Goal: Task Accomplishment & Management: Manage account settings

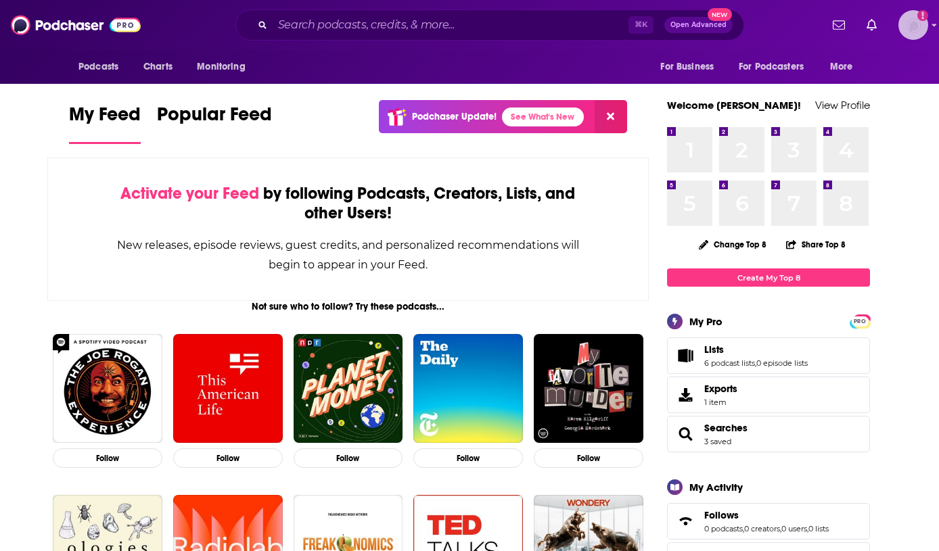
click at [906, 27] on img "Logged in as Lizmwetzel" at bounding box center [913, 25] width 30 height 30
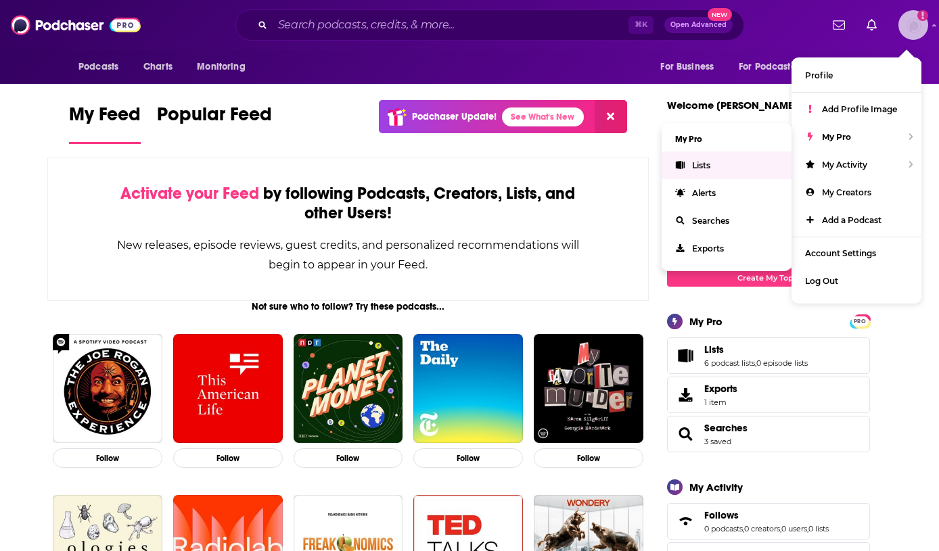
click at [711, 161] on link "Lists" at bounding box center [727, 166] width 130 height 28
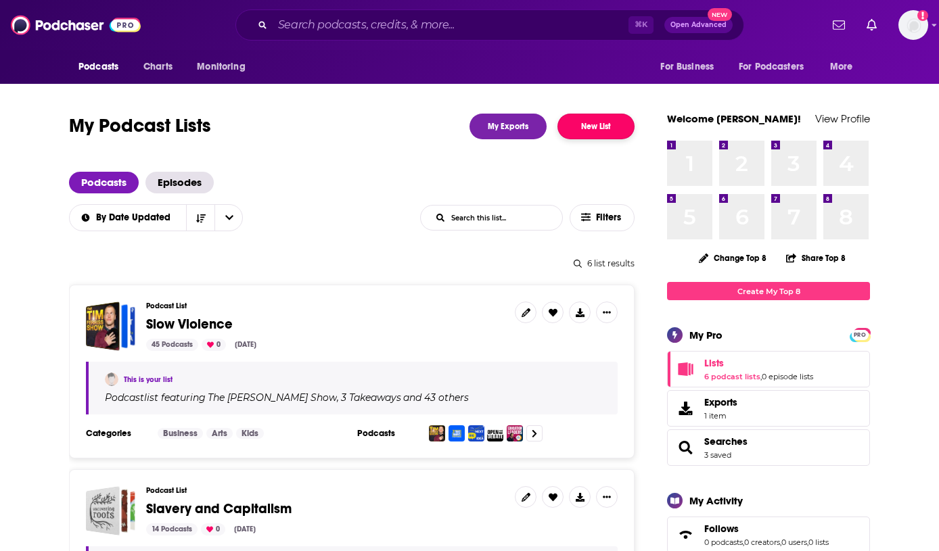
click at [611, 114] on button "New List" at bounding box center [595, 127] width 77 height 26
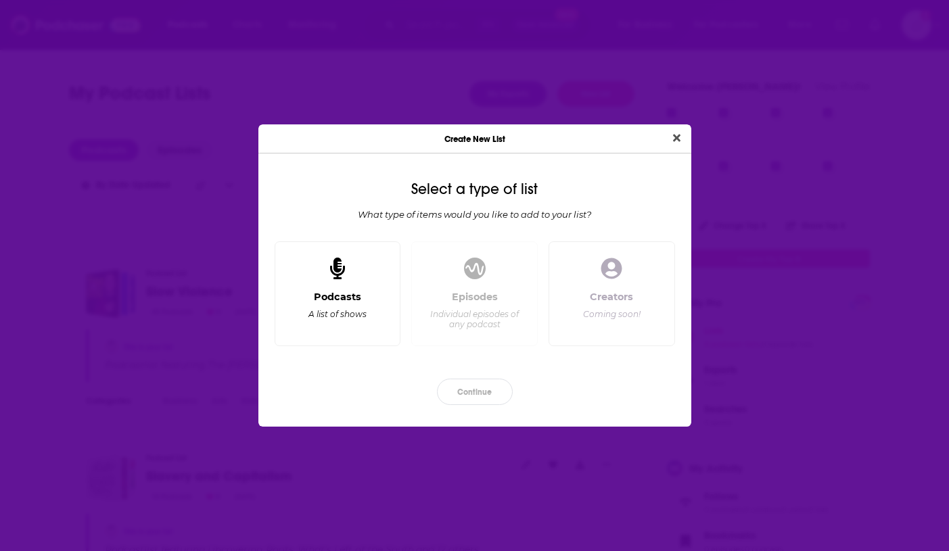
click at [344, 297] on div "Podcasts" at bounding box center [337, 297] width 47 height 12
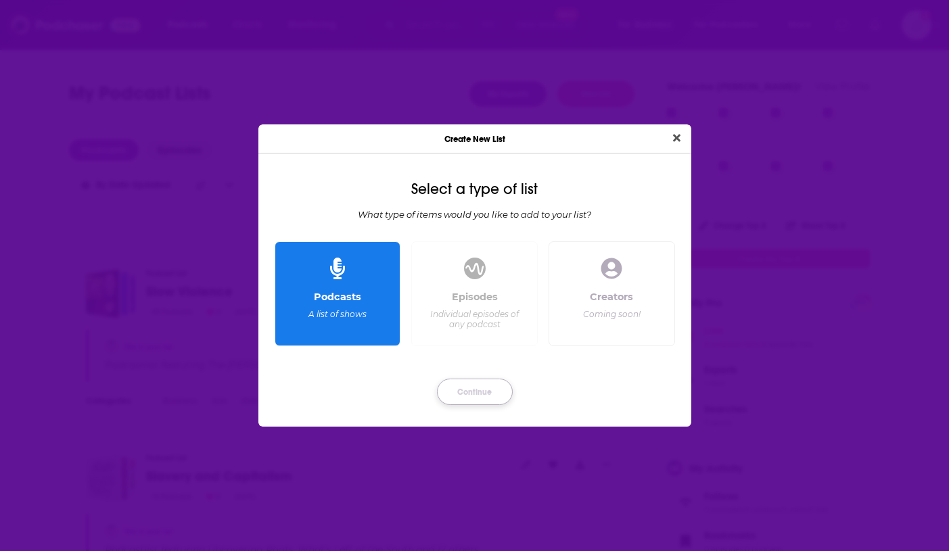
click at [504, 388] on button "Continue" at bounding box center [475, 392] width 76 height 26
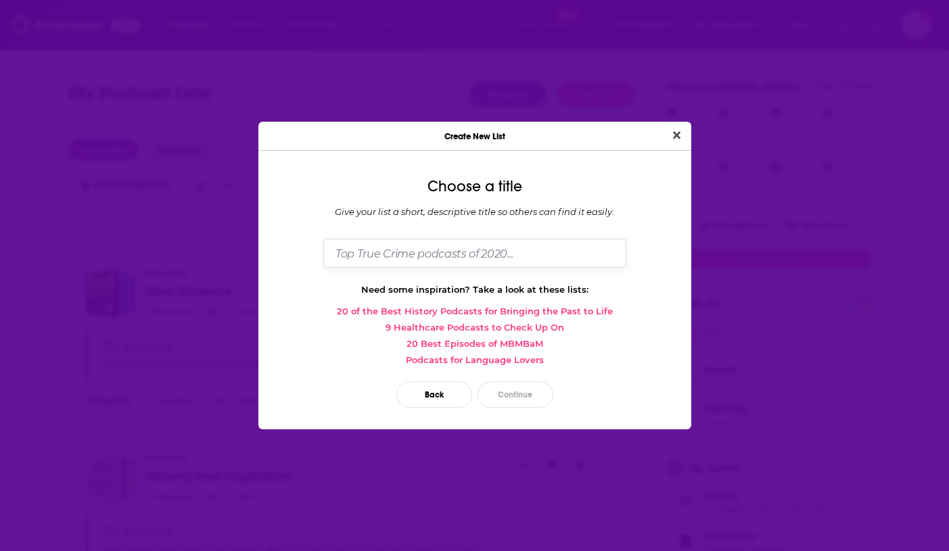
click at [465, 248] on input "Dialog" at bounding box center [474, 253] width 303 height 29
type input "The Pain Brokers"
click at [538, 391] on button "Continue" at bounding box center [516, 395] width 76 height 26
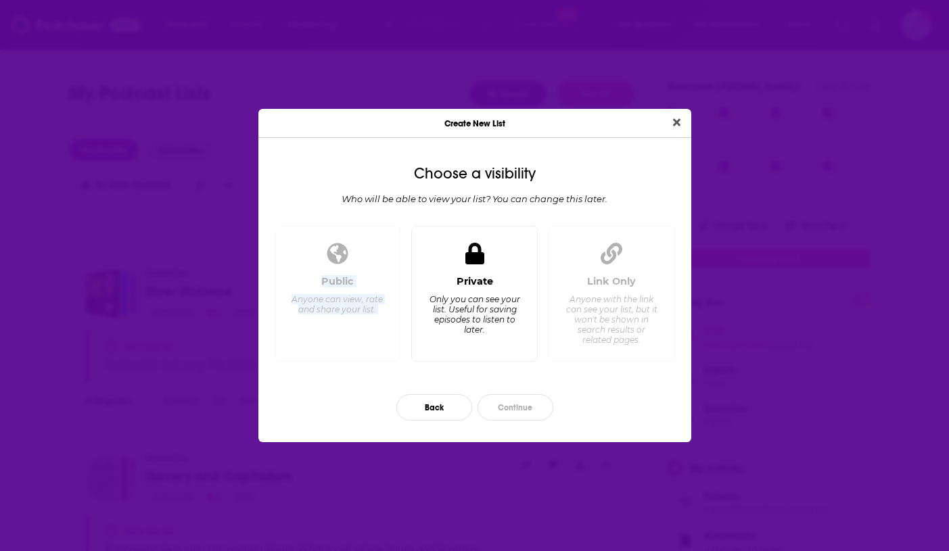
drag, startPoint x: 325, startPoint y: 258, endPoint x: 479, endPoint y: 275, distance: 154.5
click at [479, 275] on div "Public Anyone can view, rate and share your list. Private Only you can see your…" at bounding box center [474, 299] width 411 height 147
click at [479, 275] on div "Private" at bounding box center [475, 281] width 37 height 12
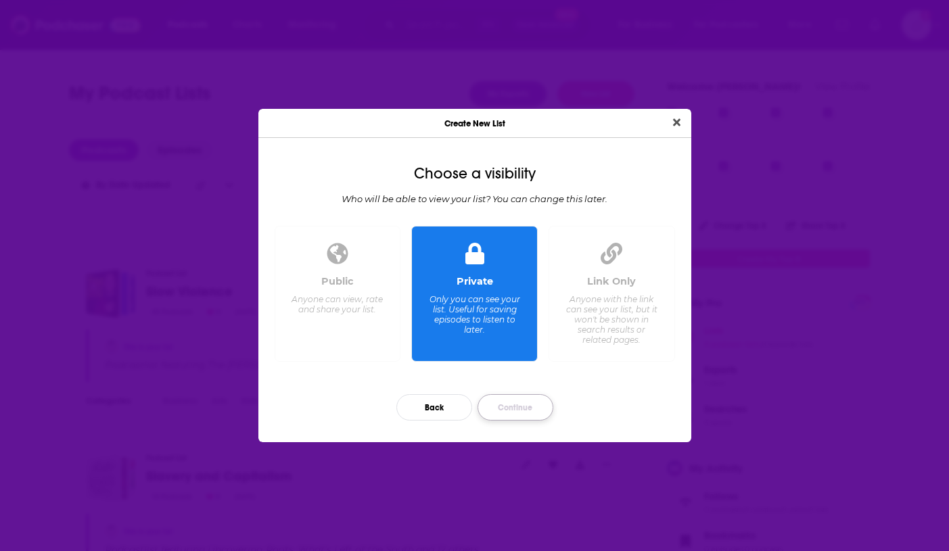
click at [517, 419] on button "Continue" at bounding box center [516, 407] width 76 height 26
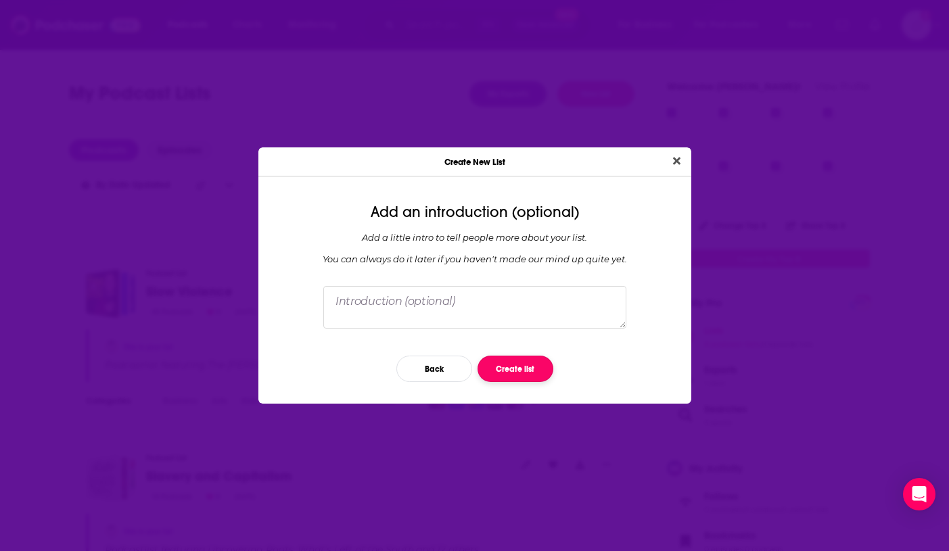
click at [540, 373] on button "Create list" at bounding box center [516, 369] width 76 height 26
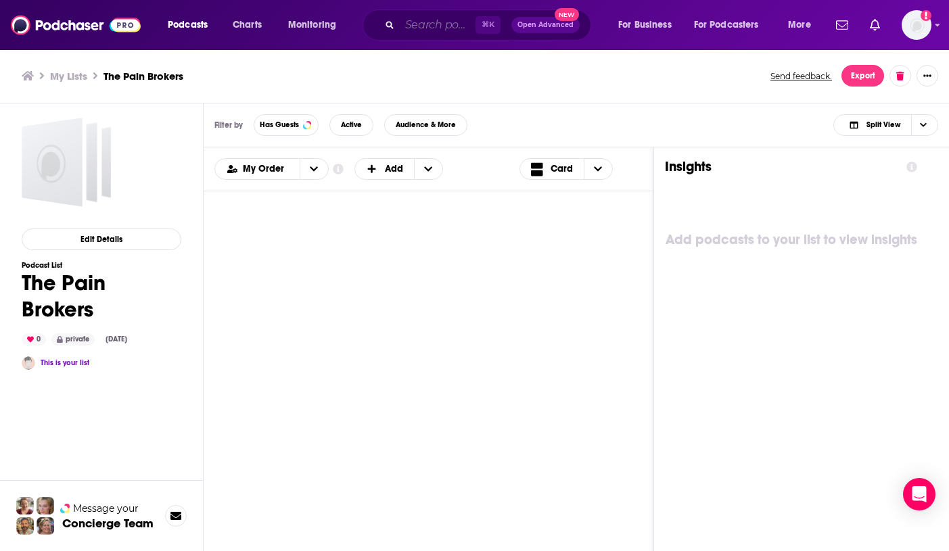
click at [449, 22] on input "Search podcasts, credits, & more..." at bounding box center [438, 25] width 76 height 22
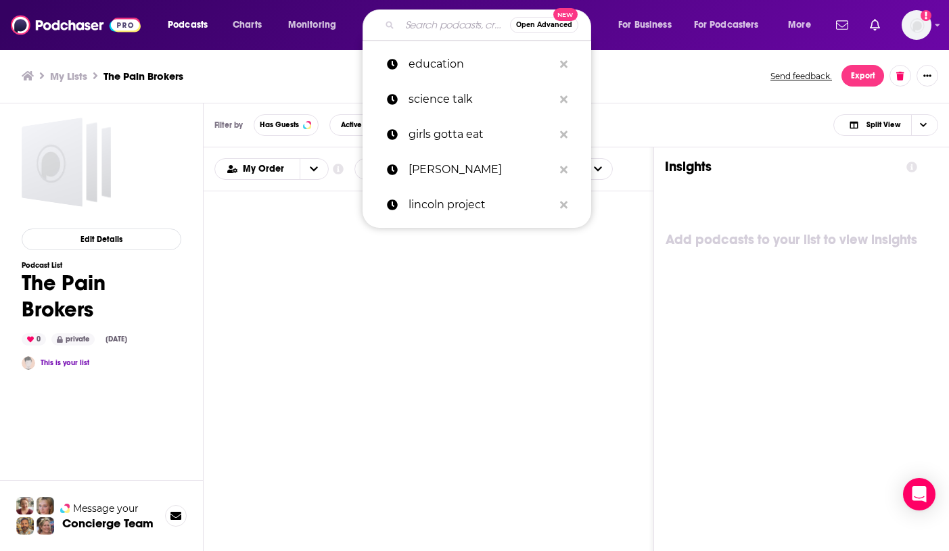
paste input "2. Swindled"
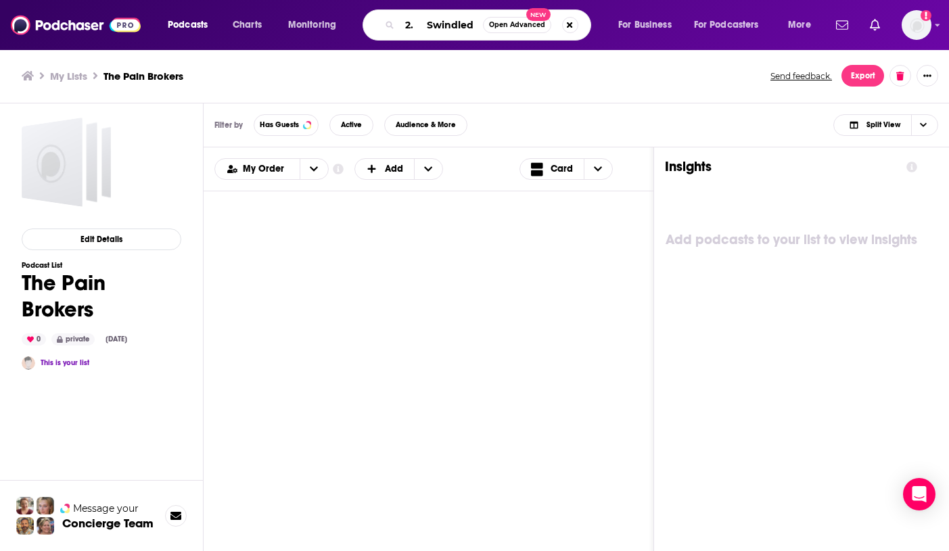
drag, startPoint x: 429, startPoint y: 23, endPoint x: 369, endPoint y: 20, distance: 59.6
click at [369, 20] on div "2. Swindled Open Advanced New" at bounding box center [477, 24] width 229 height 31
type input "Swindled"
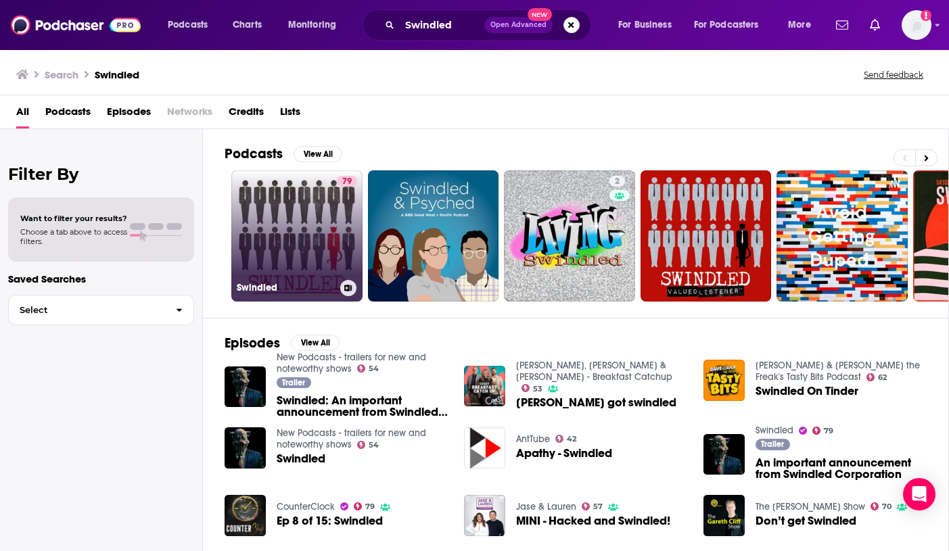
click at [325, 220] on link "79 Swindled" at bounding box center [296, 235] width 131 height 131
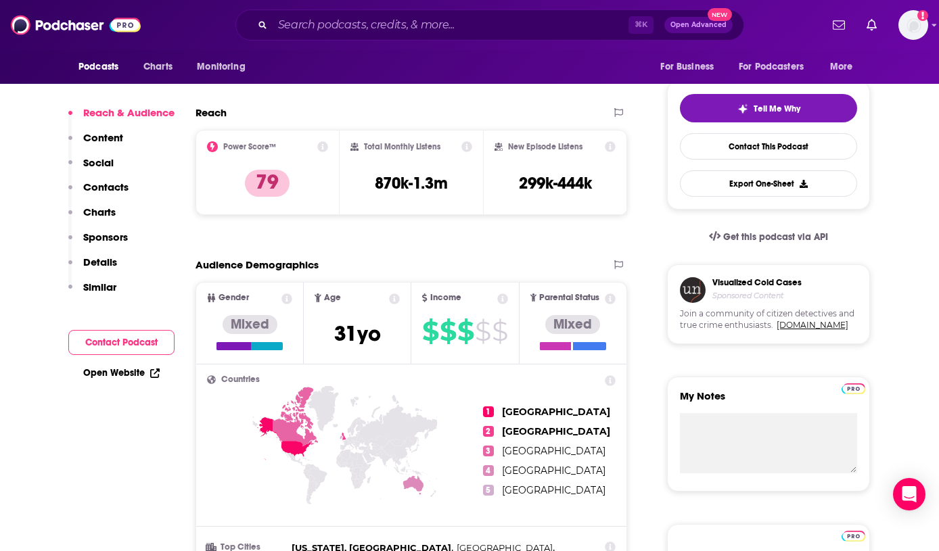
scroll to position [85, 0]
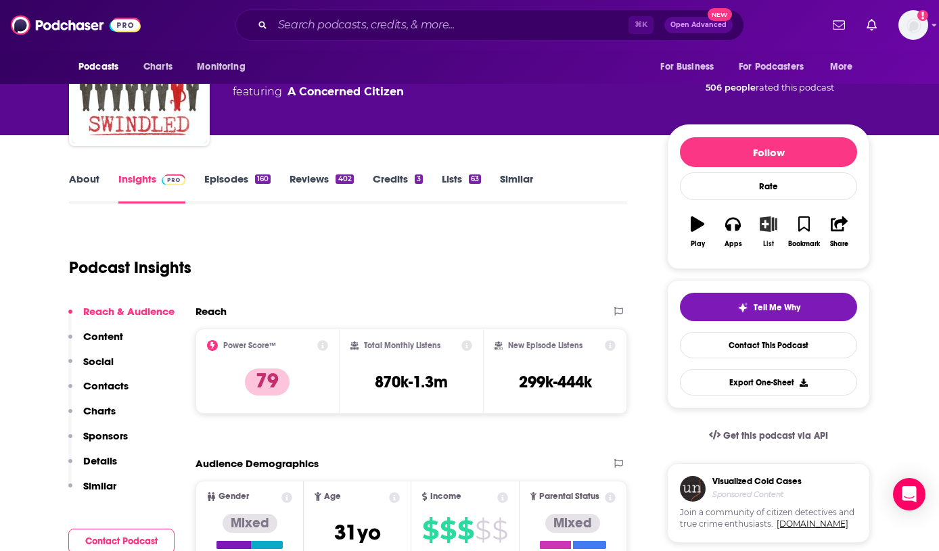
click at [774, 229] on icon "button" at bounding box center [768, 223] width 17 height 15
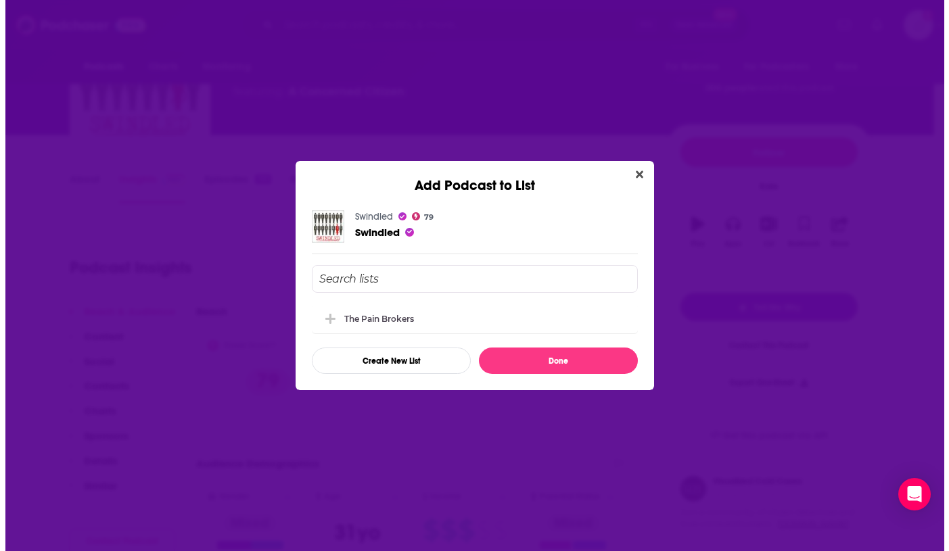
scroll to position [0, 0]
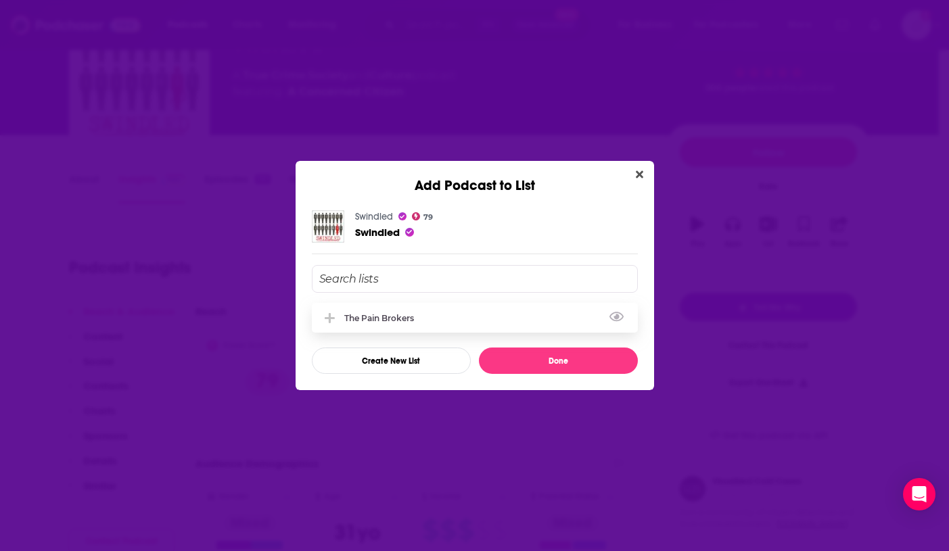
click at [369, 315] on div "The Pain Brokers" at bounding box center [383, 318] width 78 height 10
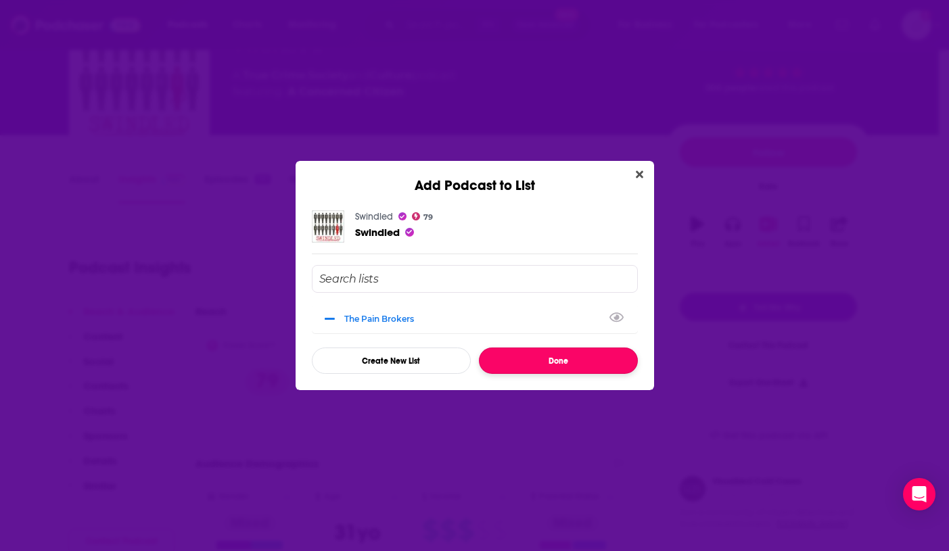
click at [582, 356] on button "Done" at bounding box center [558, 361] width 159 height 26
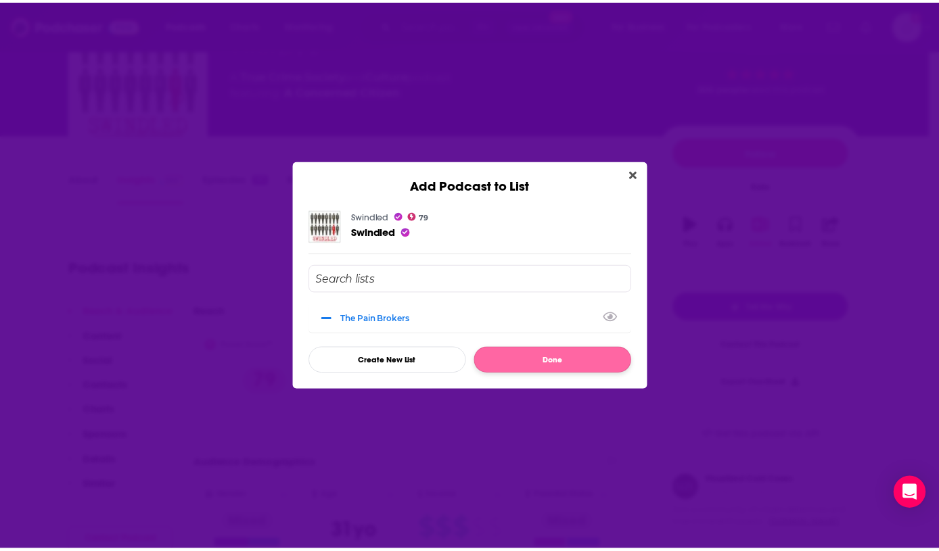
scroll to position [85, 0]
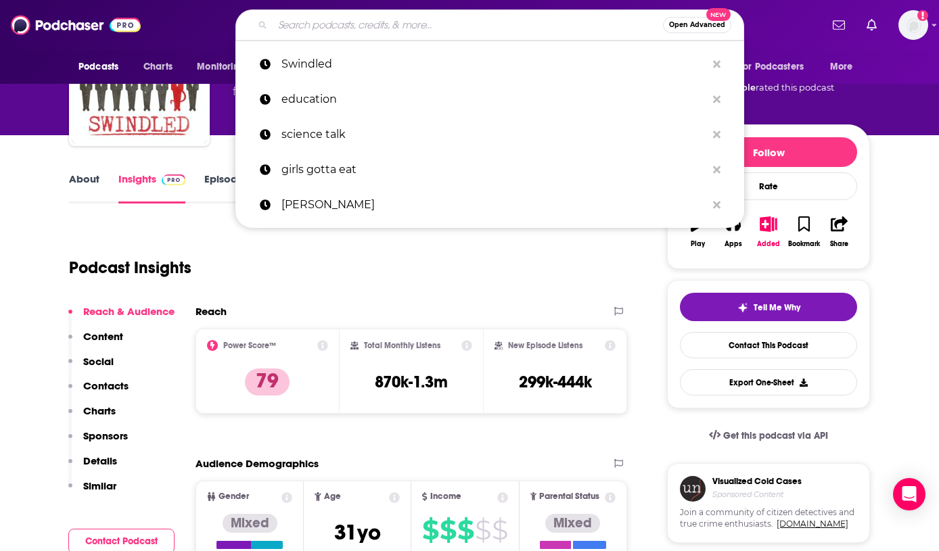
click at [425, 27] on input "Search podcasts, credits, & more..." at bounding box center [468, 25] width 390 height 22
paste input "3. Stay Tuned with Preet"
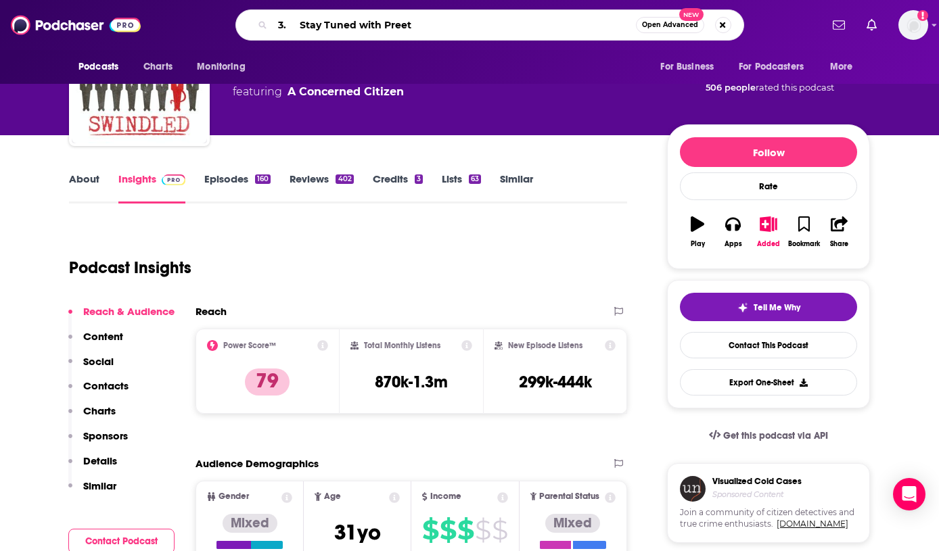
scroll to position [0, 0]
drag, startPoint x: 427, startPoint y: 20, endPoint x: 375, endPoint y: 20, distance: 51.4
click at [375, 20] on div "3. Stay Tuned with Preet Open Advanced New" at bounding box center [489, 24] width 509 height 31
type input "Stay Tuned with Preet"
click at [715, 28] on button "Search podcasts, credits, & more..." at bounding box center [723, 25] width 16 height 16
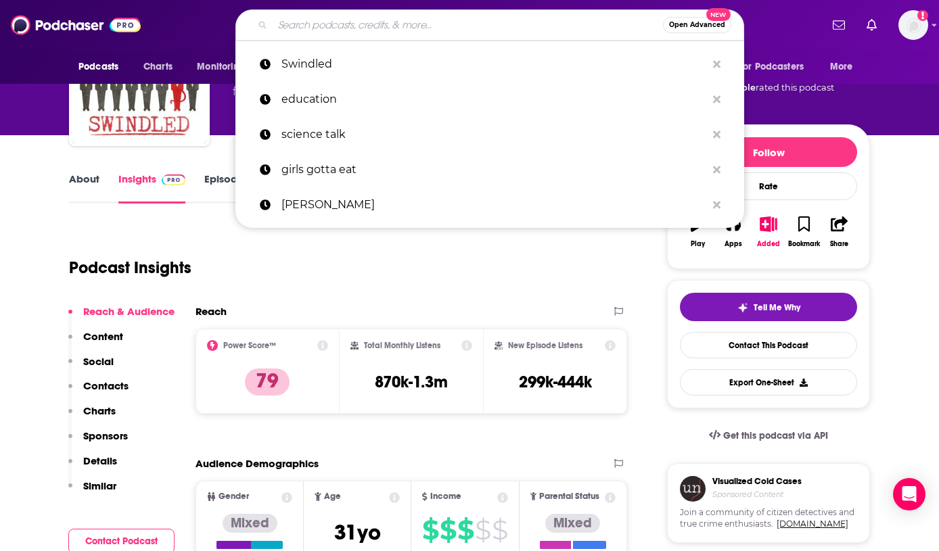
drag, startPoint x: 557, startPoint y: 28, endPoint x: 398, endPoint y: 22, distance: 159.1
click at [398, 22] on div "Open Advanced New" at bounding box center [489, 24] width 509 height 31
click at [415, 24] on input "Search podcasts, credits, & more..." at bounding box center [468, 25] width 390 height 22
paste input "3. Stay Tuned with Preet"
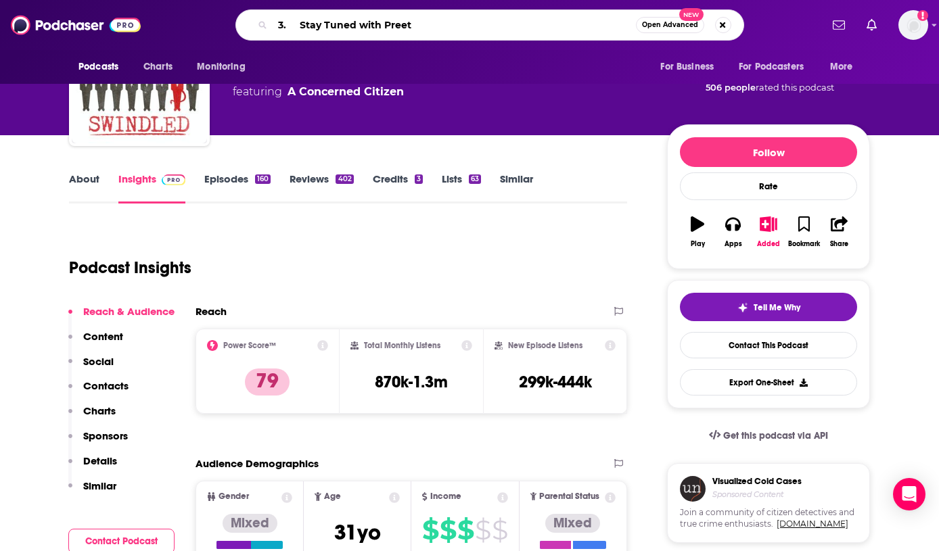
drag, startPoint x: 427, startPoint y: 26, endPoint x: 397, endPoint y: 25, distance: 29.8
click at [397, 25] on div "3. Stay Tuned with Preet Open Advanced New" at bounding box center [489, 24] width 509 height 31
type input "Stay Tuned with Preet"
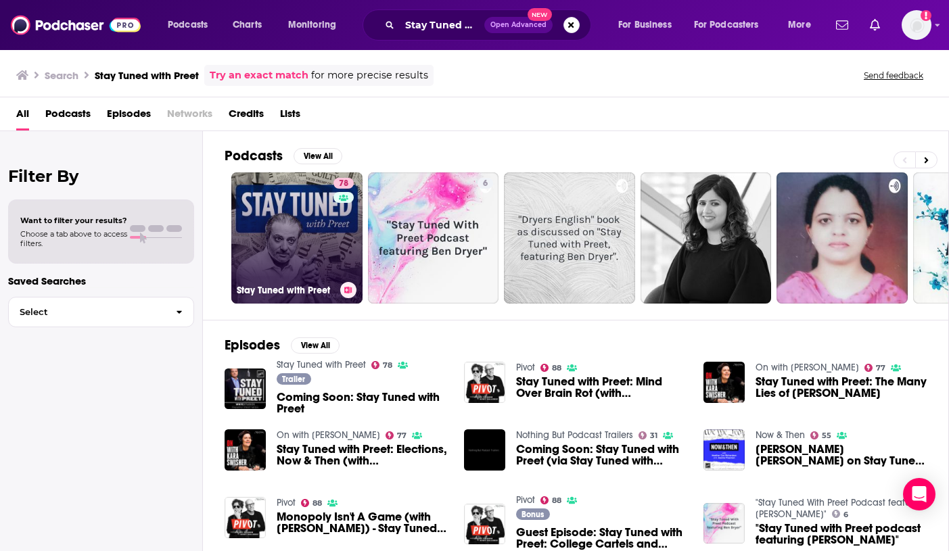
click at [328, 203] on link "78 Stay Tuned with Preet" at bounding box center [296, 237] width 131 height 131
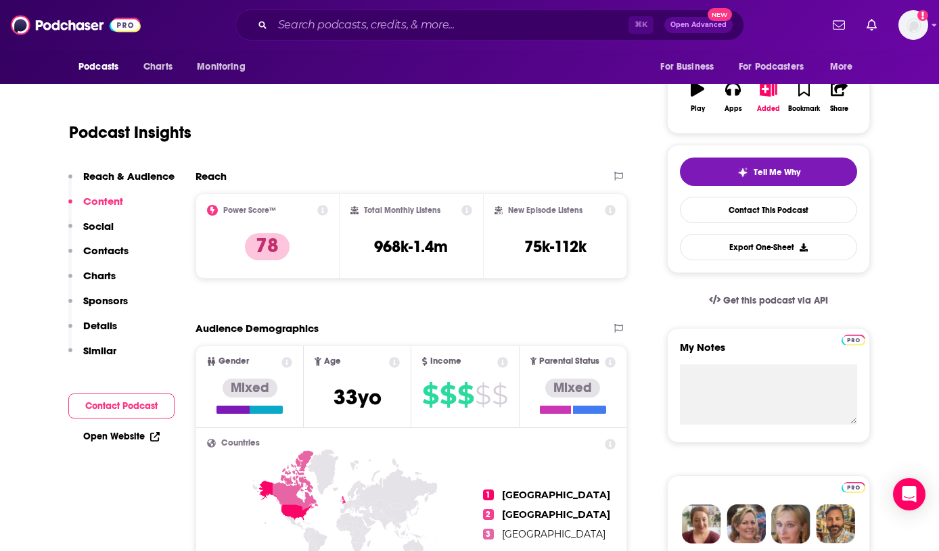
scroll to position [100, 0]
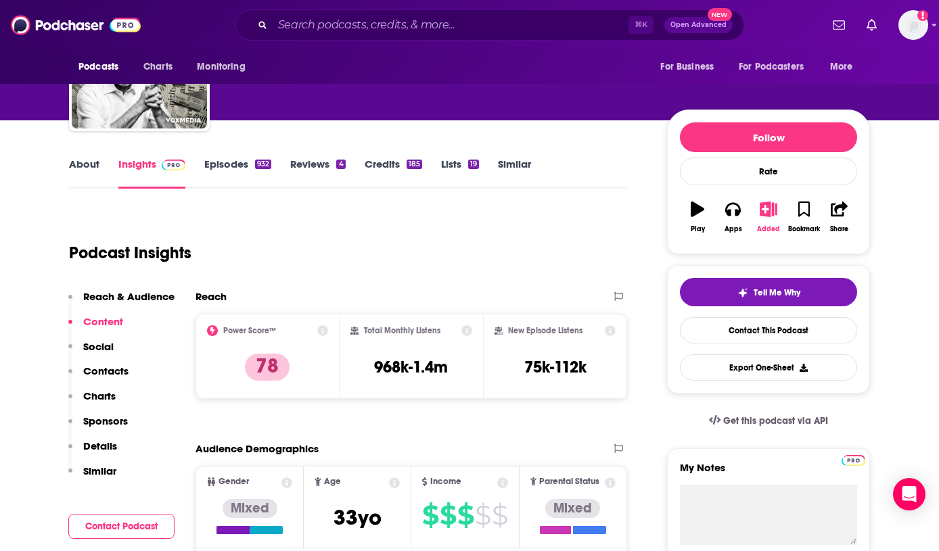
click at [767, 211] on icon "button" at bounding box center [768, 209] width 17 height 15
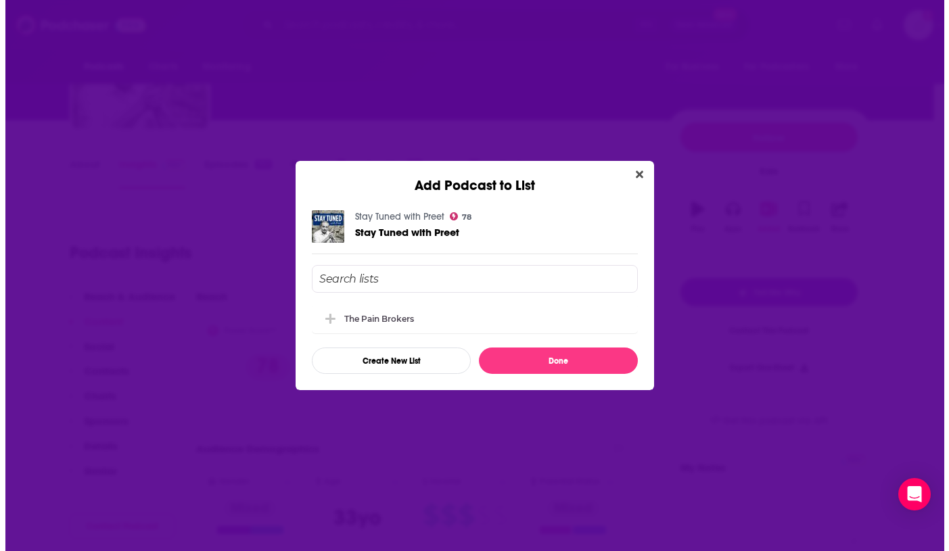
scroll to position [0, 0]
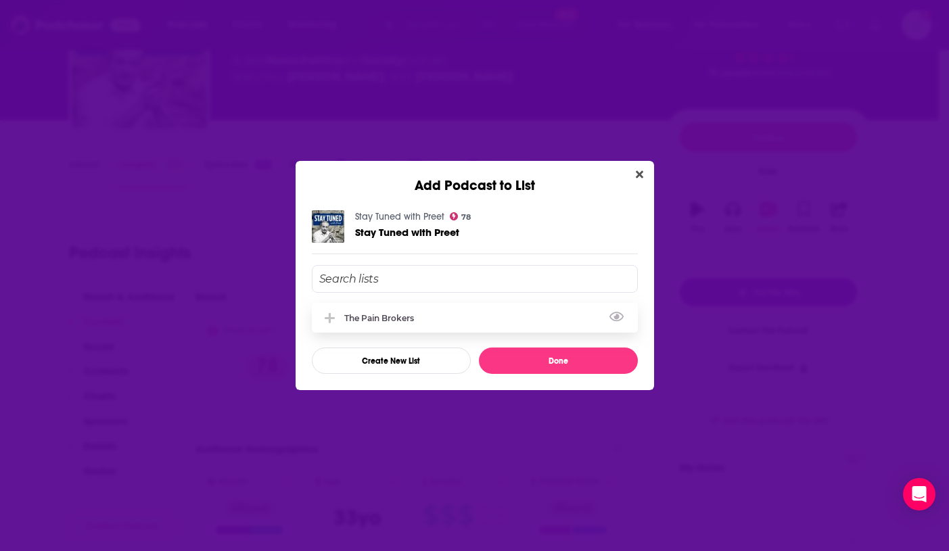
click at [396, 323] on div "The Pain Brokers" at bounding box center [383, 318] width 78 height 10
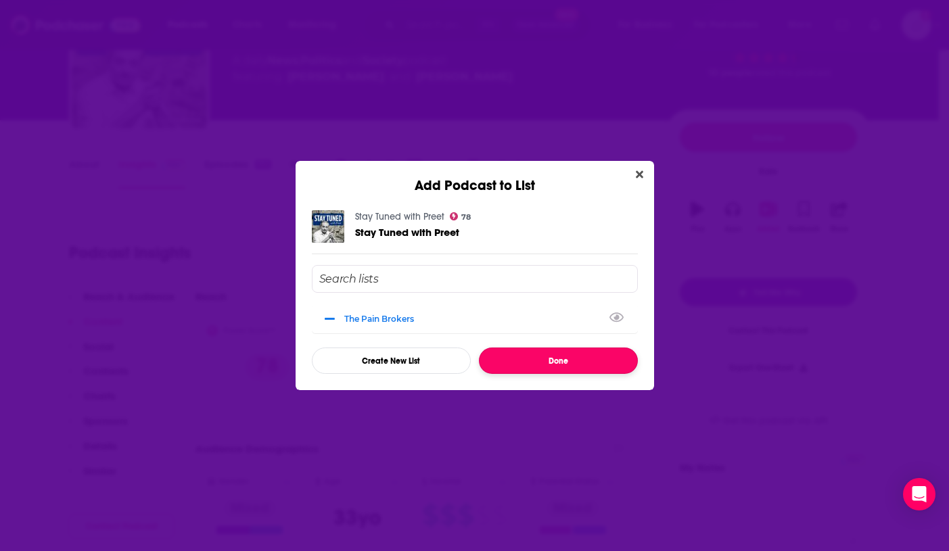
click at [589, 360] on button "Done" at bounding box center [558, 361] width 159 height 26
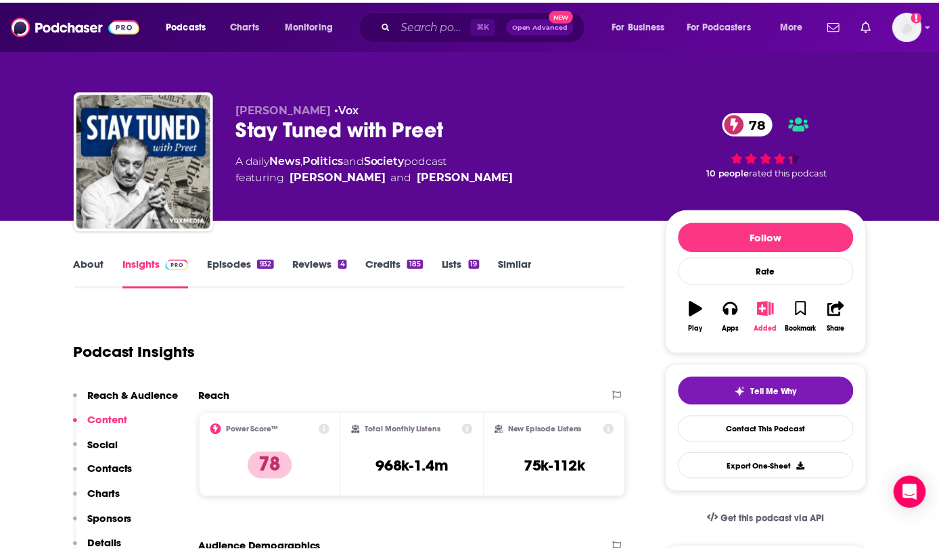
scroll to position [100, 0]
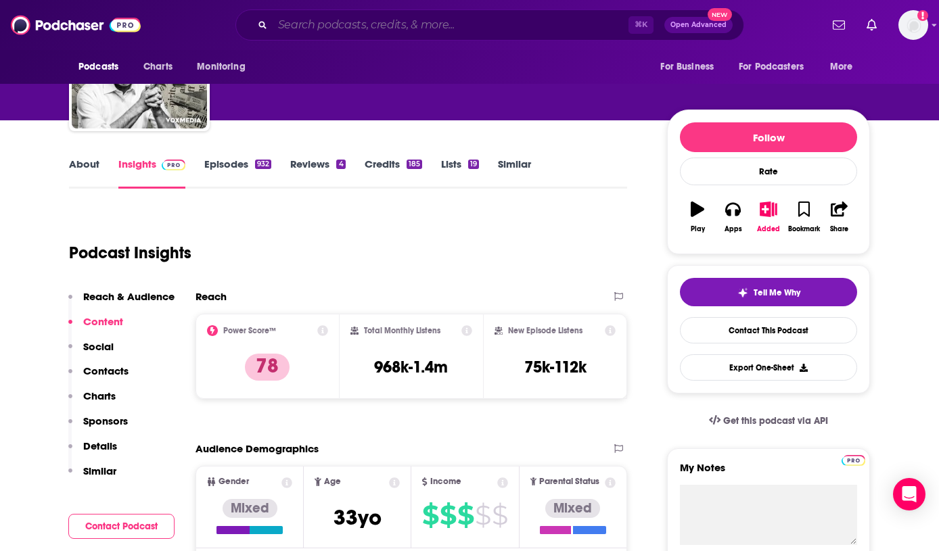
click at [422, 29] on input "Search podcasts, credits, & more..." at bounding box center [451, 25] width 356 height 22
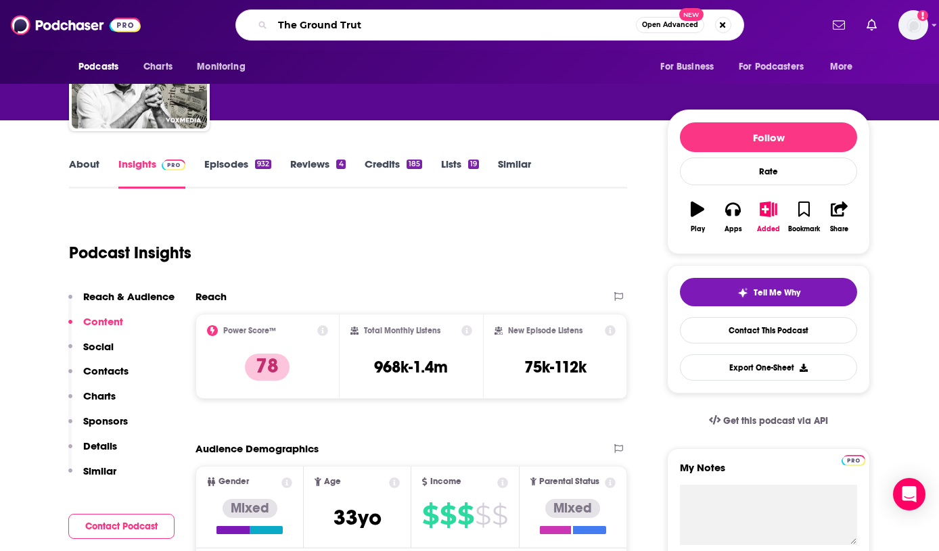
type input "The Ground Truth"
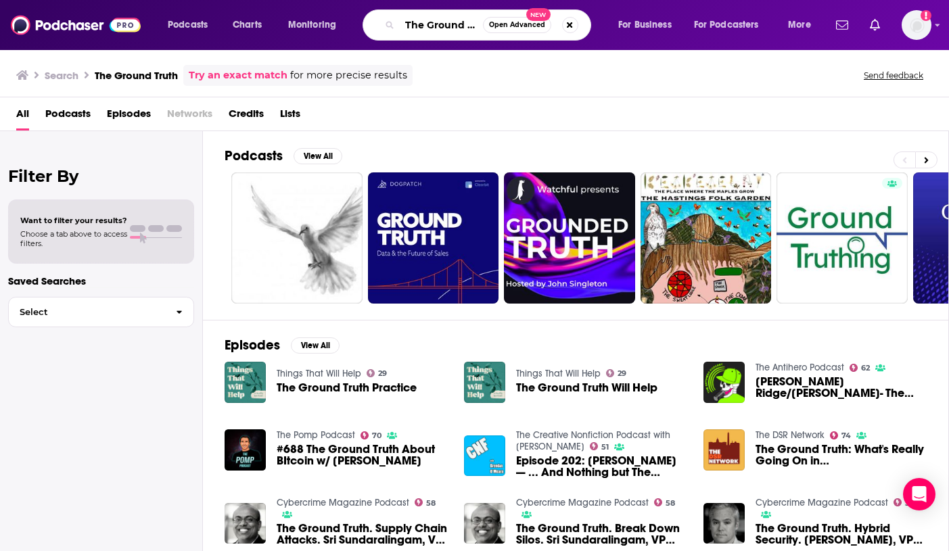
click at [476, 26] on input "The Ground Truth" at bounding box center [441, 25] width 83 height 22
drag, startPoint x: 467, startPoint y: 25, endPoint x: 474, endPoint y: 24, distance: 6.9
click at [468, 25] on input "The Ground Truth" at bounding box center [441, 25] width 83 height 22
type input "The GroundTruth"
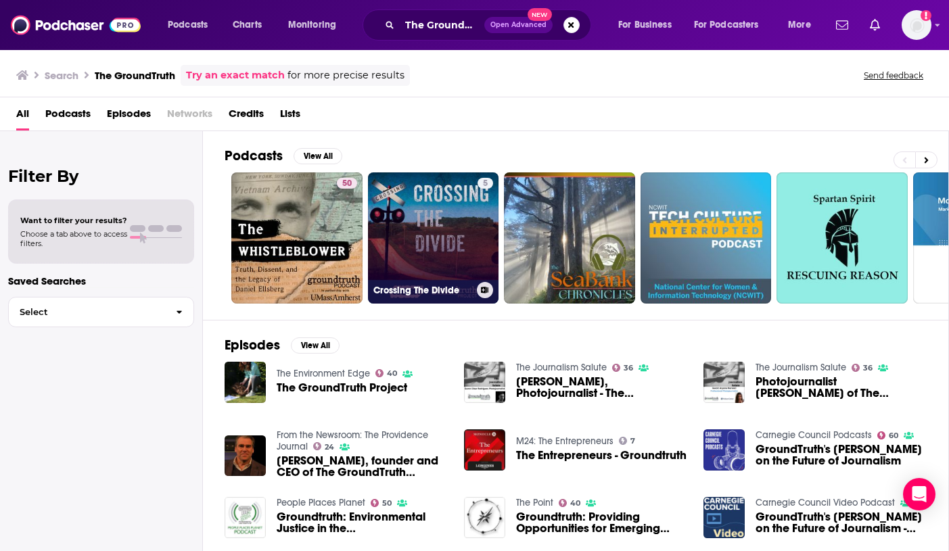
click at [467, 246] on link "5 Crossing The Divide" at bounding box center [433, 237] width 131 height 131
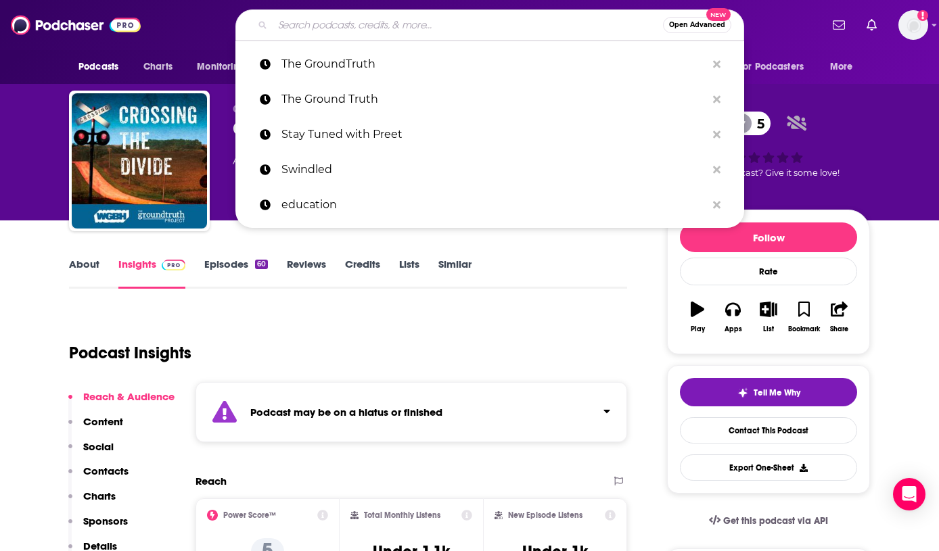
click at [413, 21] on input "Search podcasts, credits, & more..." at bounding box center [468, 25] width 390 height 22
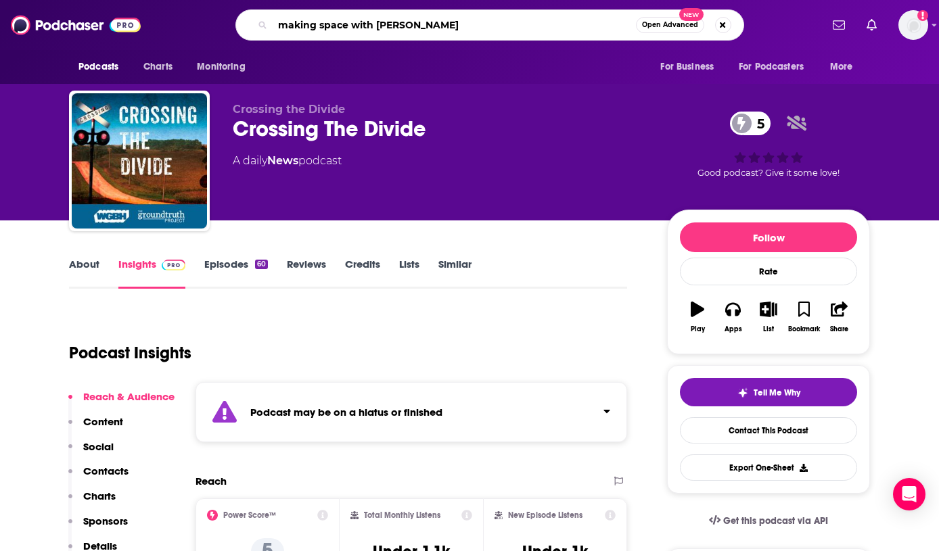
type input "making space with [PERSON_NAME]"
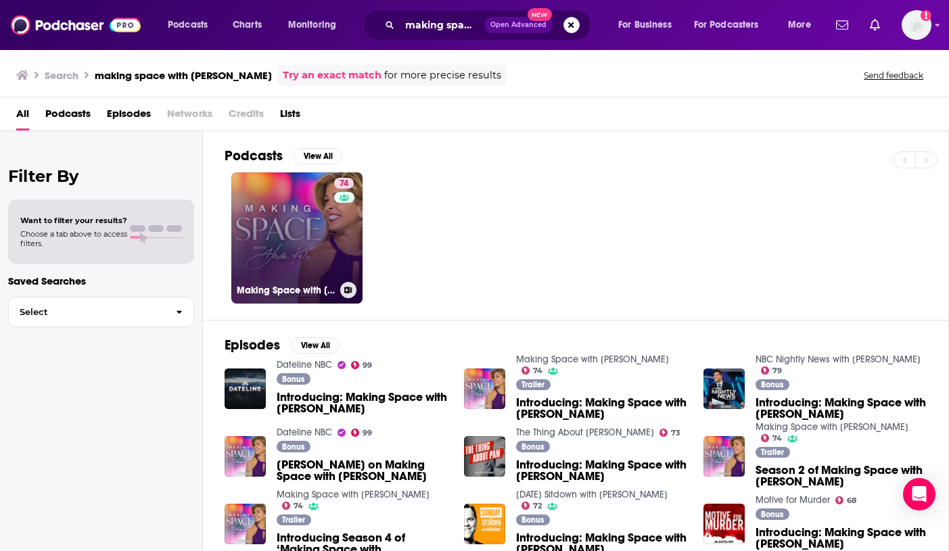
click at [337, 246] on div "74" at bounding box center [345, 230] width 23 height 104
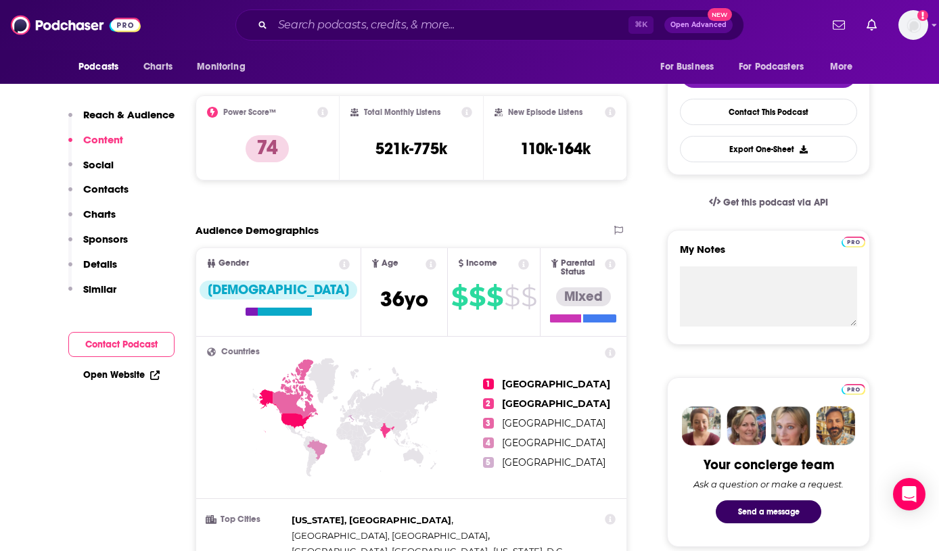
scroll to position [60, 0]
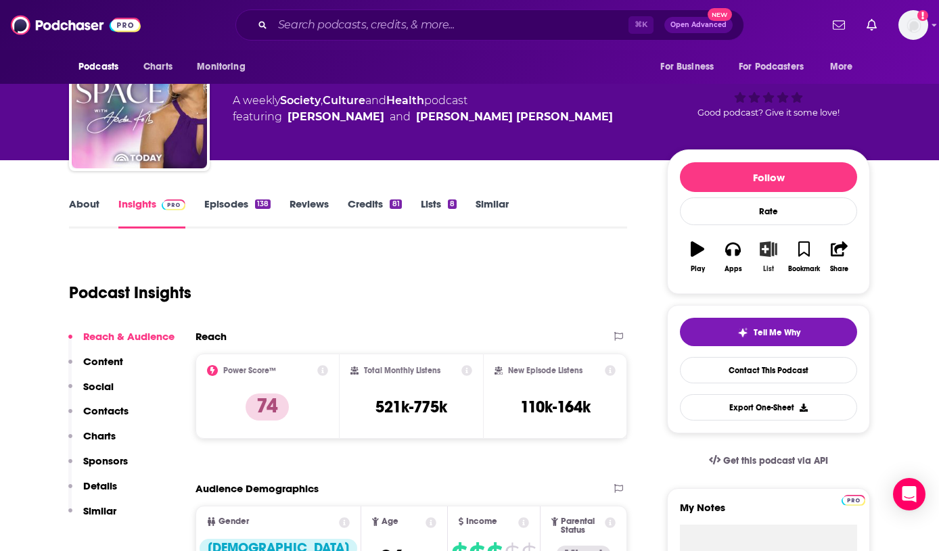
click at [766, 250] on icon "button" at bounding box center [768, 248] width 17 height 15
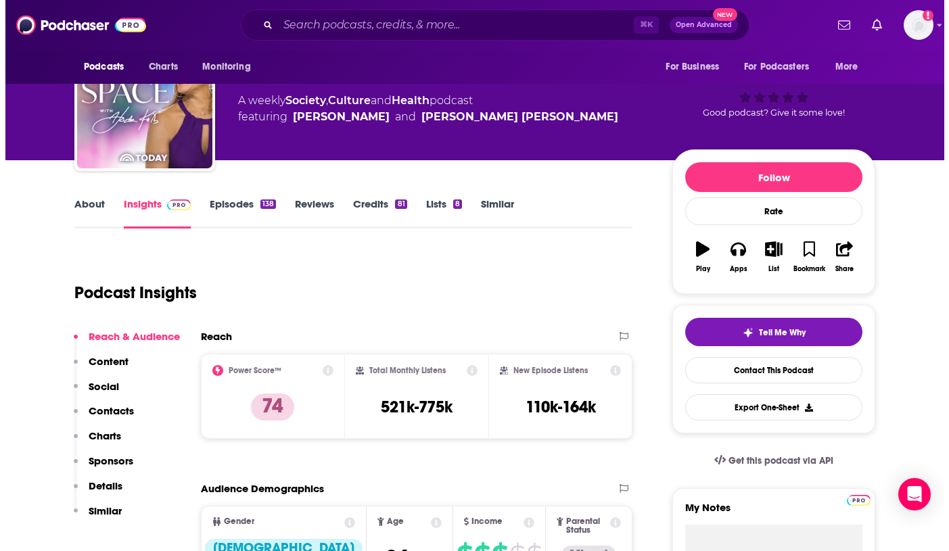
scroll to position [0, 0]
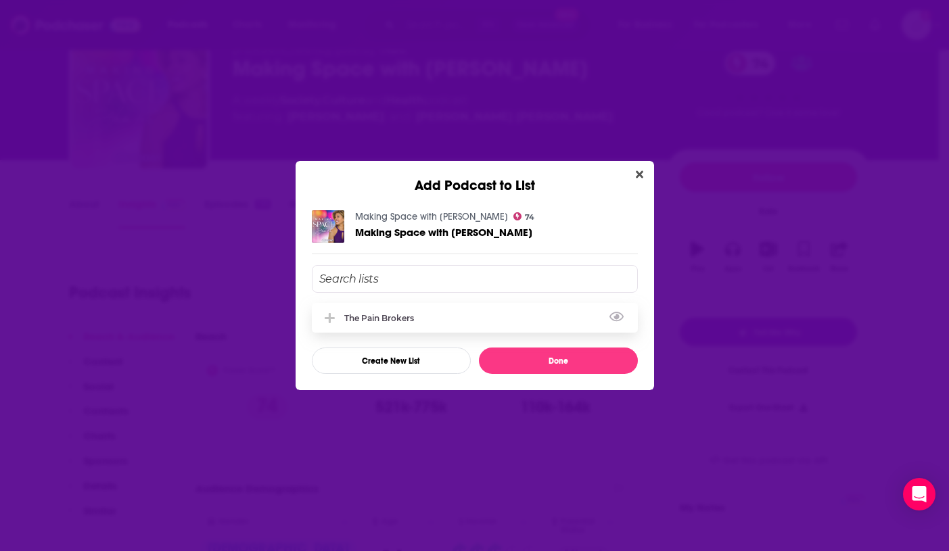
click at [429, 315] on div "The Pain Brokers" at bounding box center [475, 318] width 326 height 30
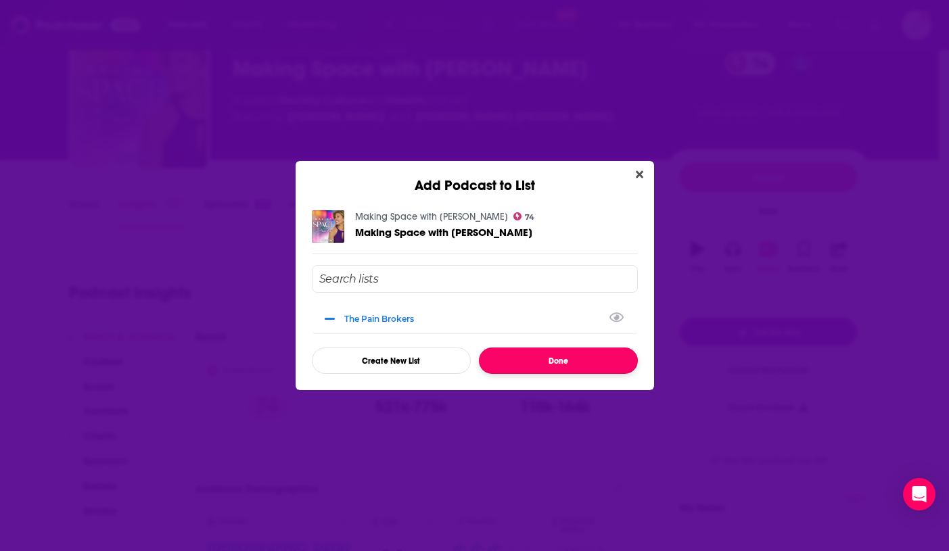
click at [576, 364] on button "Done" at bounding box center [558, 361] width 159 height 26
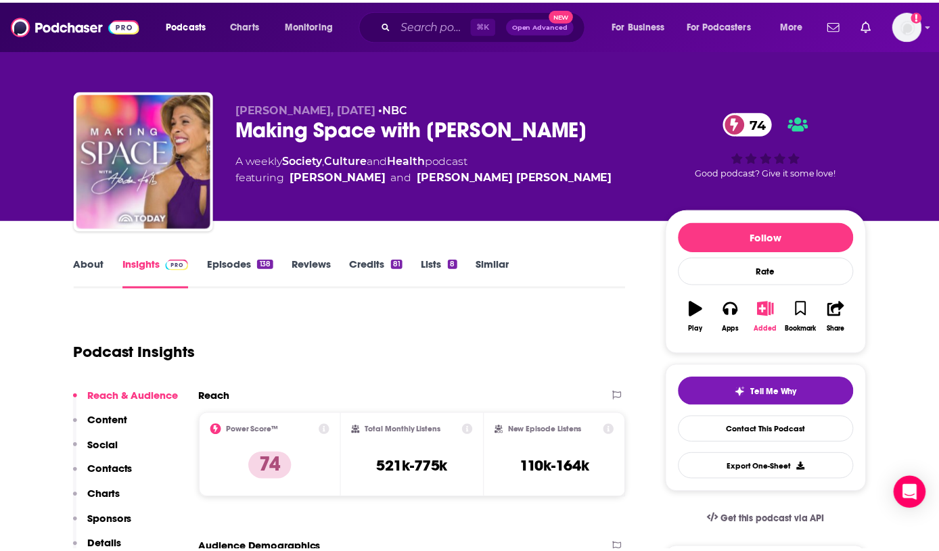
scroll to position [60, 0]
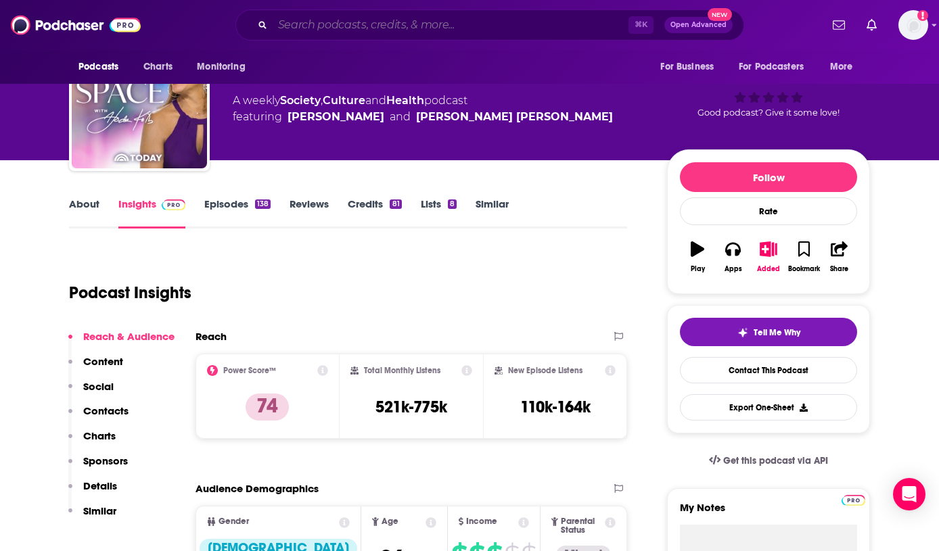
click at [425, 20] on input "Search podcasts, credits, & more..." at bounding box center [451, 25] width 356 height 22
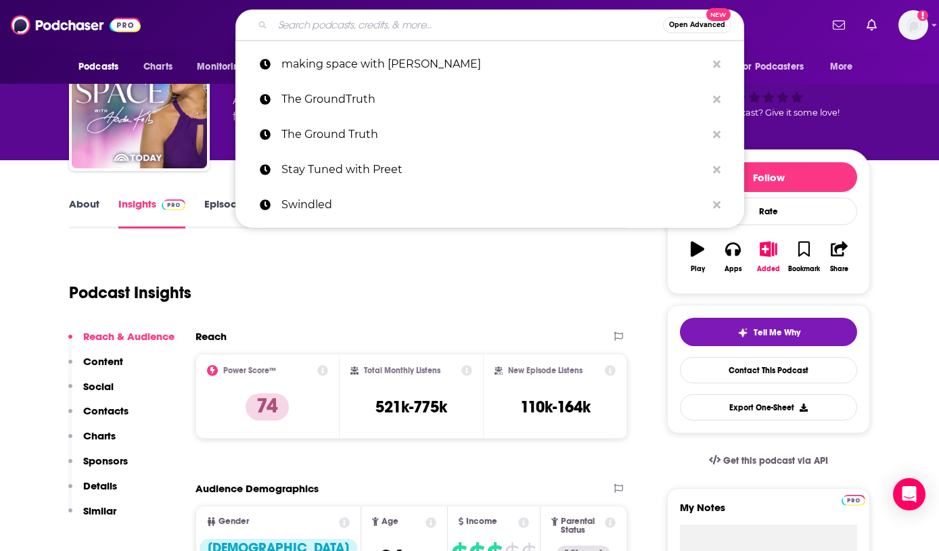
click at [425, 20] on input "Search podcasts, credits, & more..." at bounding box center [468, 25] width 390 height 22
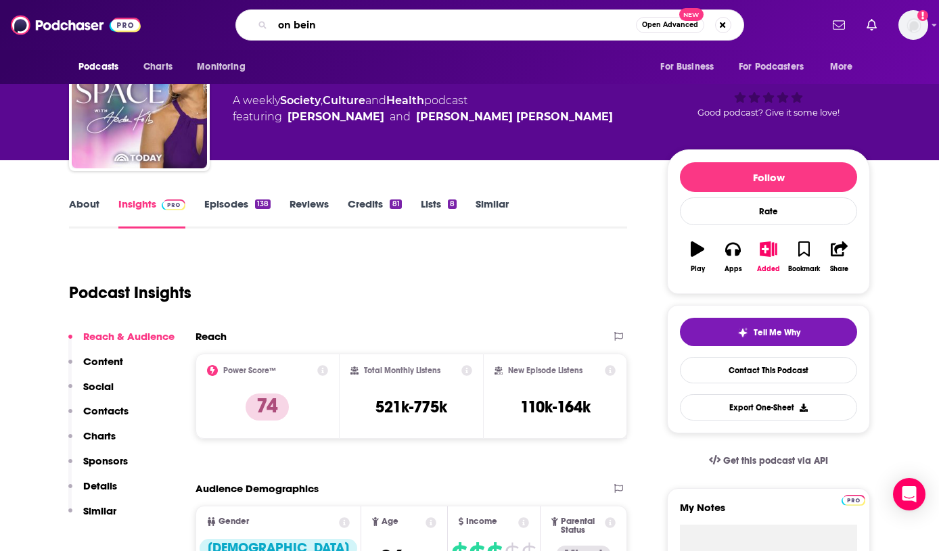
type input "on being"
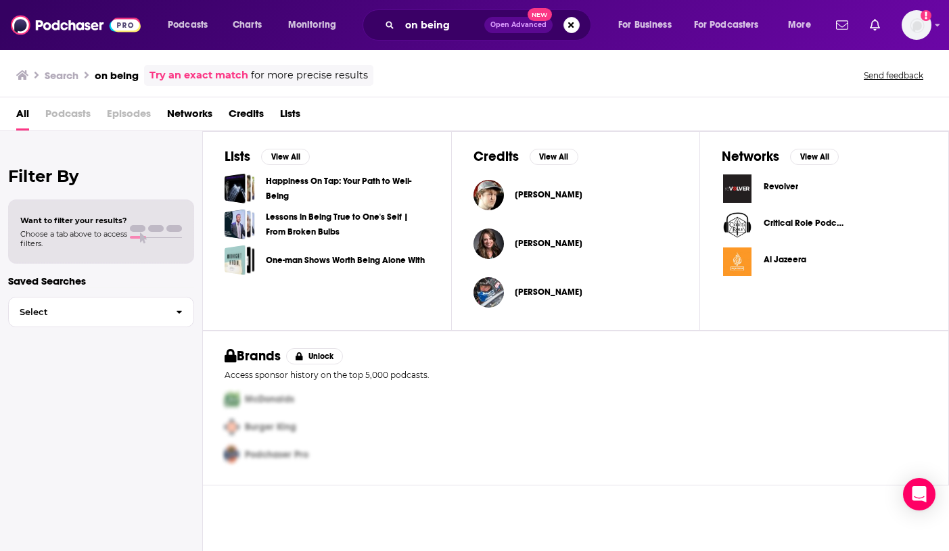
click at [72, 116] on span "Podcasts" at bounding box center [67, 117] width 45 height 28
click at [74, 112] on span "Podcasts" at bounding box center [67, 117] width 45 height 28
click at [567, 22] on button "Search podcasts, credits, & more..." at bounding box center [571, 25] width 16 height 16
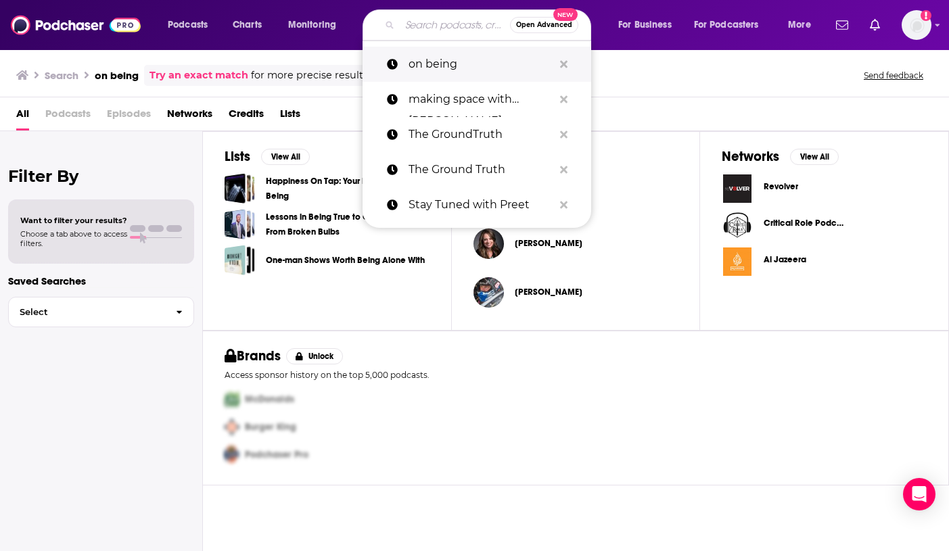
click at [432, 62] on p "on being" at bounding box center [481, 64] width 145 height 35
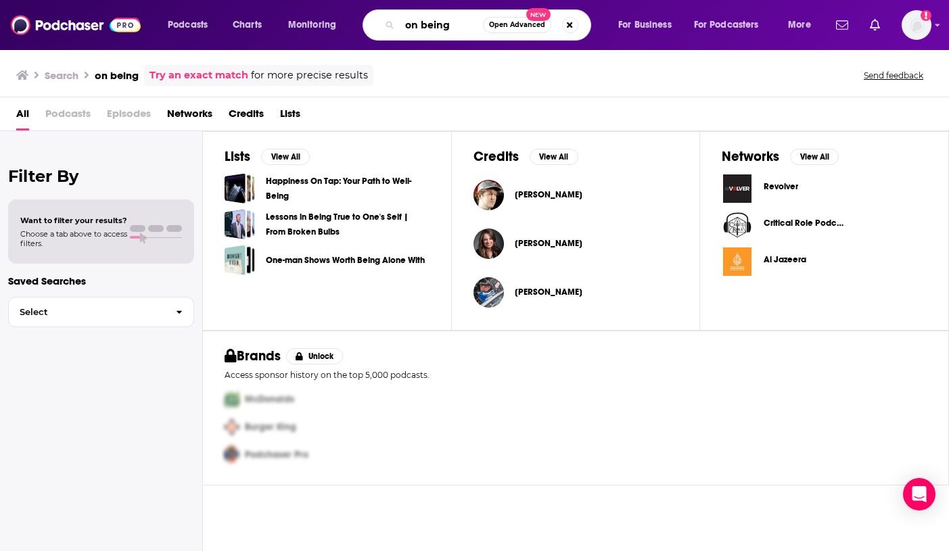
drag, startPoint x: 458, startPoint y: 28, endPoint x: 469, endPoint y: 24, distance: 11.3
click at [458, 28] on input "on being" at bounding box center [441, 25] width 83 height 22
type input "on being with [PERSON_NAME]"
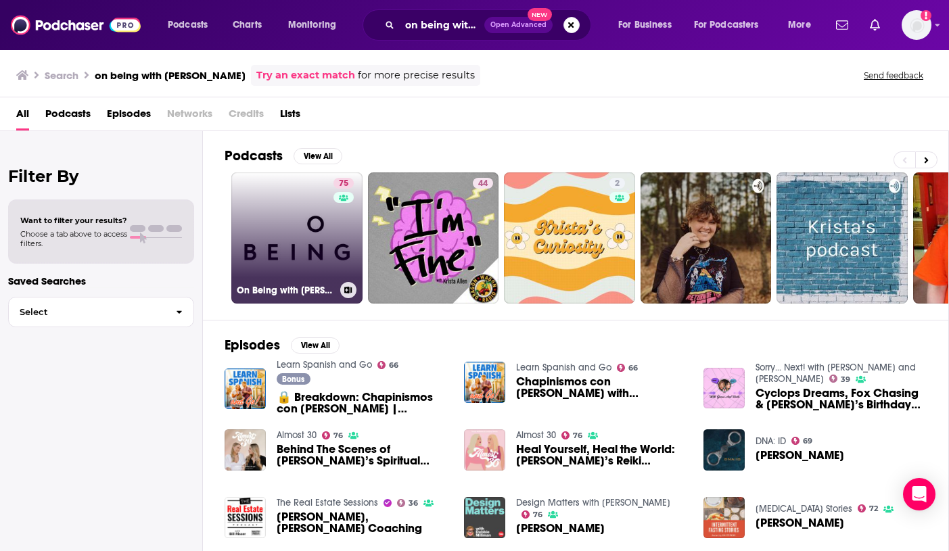
click at [314, 243] on link "75 On Being with [PERSON_NAME]" at bounding box center [296, 237] width 131 height 131
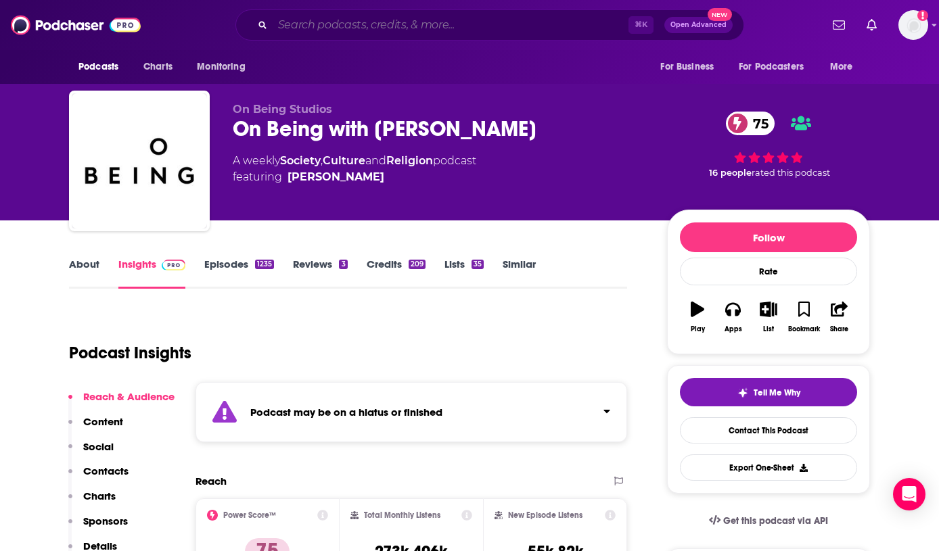
click at [430, 19] on input "Search podcasts, credits, & more..." at bounding box center [451, 25] width 356 height 22
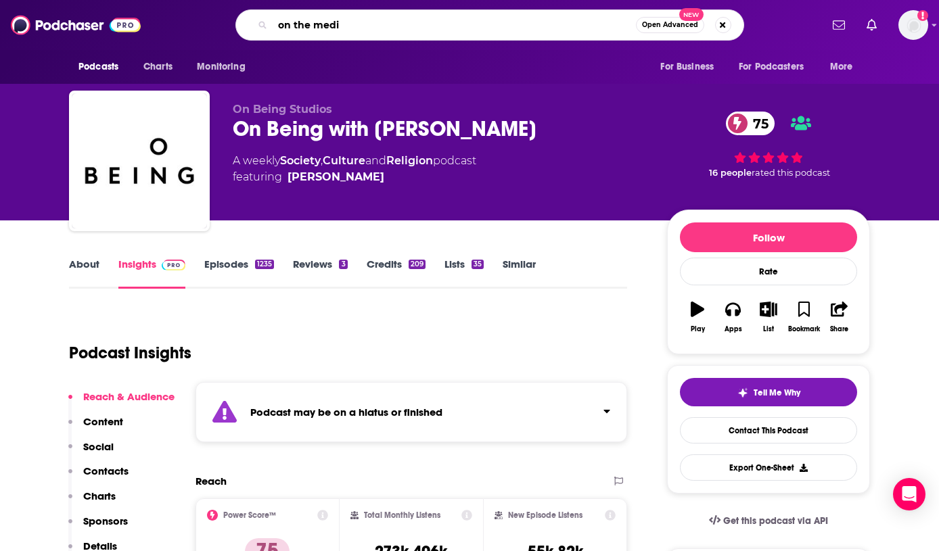
type input "on the media"
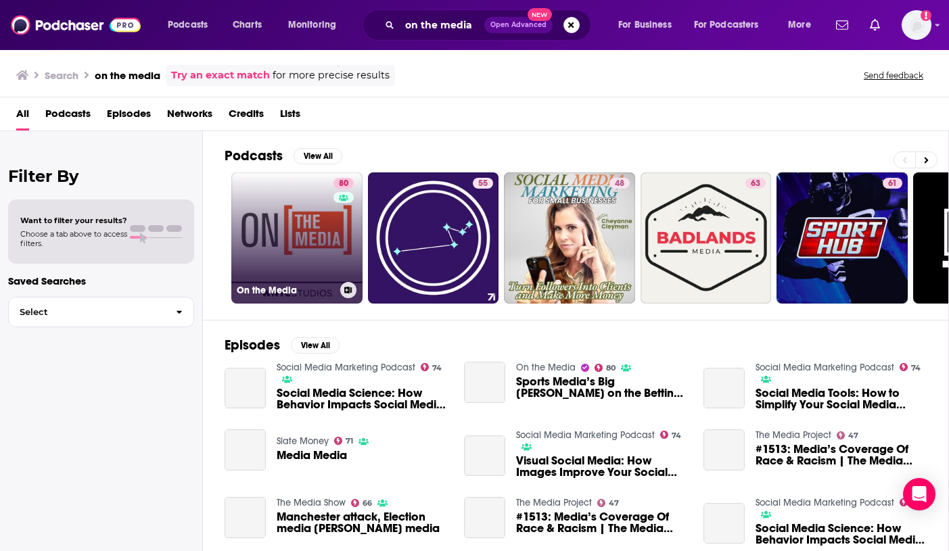
click at [280, 223] on link "80 On the Media" at bounding box center [296, 237] width 131 height 131
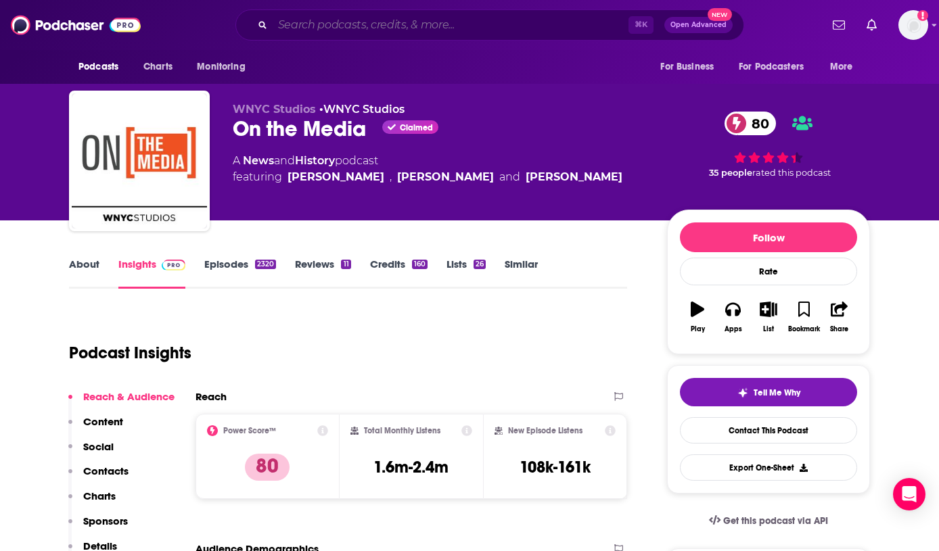
click at [411, 22] on input "Search podcasts, credits, & more..." at bounding box center [451, 25] width 356 height 22
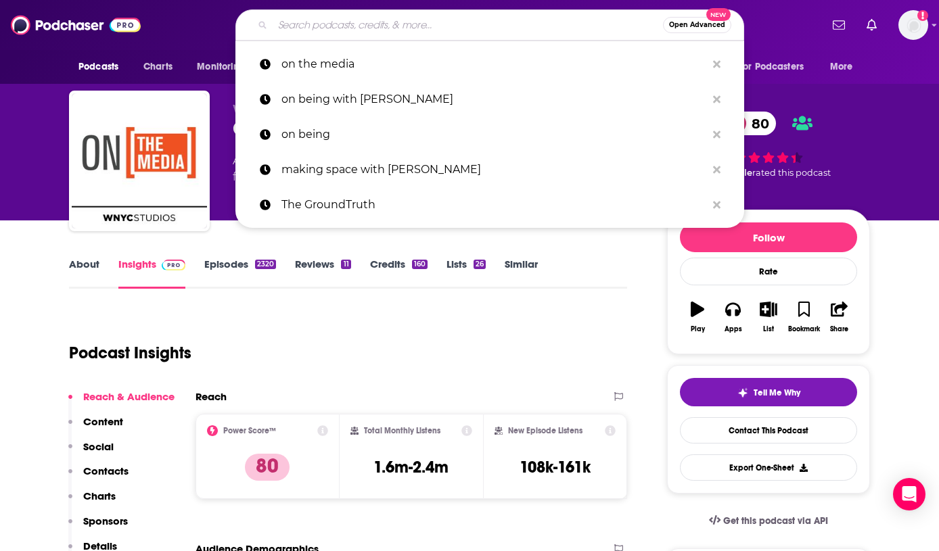
paste input "Reply All"
type input "Reply All"
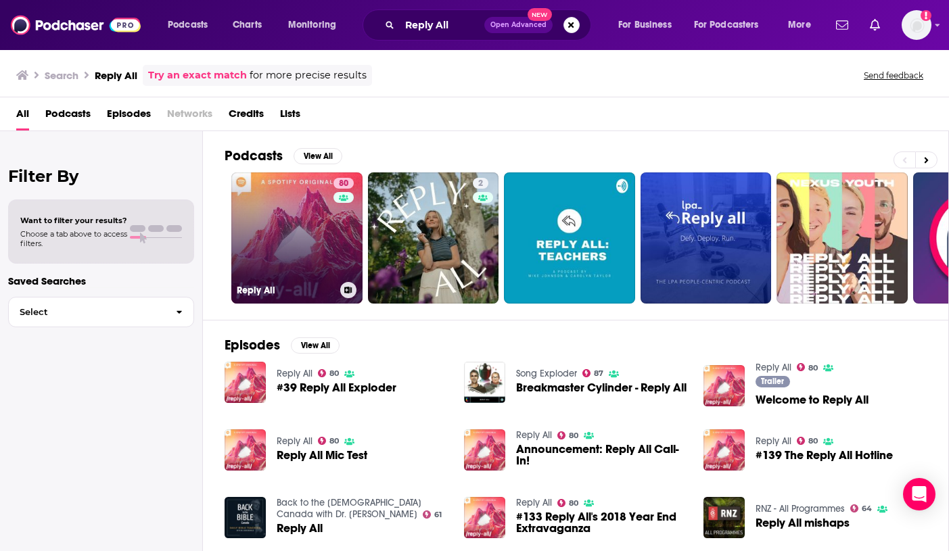
click at [308, 239] on link "80 Reply All" at bounding box center [296, 237] width 131 height 131
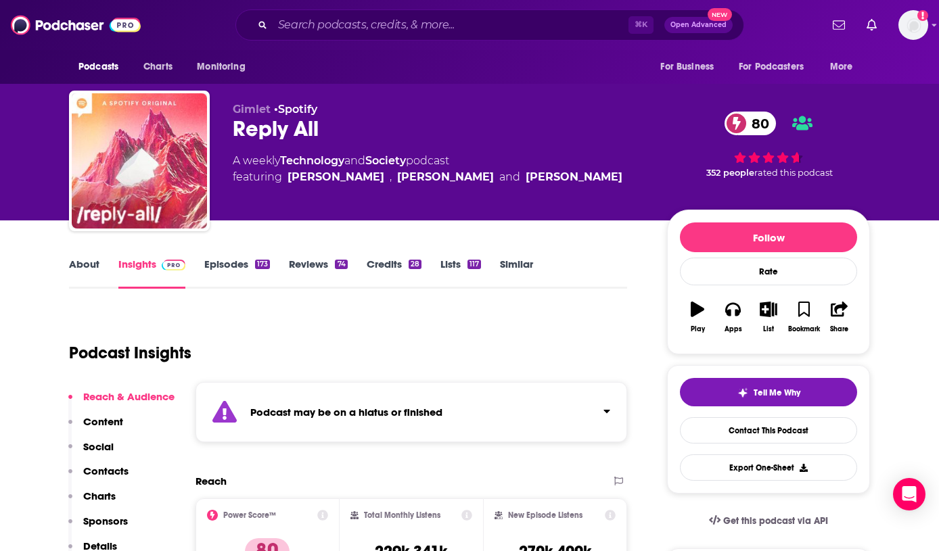
click at [396, 28] on div "⌘ K Open Advanced New" at bounding box center [489, 24] width 509 height 31
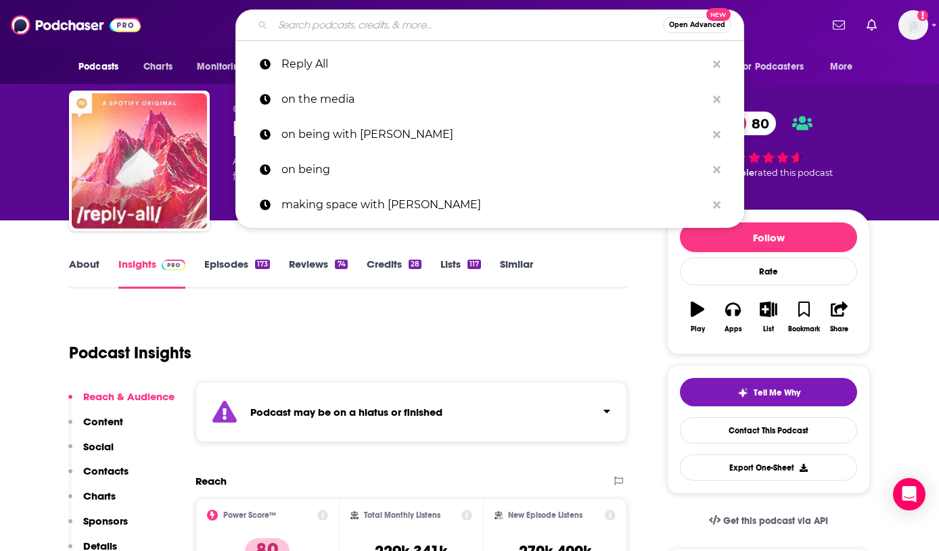
click at [421, 20] on input "Search podcasts, credits, & more..." at bounding box center [468, 25] width 390 height 22
paste input "Bodies"
type input "Bodies"
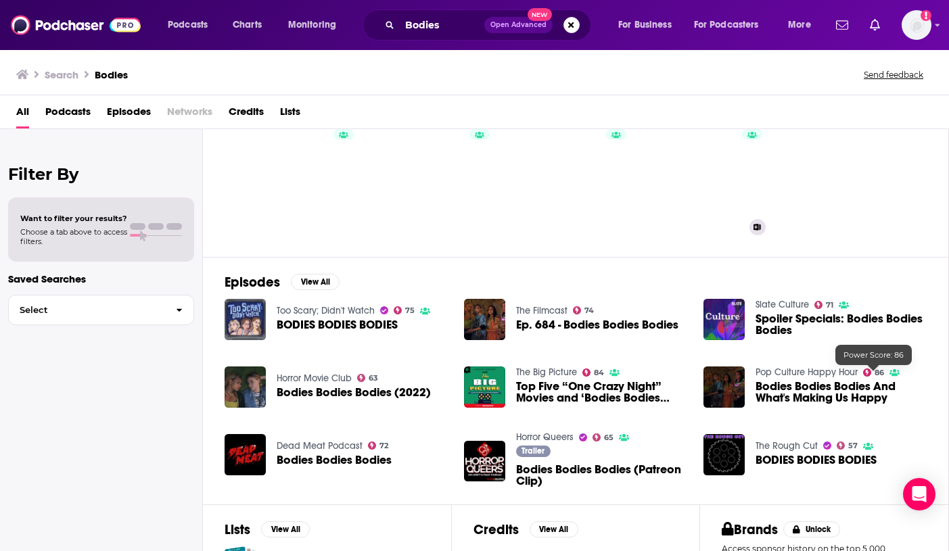
scroll to position [60, 0]
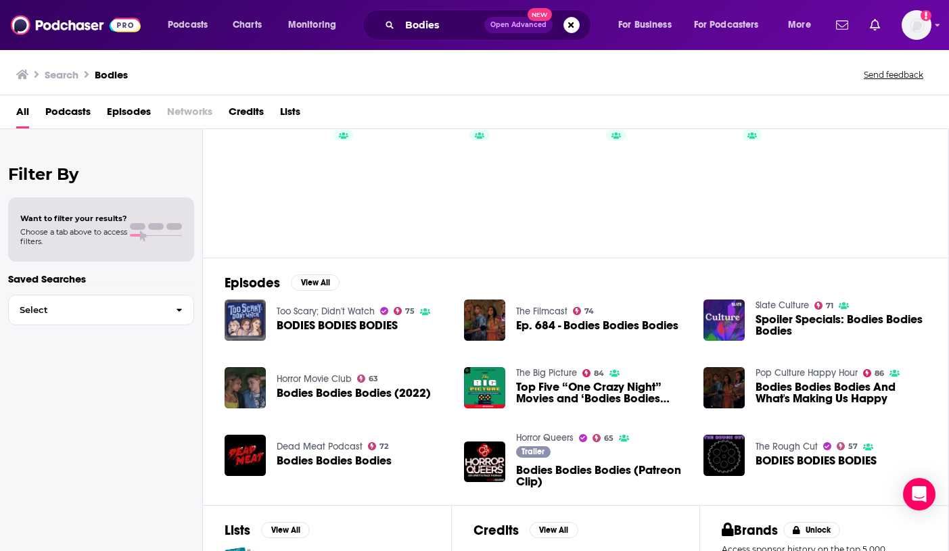
click at [419, 13] on div "Bodies Open Advanced New" at bounding box center [477, 24] width 229 height 31
click at [423, 19] on input "Bodies" at bounding box center [442, 25] width 85 height 22
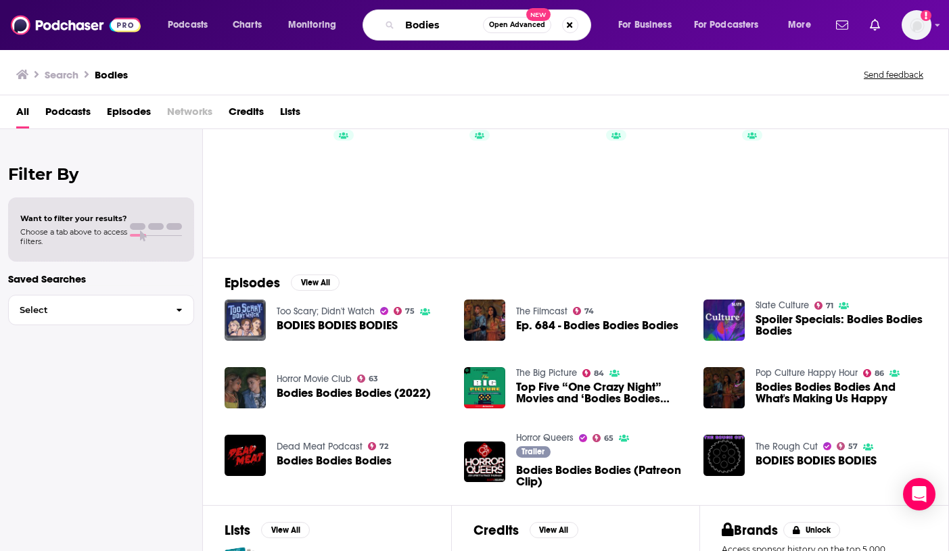
click at [423, 19] on input "Bodies" at bounding box center [441, 25] width 83 height 22
type input "History Becomes Her"
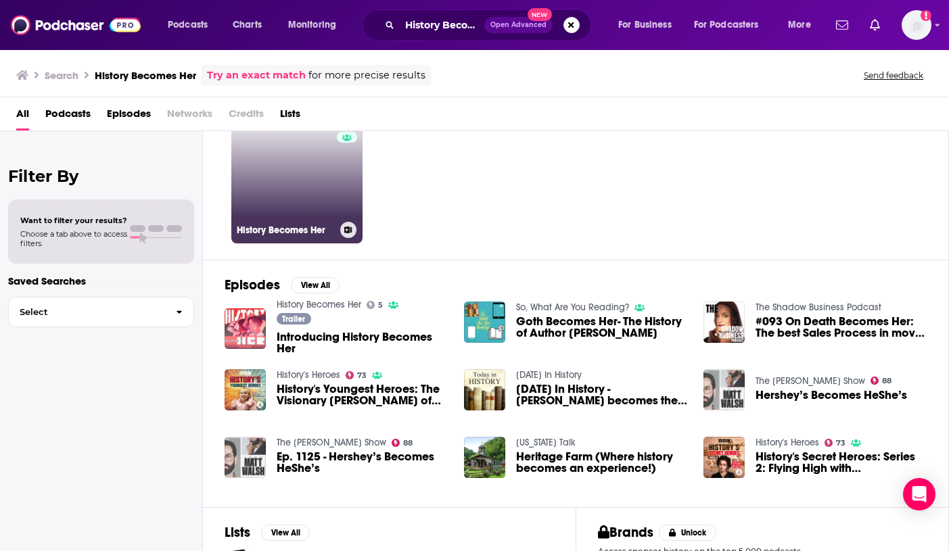
click at [315, 204] on link "5 History Becomes Her" at bounding box center [296, 177] width 131 height 131
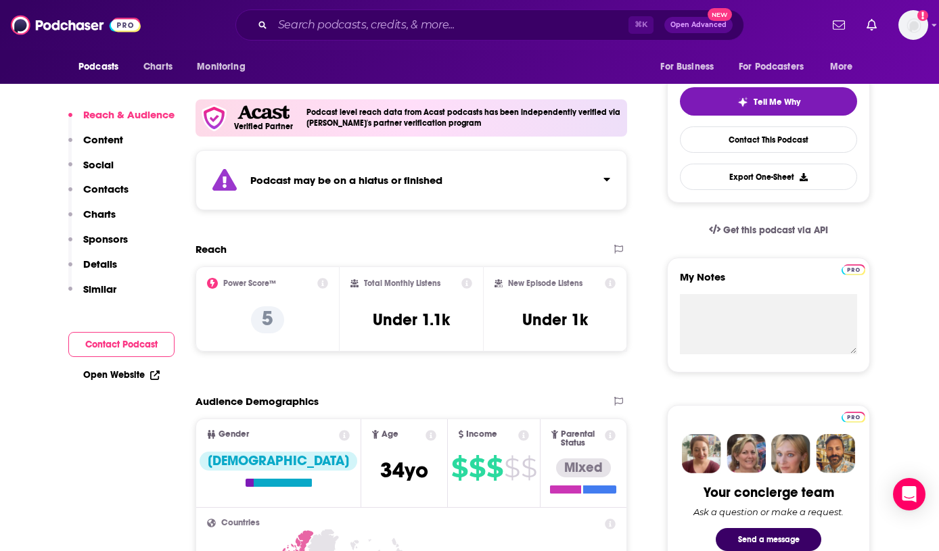
scroll to position [322, 0]
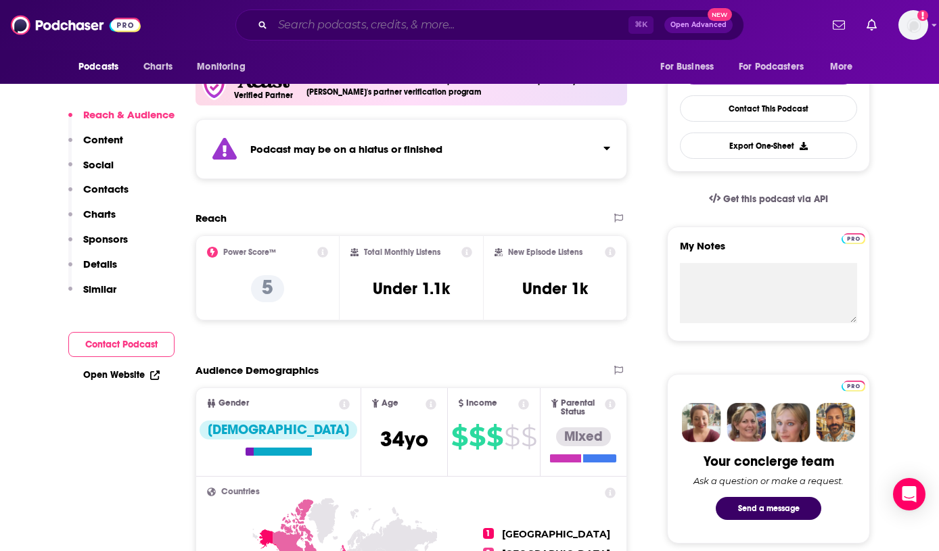
click at [430, 30] on input "Search podcasts, credits, & more..." at bounding box center [451, 25] width 356 height 22
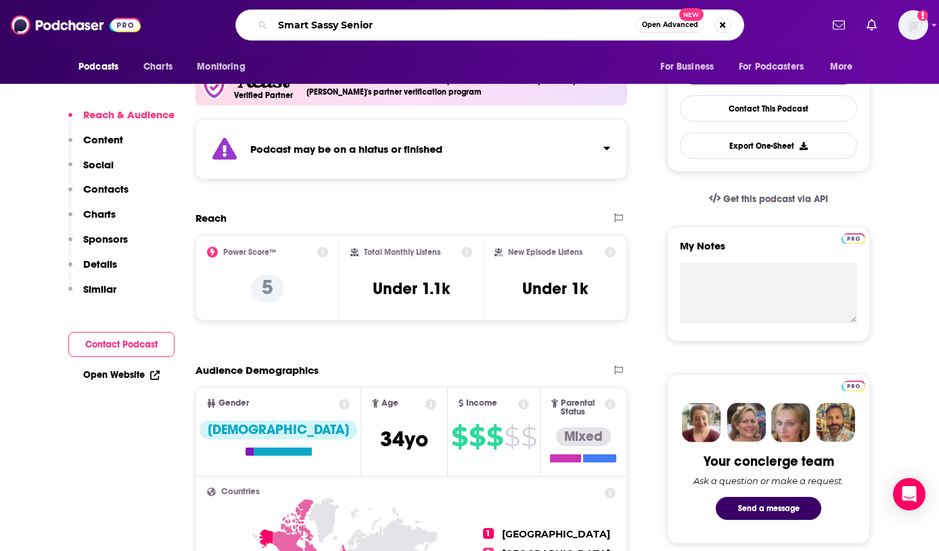
type input "Smart Sassy Seniors"
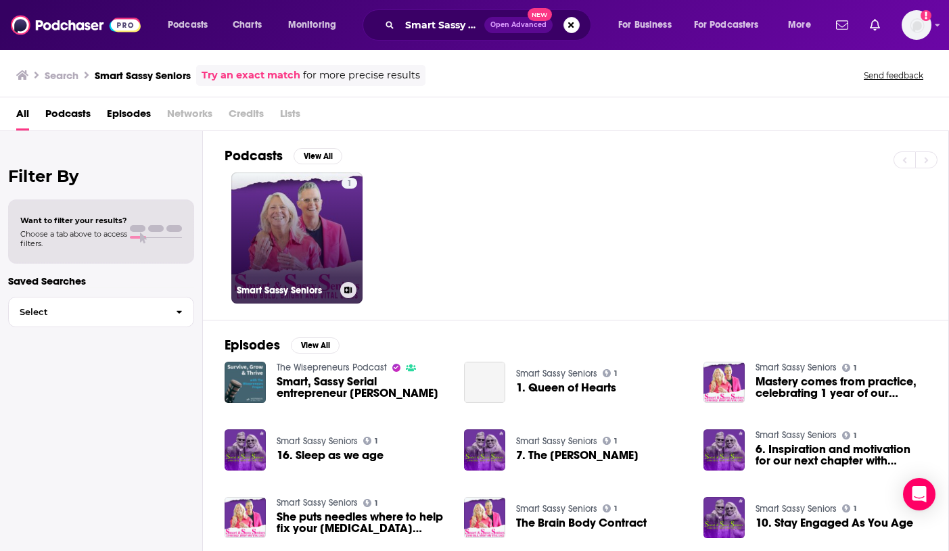
click at [311, 253] on link "1 Smart Sassy Seniors" at bounding box center [296, 237] width 131 height 131
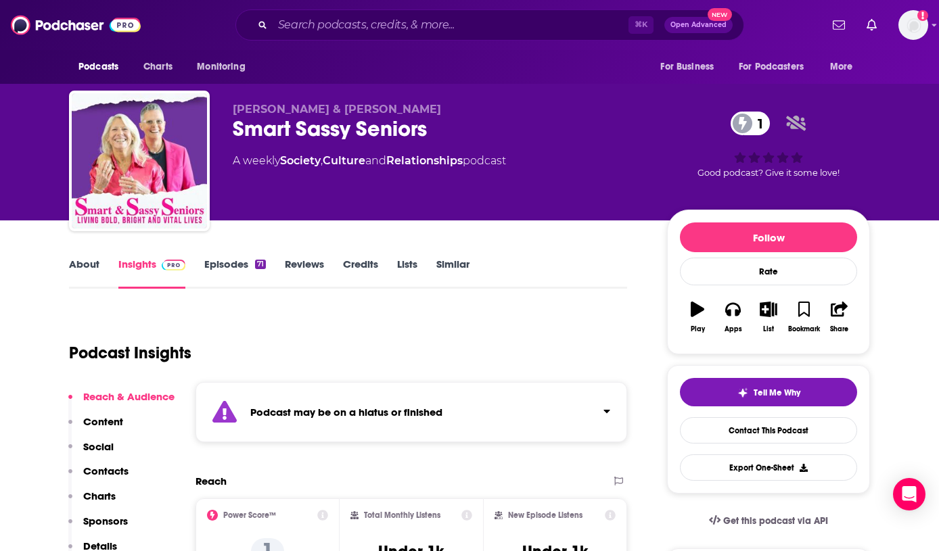
click at [421, 39] on div "⌘ K Open Advanced New" at bounding box center [489, 24] width 509 height 31
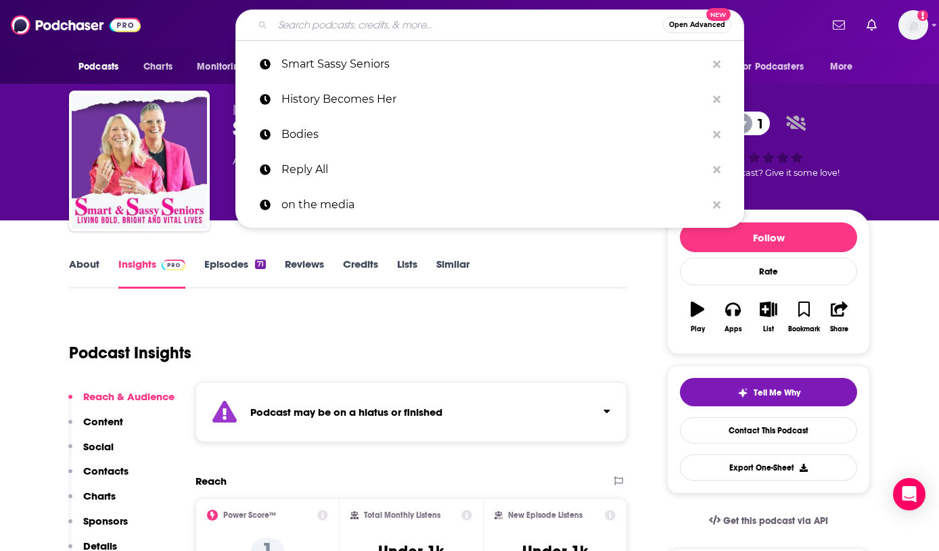
click at [420, 29] on input "Search podcasts, credits, & more..." at bounding box center [468, 25] width 390 height 22
paste input "The Dr. [PERSON_NAME] Show"
type input "The Dr. [PERSON_NAME] Show"
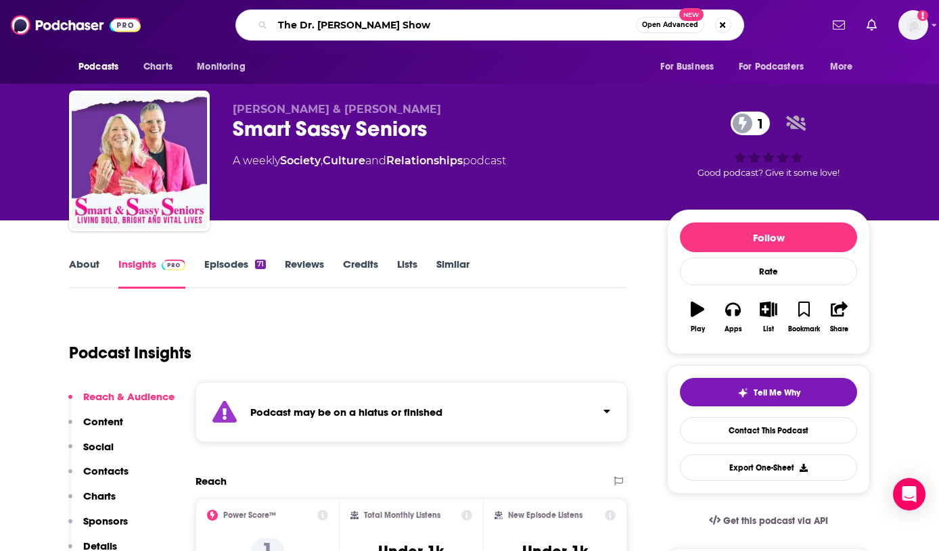
scroll to position [0, 71]
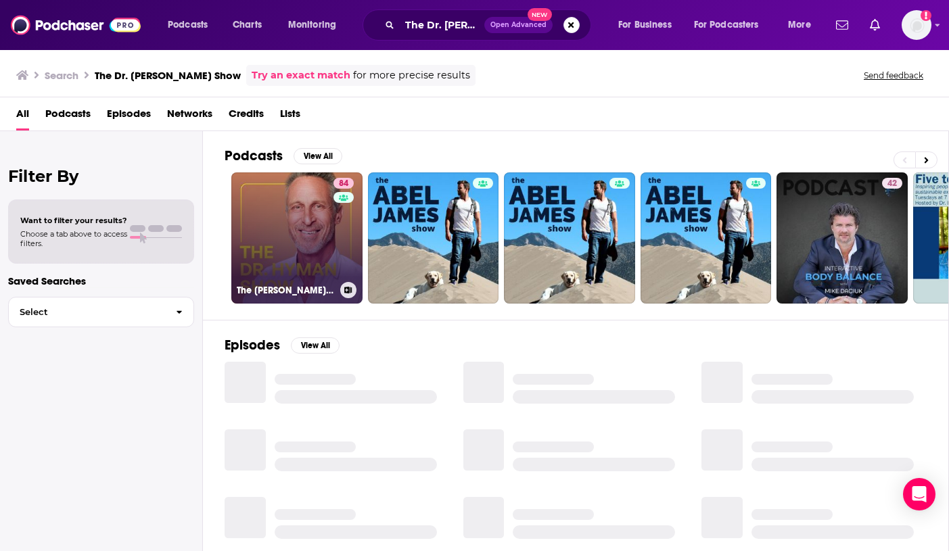
click at [312, 235] on link "84 The [PERSON_NAME] Show" at bounding box center [296, 237] width 131 height 131
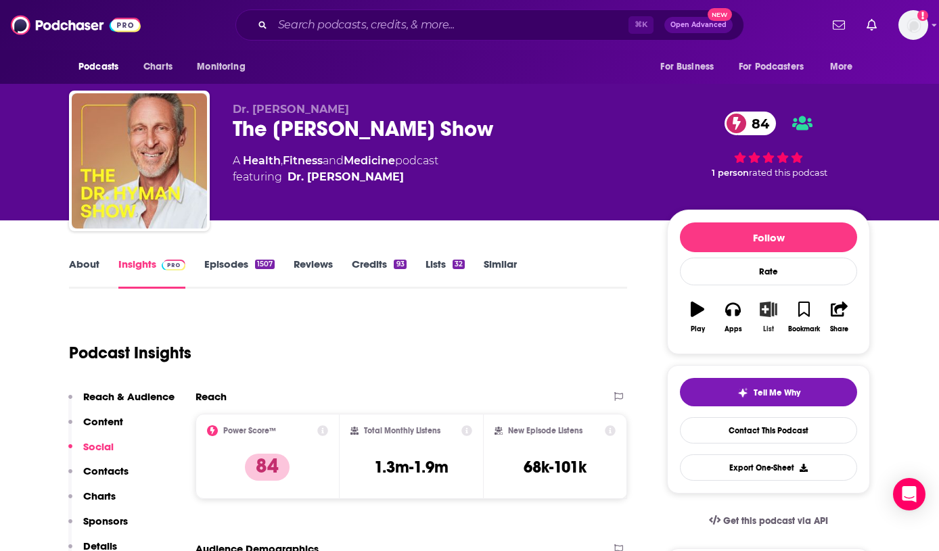
click at [761, 304] on icon "button" at bounding box center [768, 309] width 17 height 15
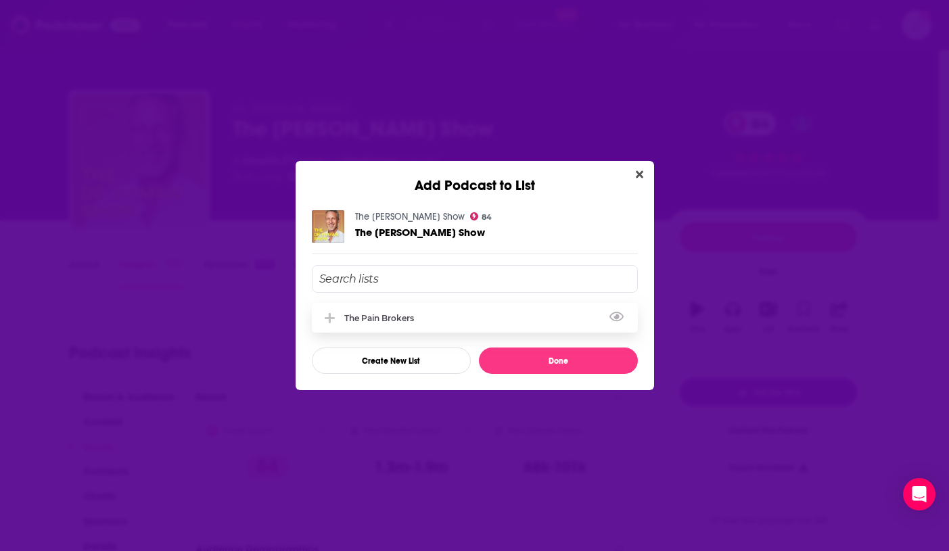
click at [508, 314] on div "The Pain Brokers" at bounding box center [475, 318] width 326 height 30
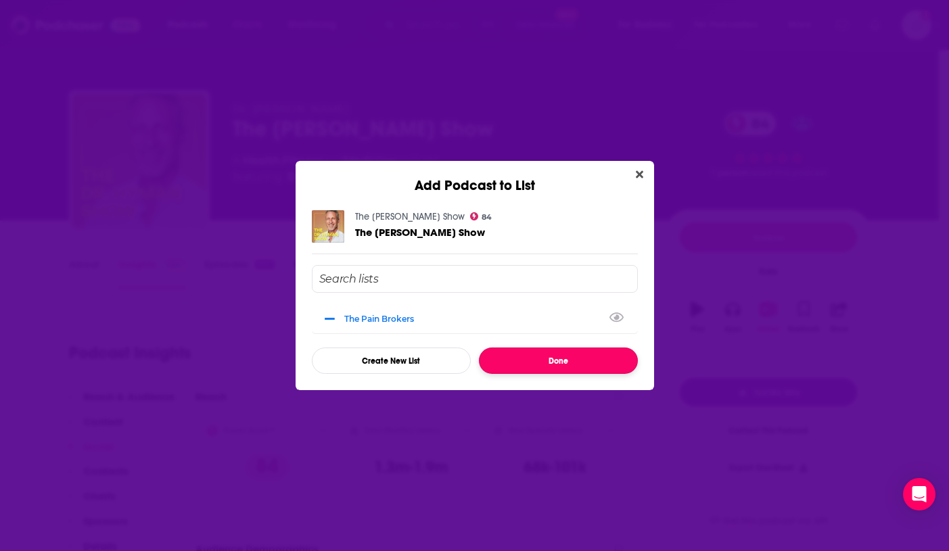
click at [558, 359] on button "Done" at bounding box center [558, 361] width 159 height 26
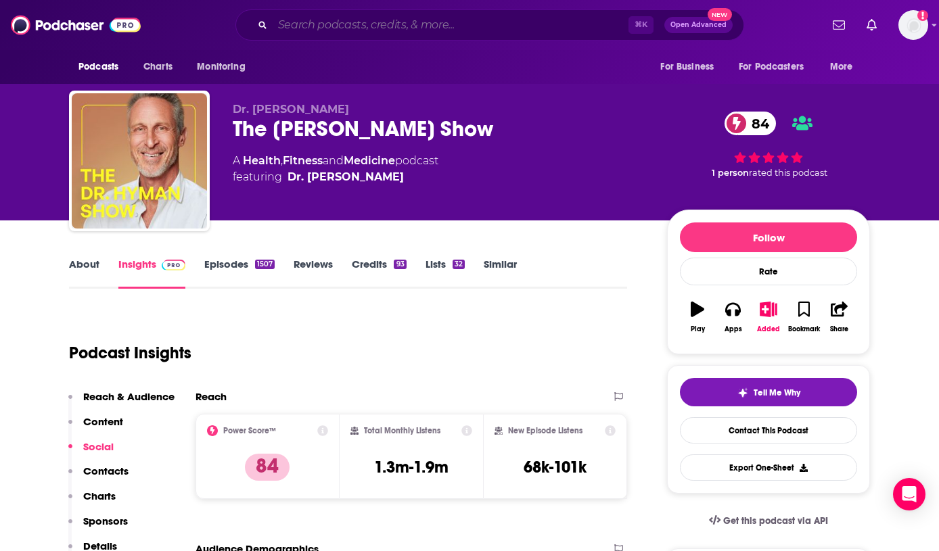
click at [426, 27] on input "Search podcasts, credits, & more..." at bounding box center [451, 25] width 356 height 22
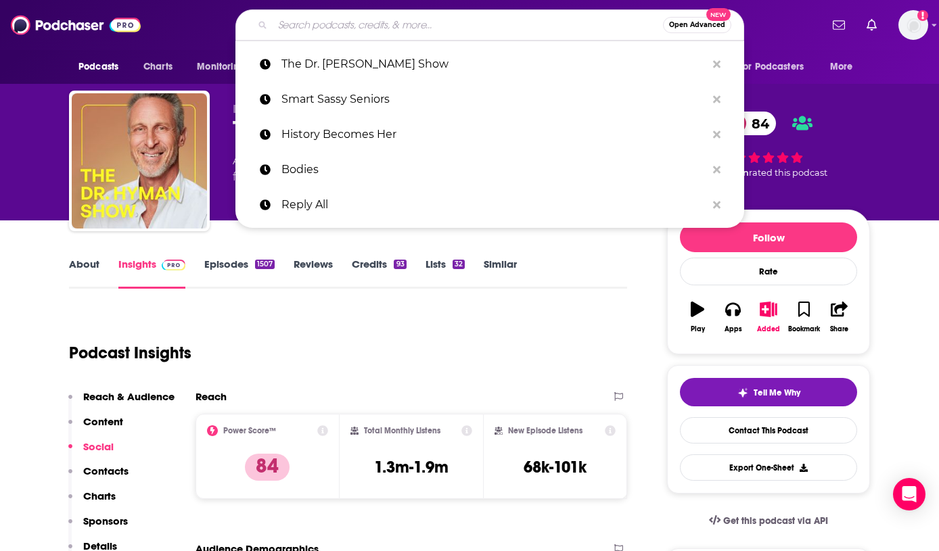
paste input "Heal Squad x [PERSON_NAME]"
type input "Heal Squad x [PERSON_NAME]"
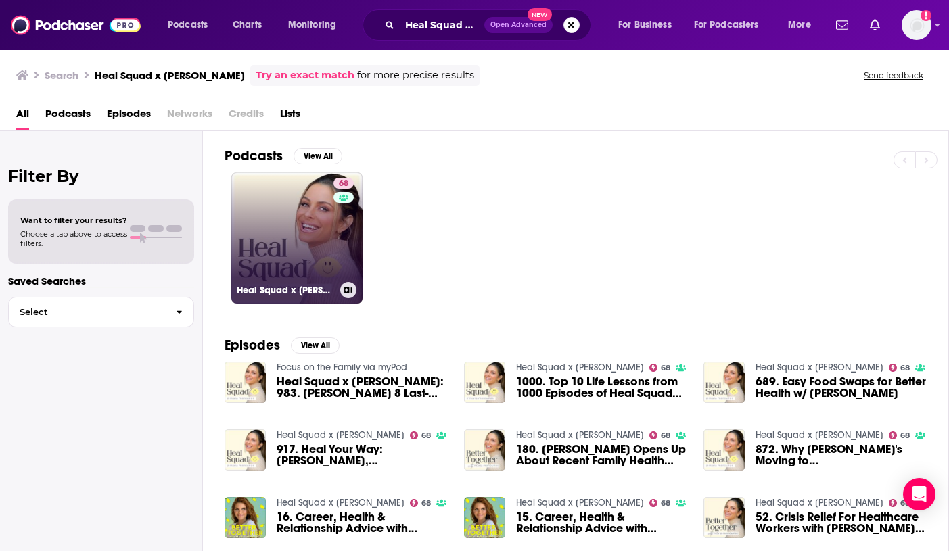
click at [292, 224] on link "68 Heal Squad x [PERSON_NAME]" at bounding box center [296, 237] width 131 height 131
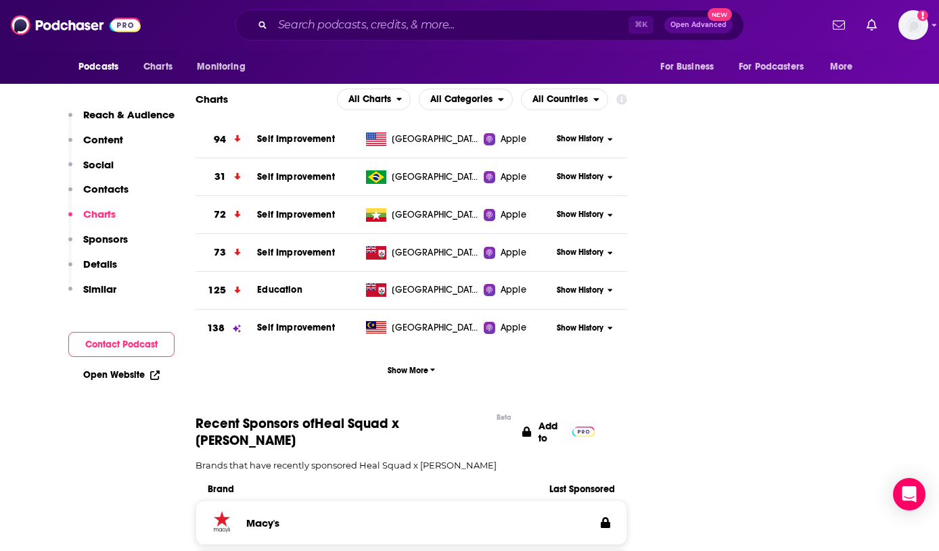
scroll to position [1349, 0]
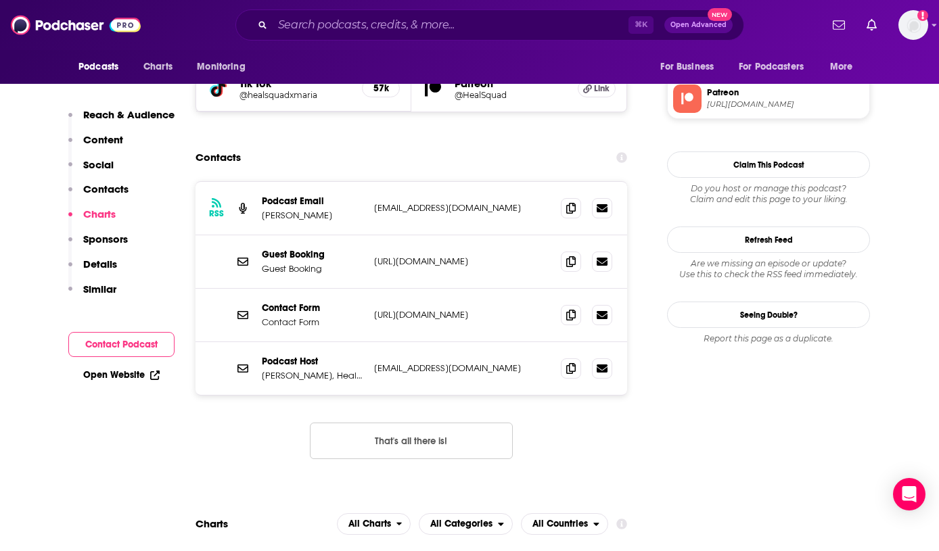
click at [440, 423] on button "That's all there is!" at bounding box center [411, 441] width 203 height 37
click at [428, 28] on input "Search podcasts, credits, & more..." at bounding box center [451, 25] width 356 height 22
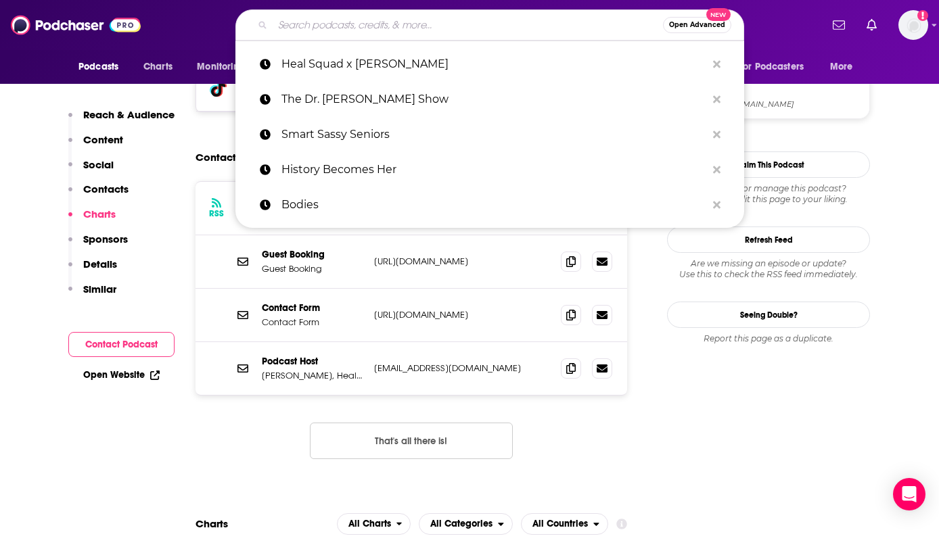
paste input "Healthcare Unfiltered"
type input "Healthcare Unfiltered"
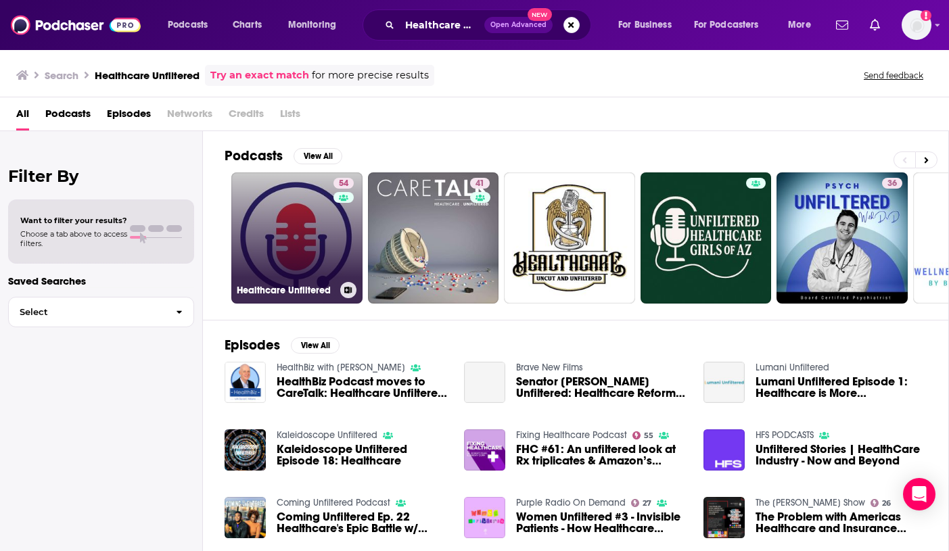
click at [288, 237] on link "54 Healthcare Unfiltered" at bounding box center [296, 237] width 131 height 131
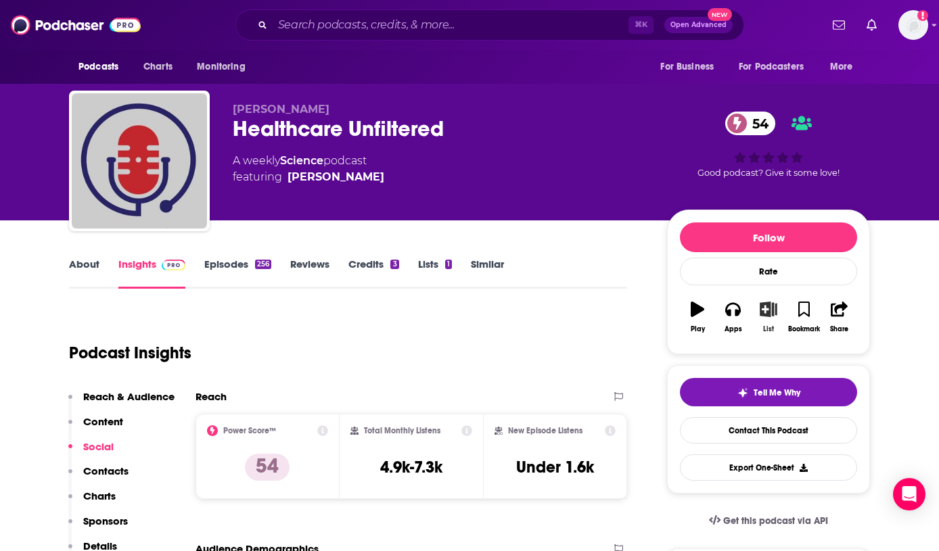
click at [761, 319] on button "List" at bounding box center [768, 317] width 35 height 49
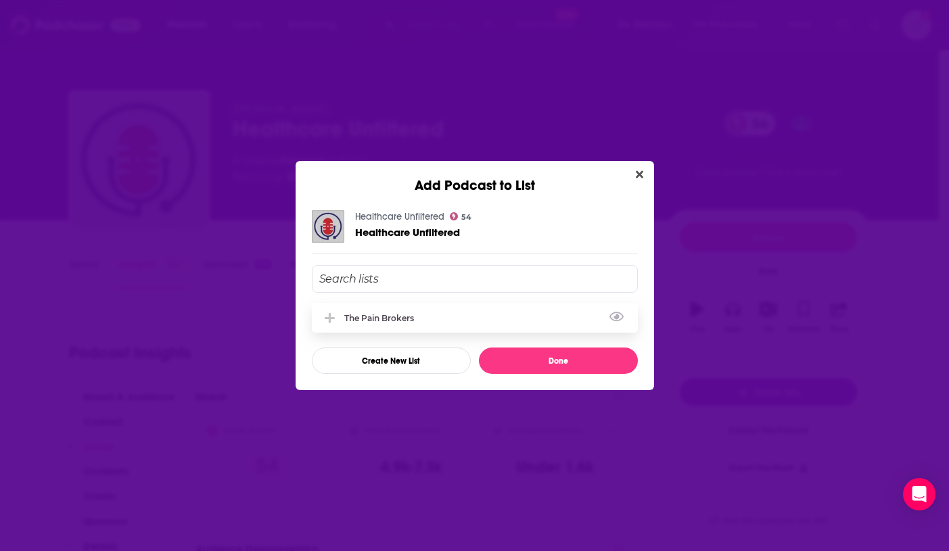
click at [505, 320] on div "The Pain Brokers" at bounding box center [475, 318] width 326 height 30
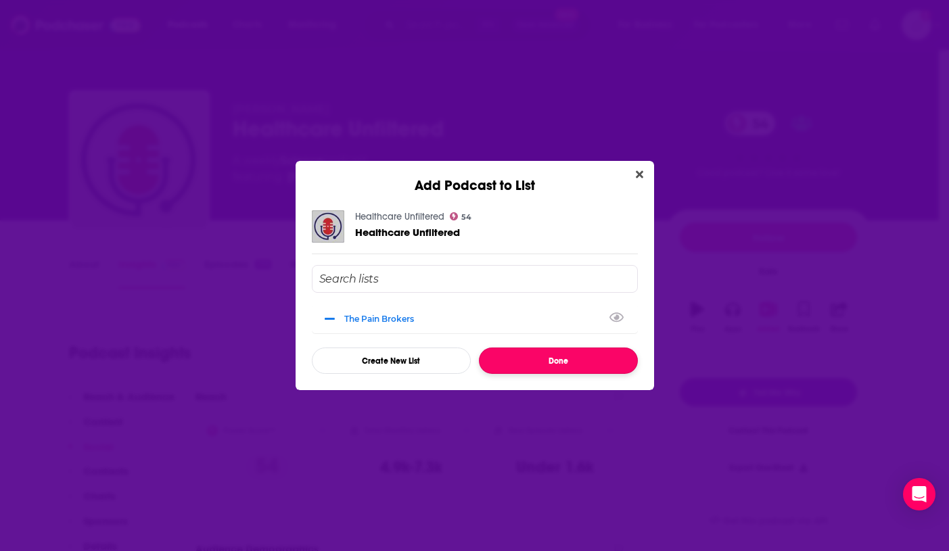
click at [549, 366] on button "Done" at bounding box center [558, 361] width 159 height 26
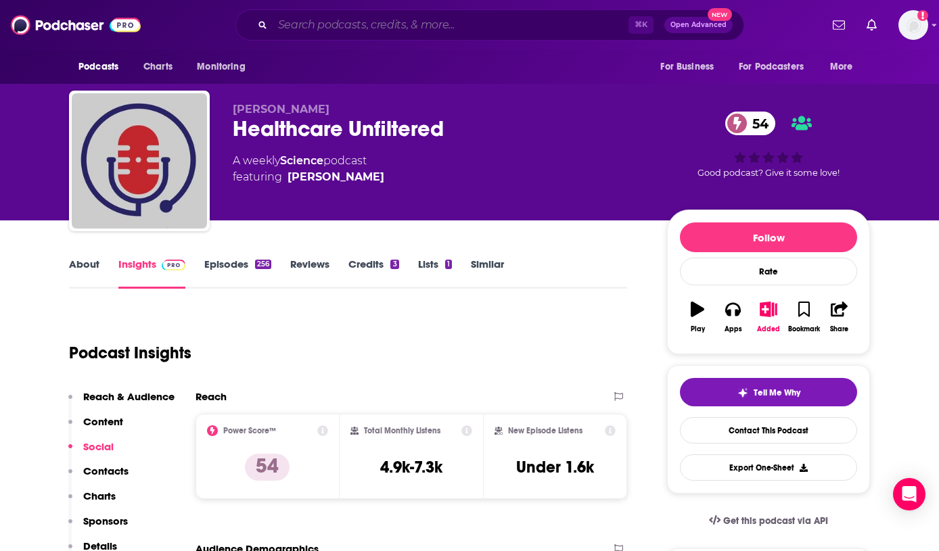
click at [425, 20] on input "Search podcasts, credits, & more..." at bounding box center [451, 25] width 356 height 22
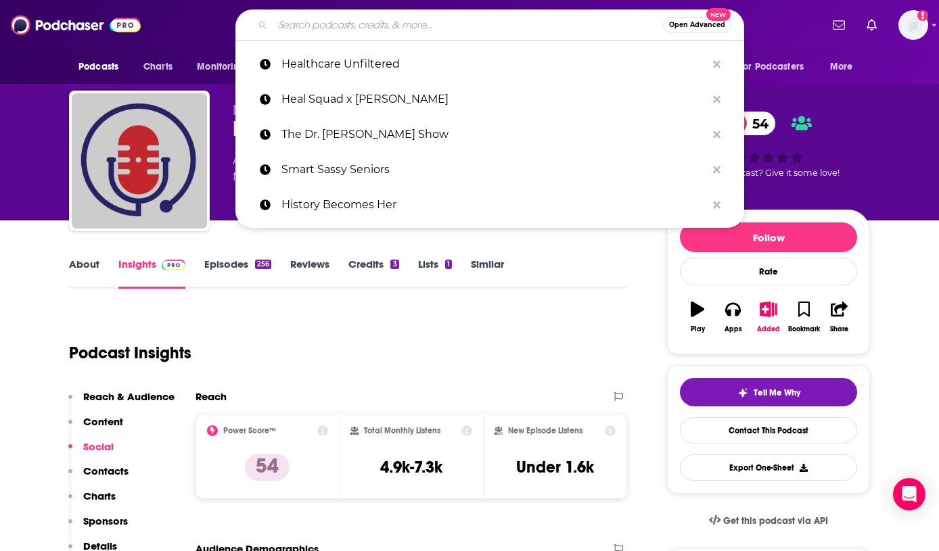
paste input "Above the Law"
type input "Above the Law"
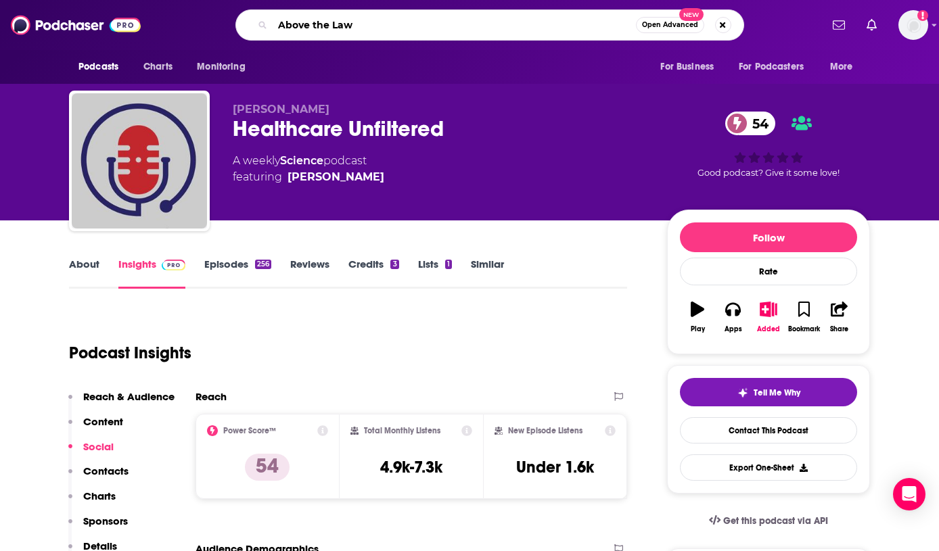
scroll to position [0, 13]
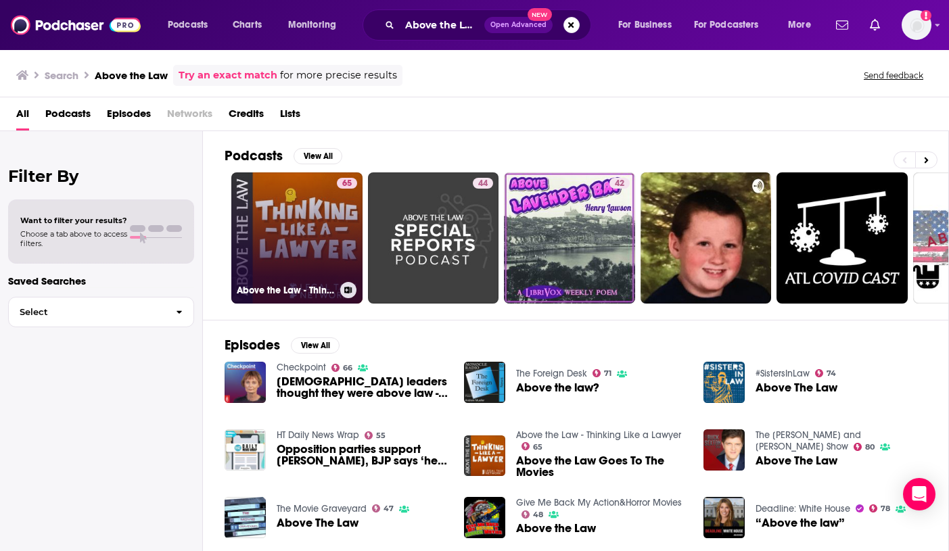
click at [300, 244] on link "65 Above the Law - Thinking Like a Lawyer" at bounding box center [296, 237] width 131 height 131
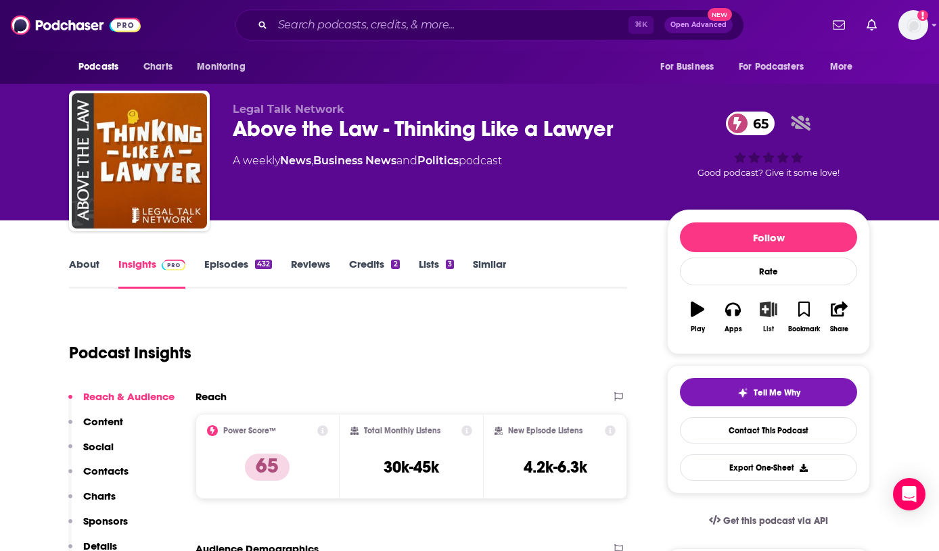
click at [767, 315] on icon "button" at bounding box center [768, 309] width 17 height 15
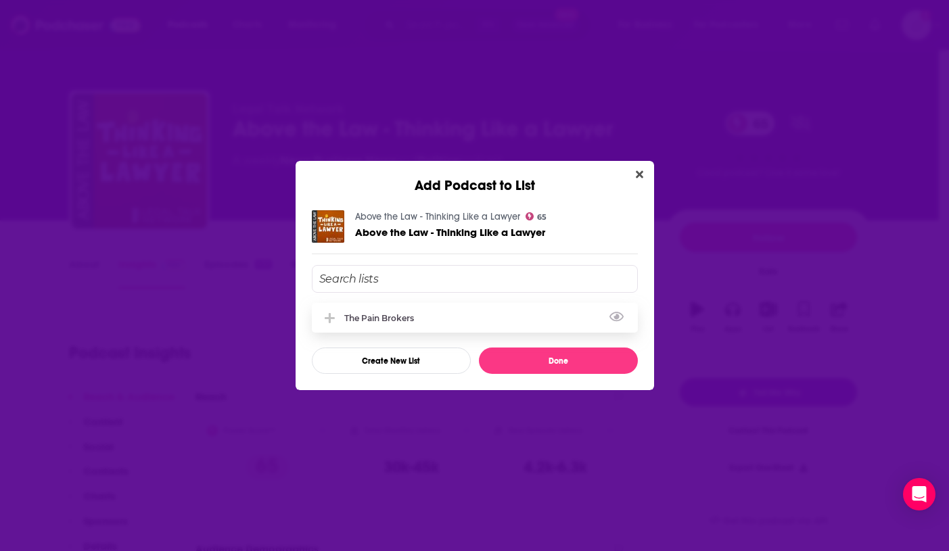
click at [506, 315] on div "The Pain Brokers" at bounding box center [475, 318] width 326 height 30
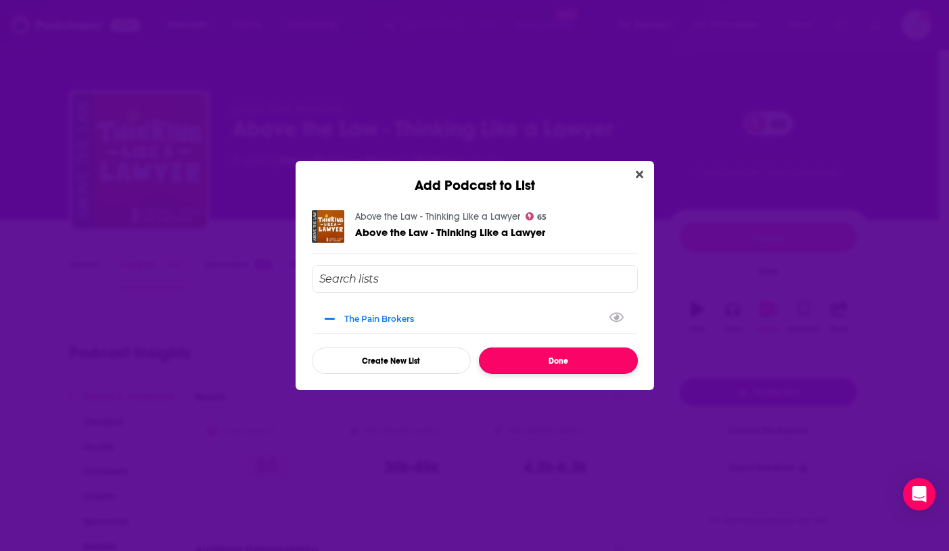
drag, startPoint x: 559, startPoint y: 365, endPoint x: 602, endPoint y: 358, distance: 43.1
click at [559, 364] on button "Done" at bounding box center [558, 361] width 159 height 26
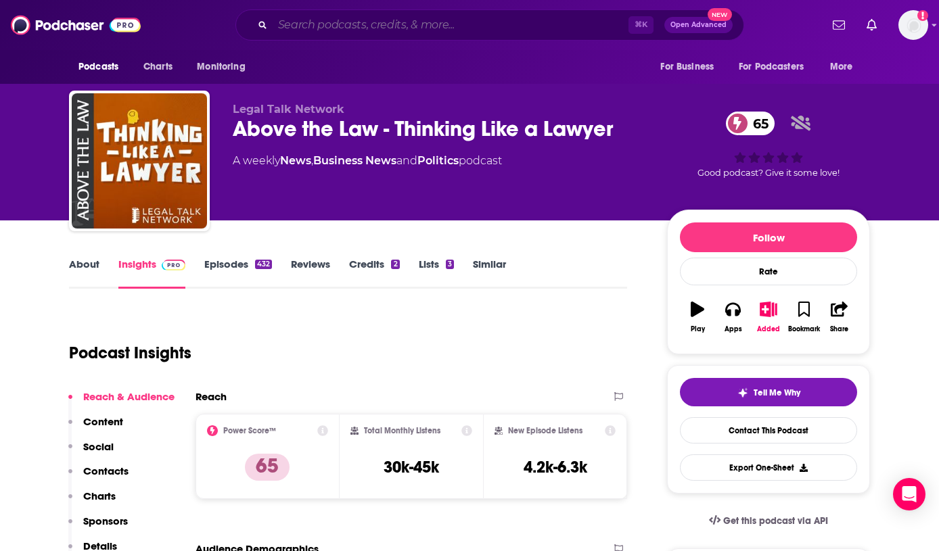
click at [433, 30] on input "Search podcasts, credits, & more..." at bounding box center [451, 25] width 356 height 22
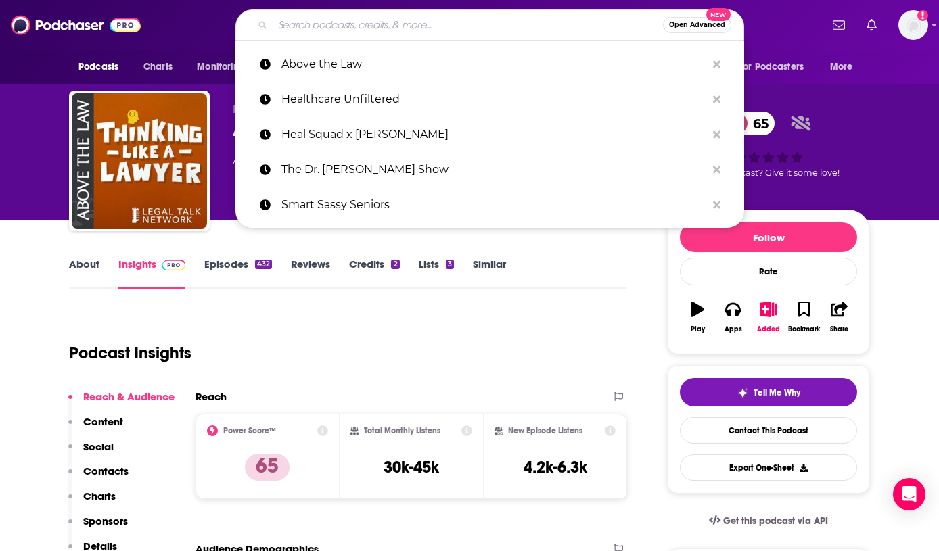
paste input "Good Law/Bad Law"
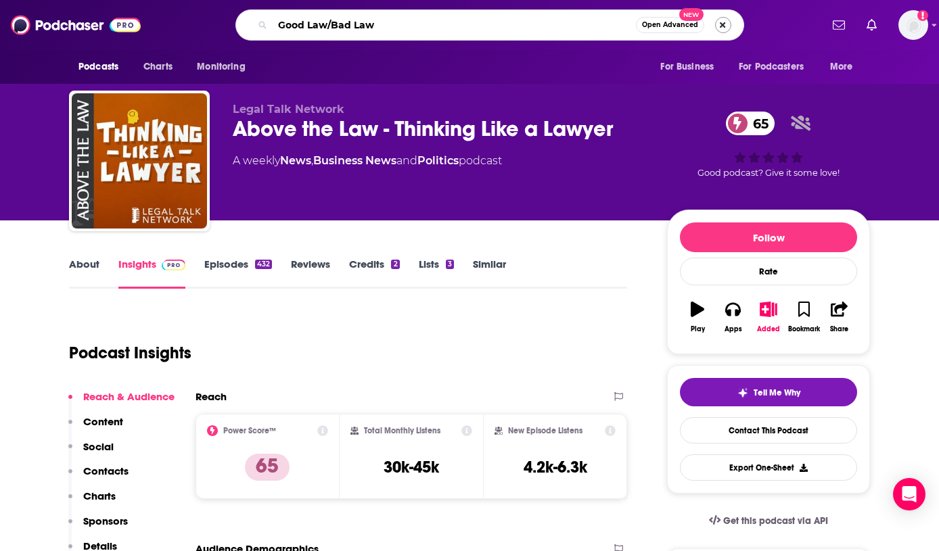
type input "Good Law/Bad Law"
click at [715, 24] on button "Search podcasts, credits, & more..." at bounding box center [723, 25] width 16 height 16
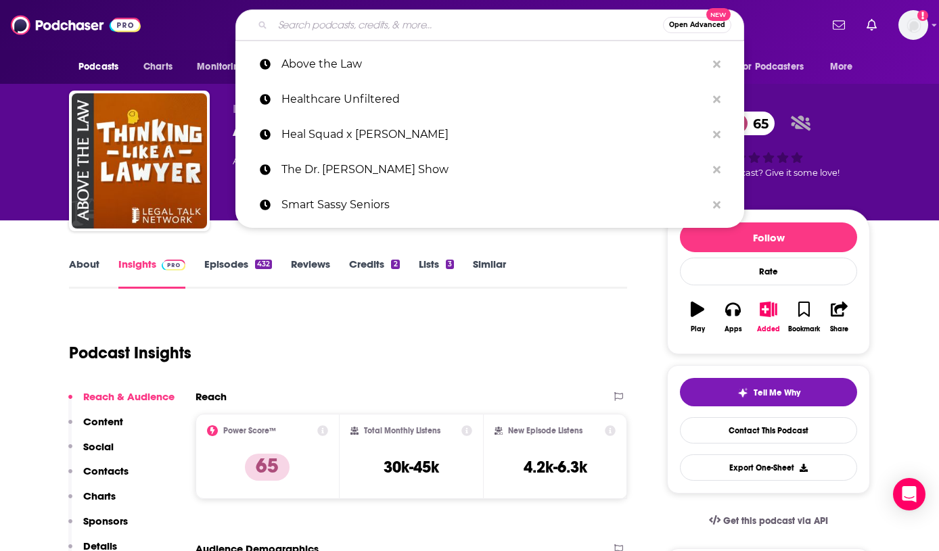
scroll to position [0, 0]
click at [453, 30] on input "Search podcasts, credits, & more..." at bounding box center [468, 25] width 390 height 22
paste input "Good Law/Bad Law"
type input "Good Law/Bad Law"
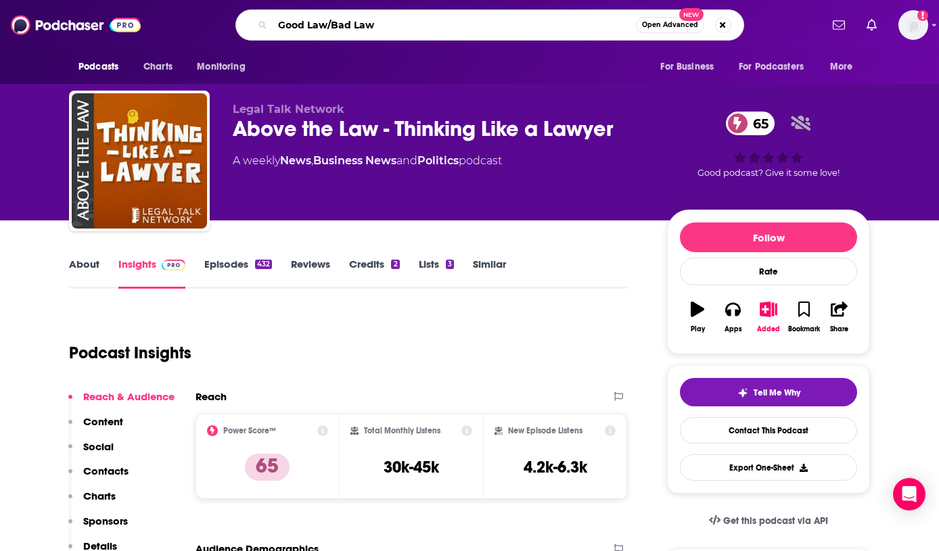
scroll to position [0, 34]
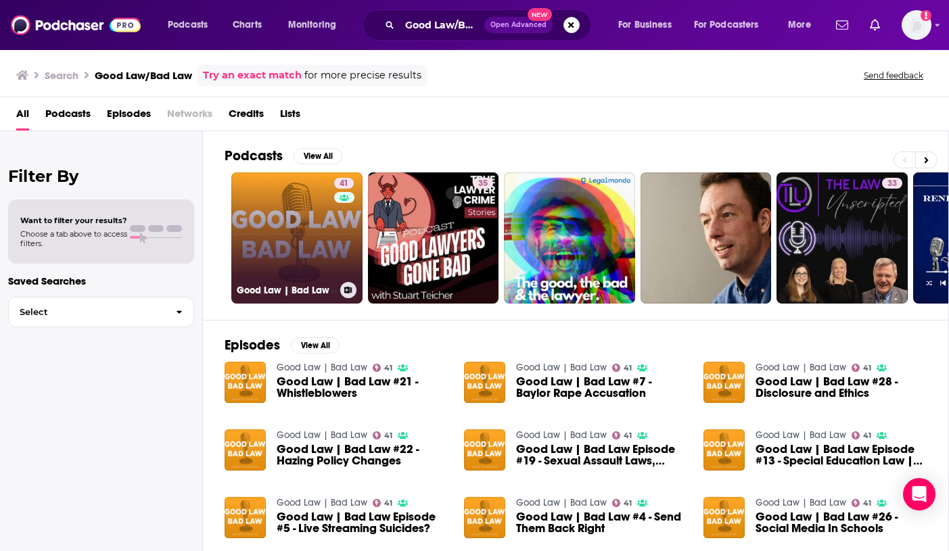
click at [317, 250] on link "41 Good Law | Bad Law" at bounding box center [296, 237] width 131 height 131
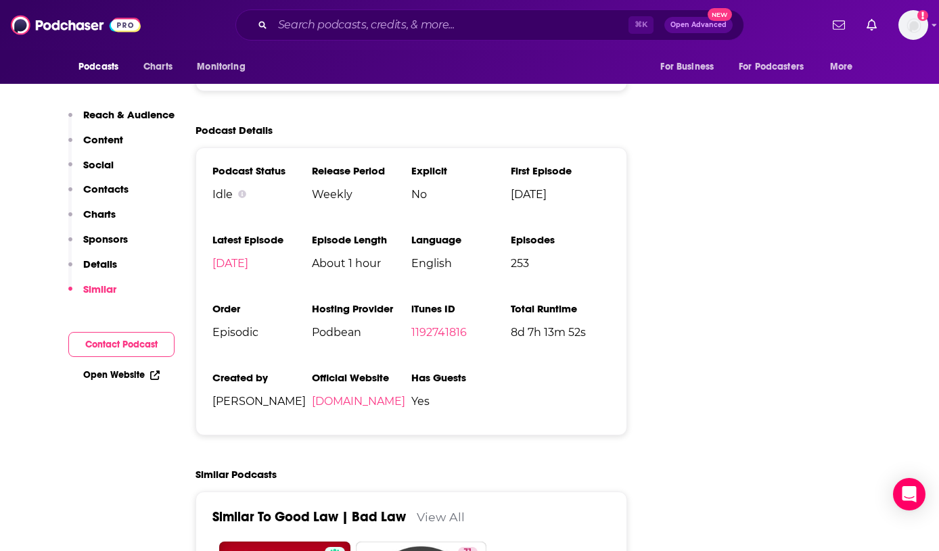
scroll to position [1607, 0]
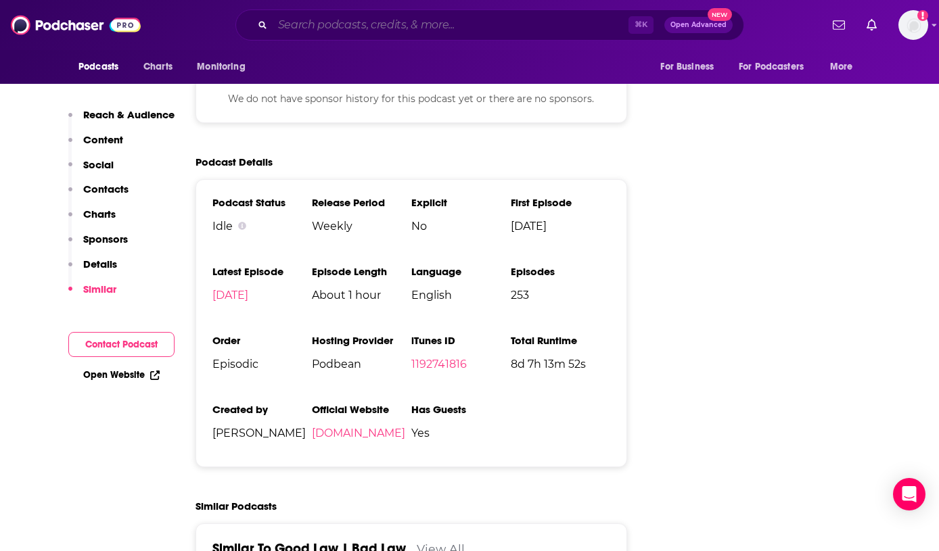
click at [402, 24] on input "Search podcasts, credits, & more..." at bounding box center [451, 25] width 356 height 22
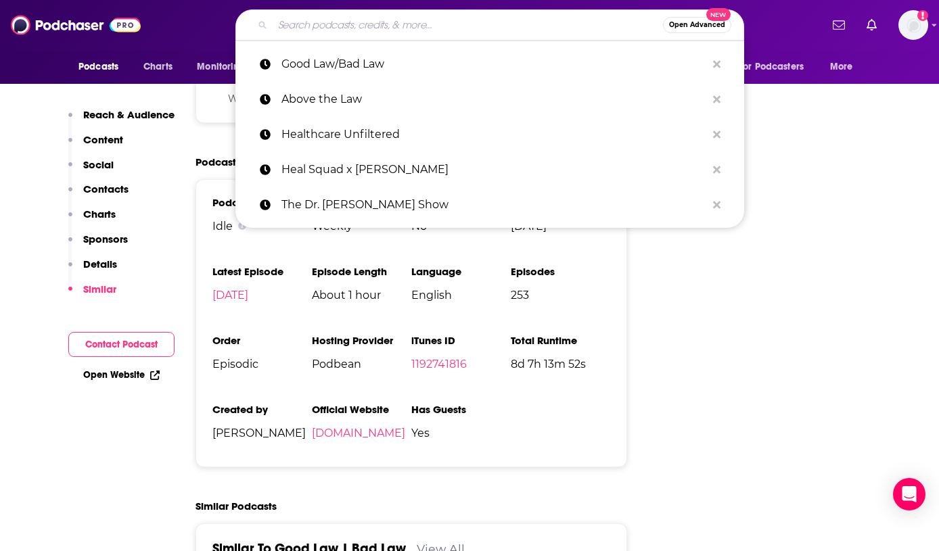
paste input "Just Torts The Podcast"
type input "Just Torts The Podcast"
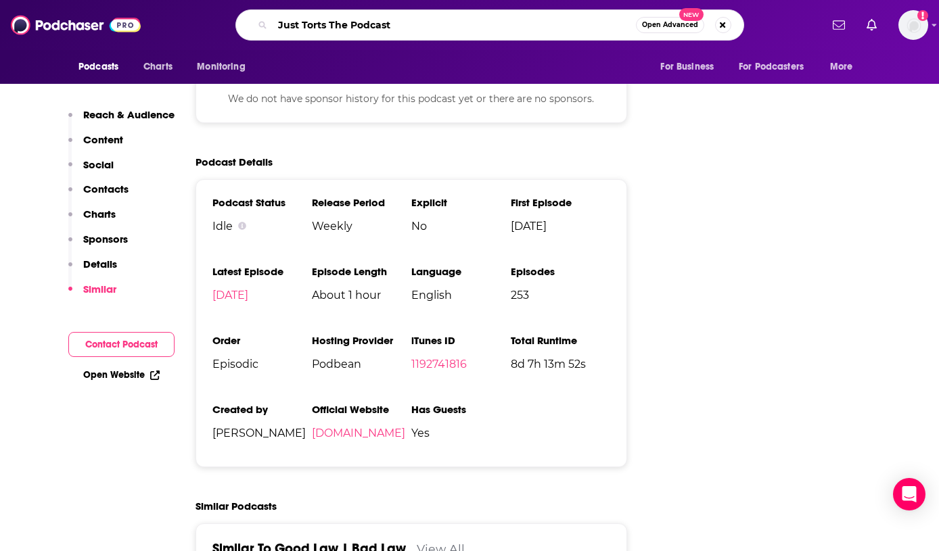
scroll to position [0, 51]
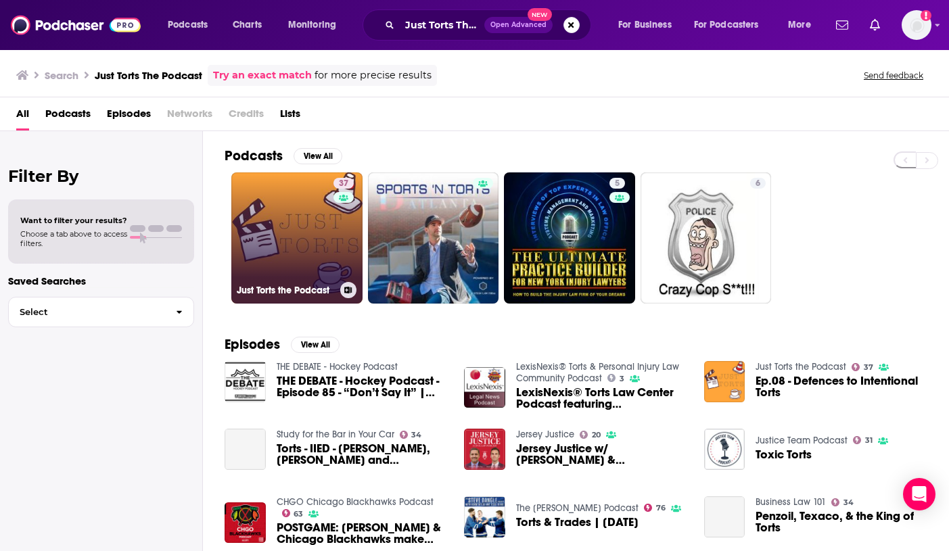
click at [296, 218] on link "37 Just Torts the Podcast" at bounding box center [296, 237] width 131 height 131
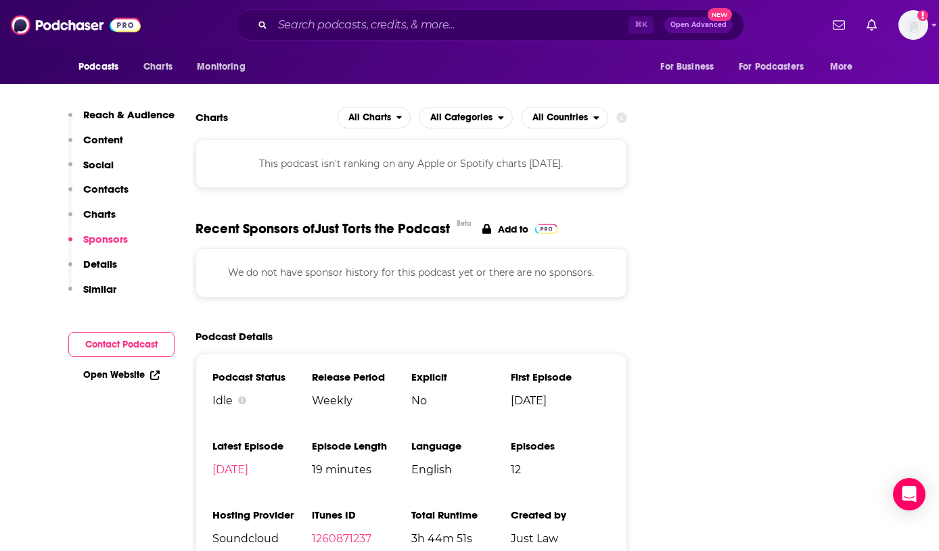
scroll to position [1657, 0]
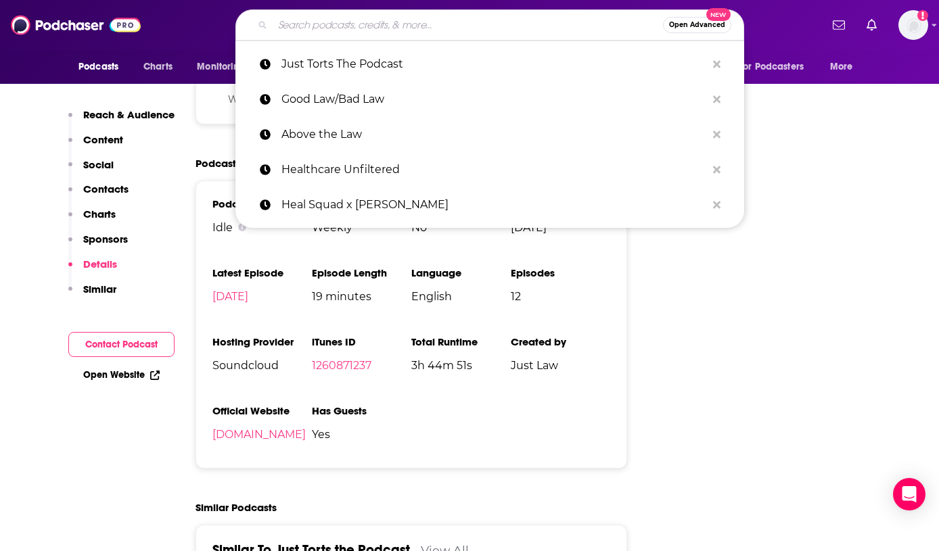
click at [442, 33] on input "Search podcasts, credits, & more..." at bounding box center [468, 25] width 390 height 22
paste input "Legally Speaking"
type input "Legally Speaking"
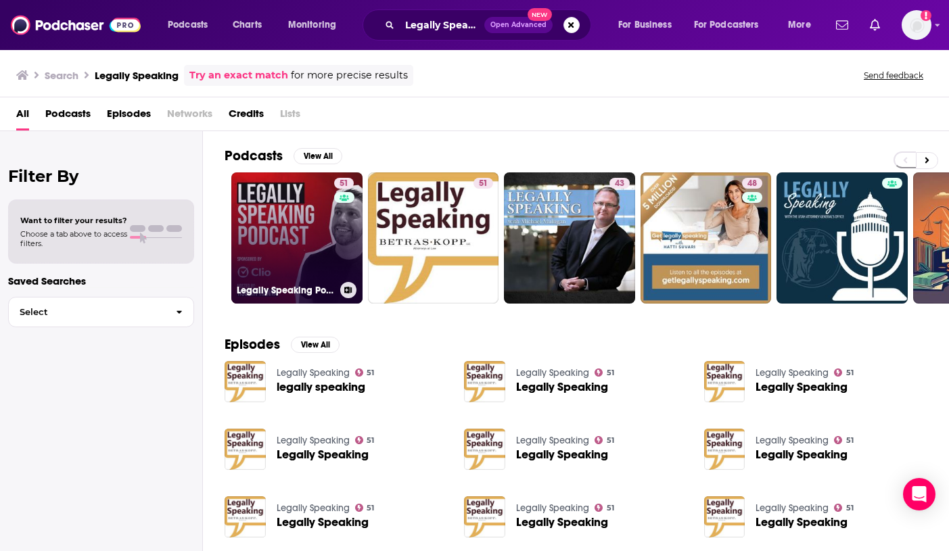
click at [273, 254] on link "51 Legally Speaking Podcast" at bounding box center [296, 237] width 131 height 131
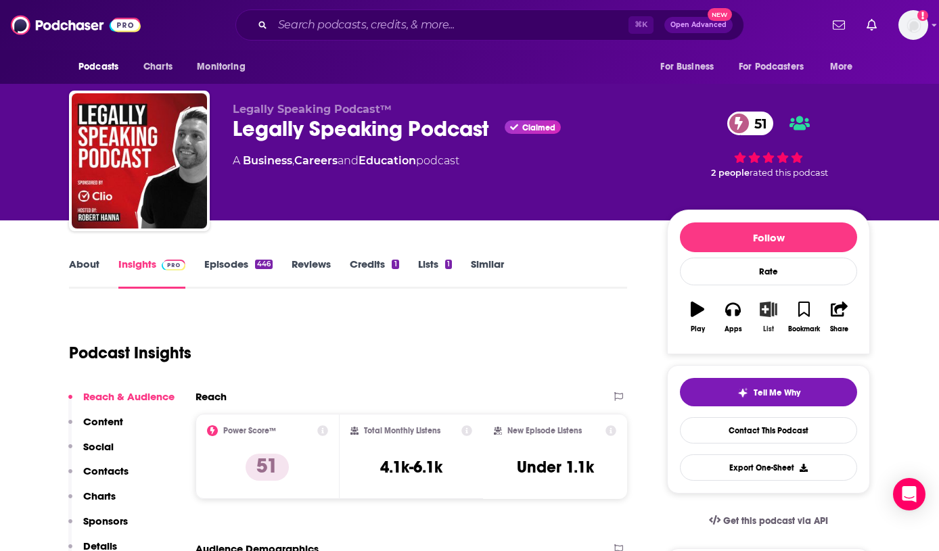
click at [766, 315] on icon "button" at bounding box center [768, 309] width 17 height 15
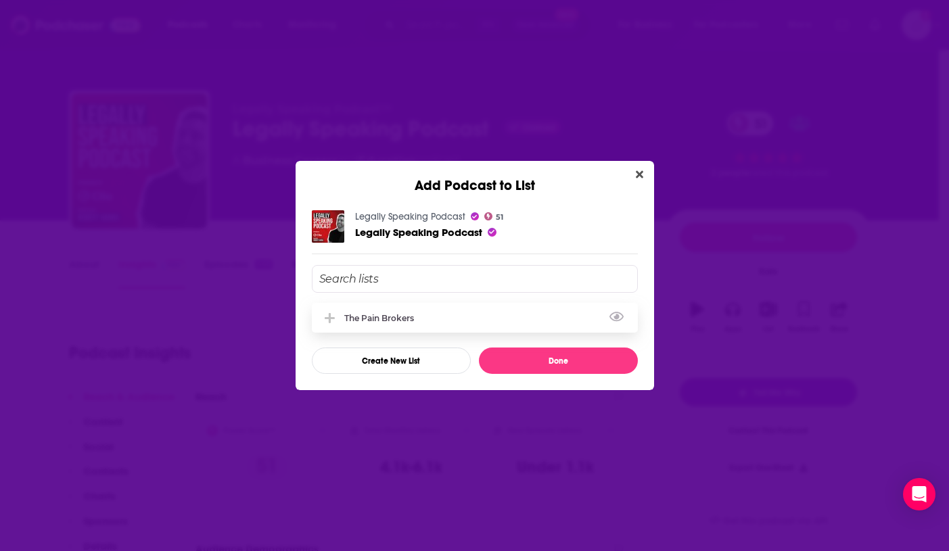
click at [494, 321] on div "The Pain Brokers" at bounding box center [475, 318] width 326 height 30
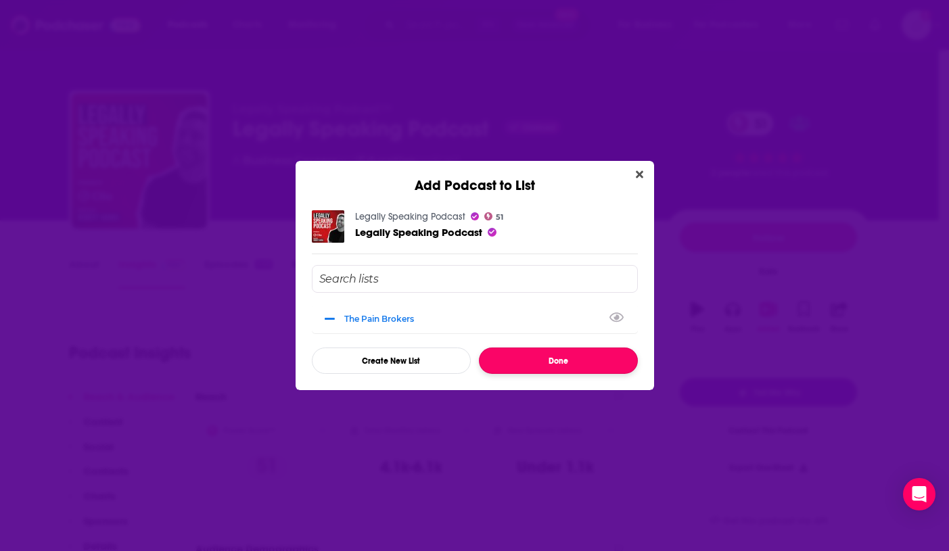
click at [559, 357] on button "Done" at bounding box center [558, 361] width 159 height 26
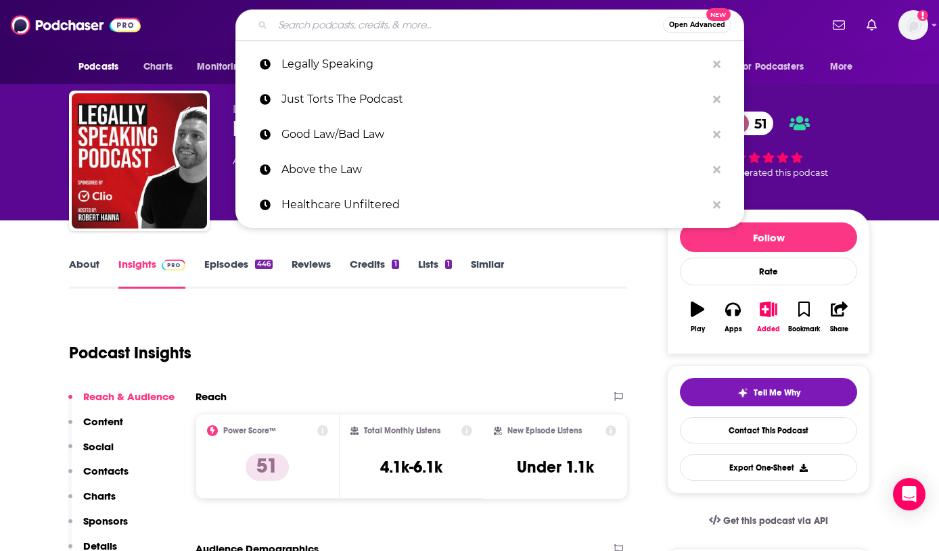
click at [421, 30] on input "Search podcasts, credits, & more..." at bounding box center [468, 25] width 390 height 22
paste input "Order in the Court with Paul Grimm"
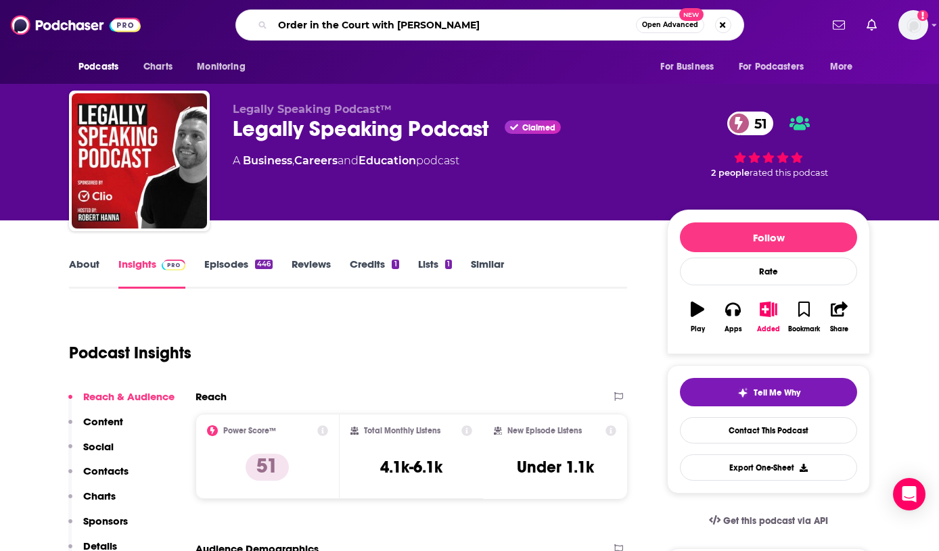
type input "Order in the Court with Paul Grimm"
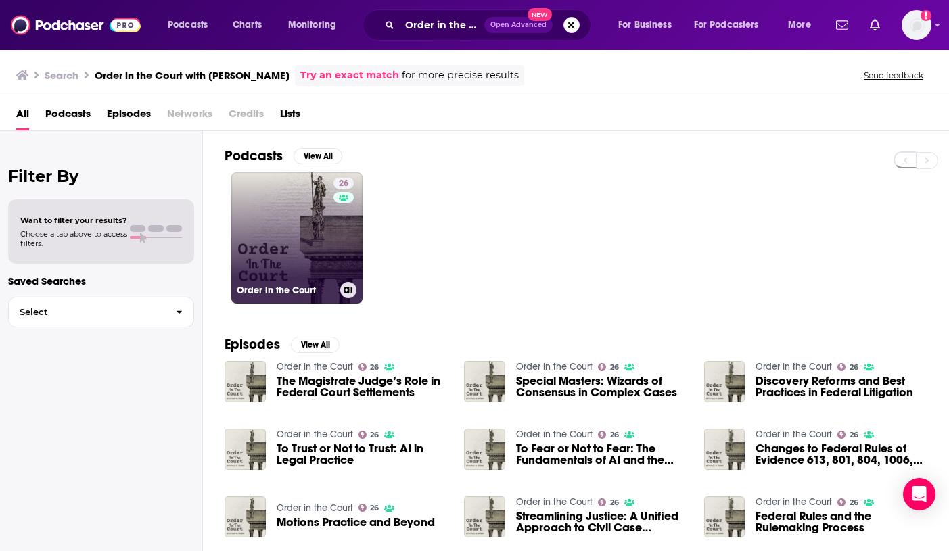
click at [280, 210] on link "26 Order in the Court" at bounding box center [296, 237] width 131 height 131
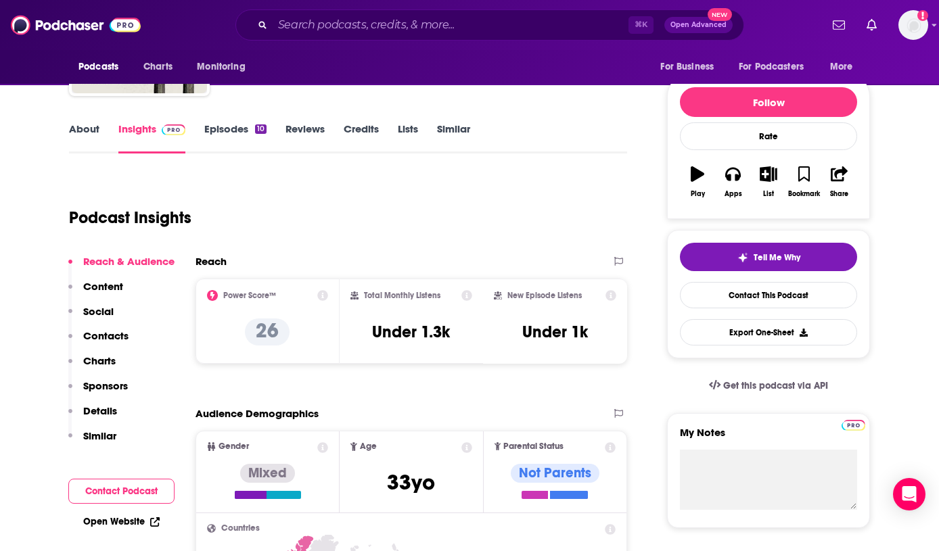
scroll to position [122, 0]
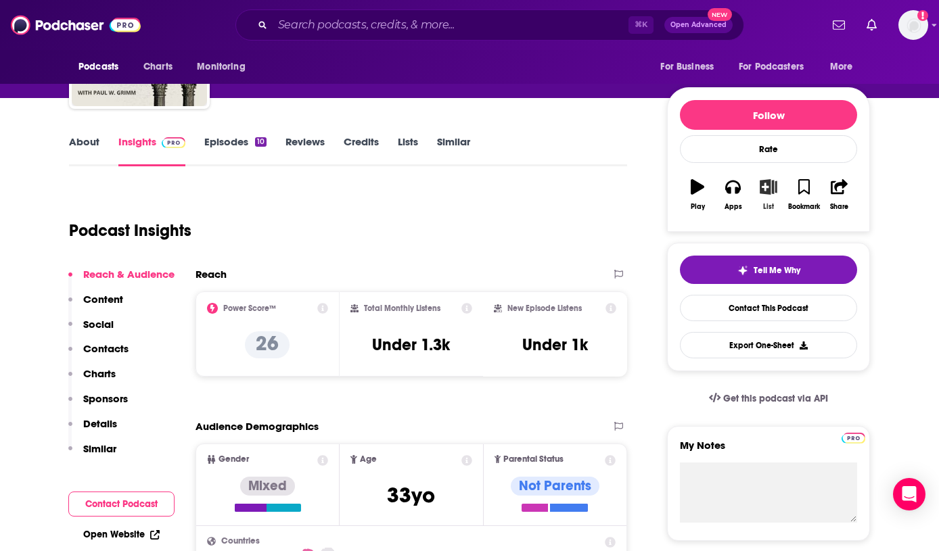
click at [764, 196] on button "List" at bounding box center [768, 194] width 35 height 49
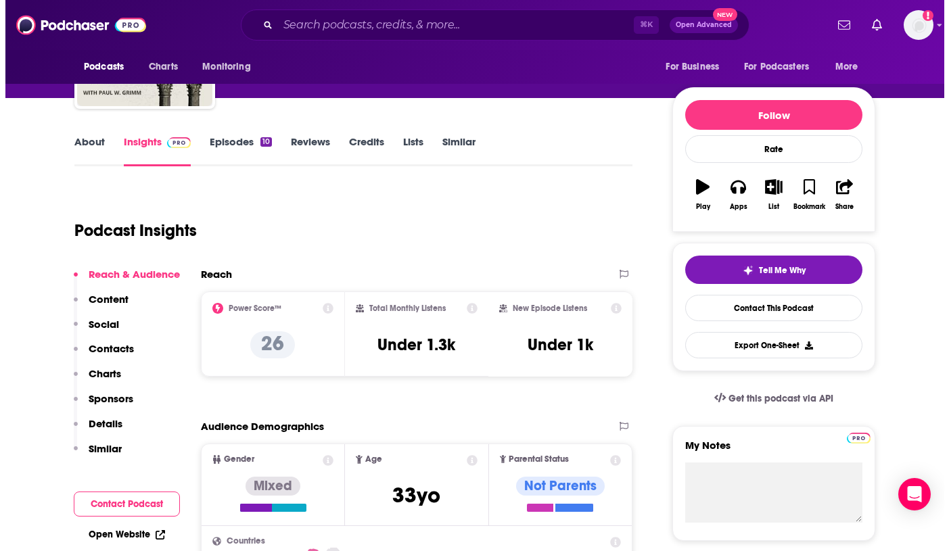
scroll to position [0, 0]
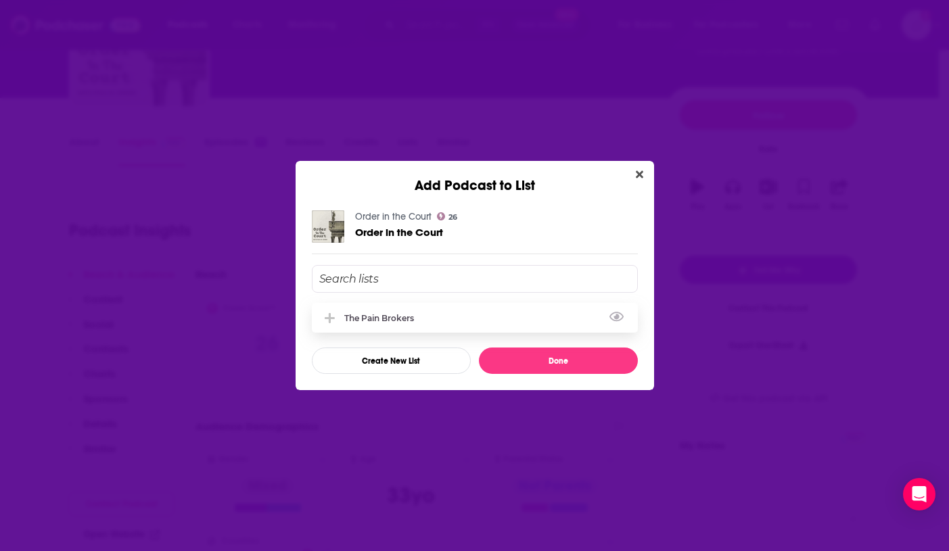
click at [398, 319] on div "The Pain Brokers" at bounding box center [383, 318] width 78 height 10
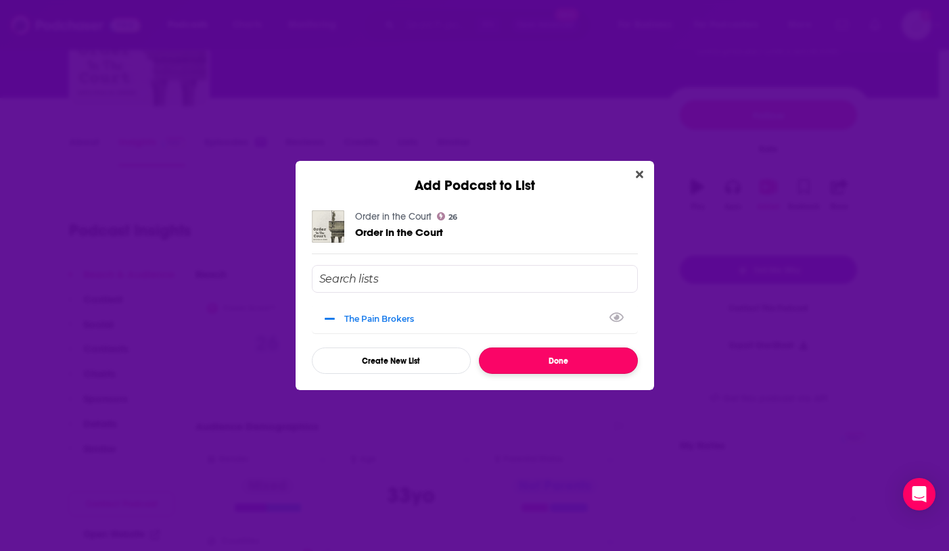
click at [547, 357] on button "Done" at bounding box center [558, 361] width 159 height 26
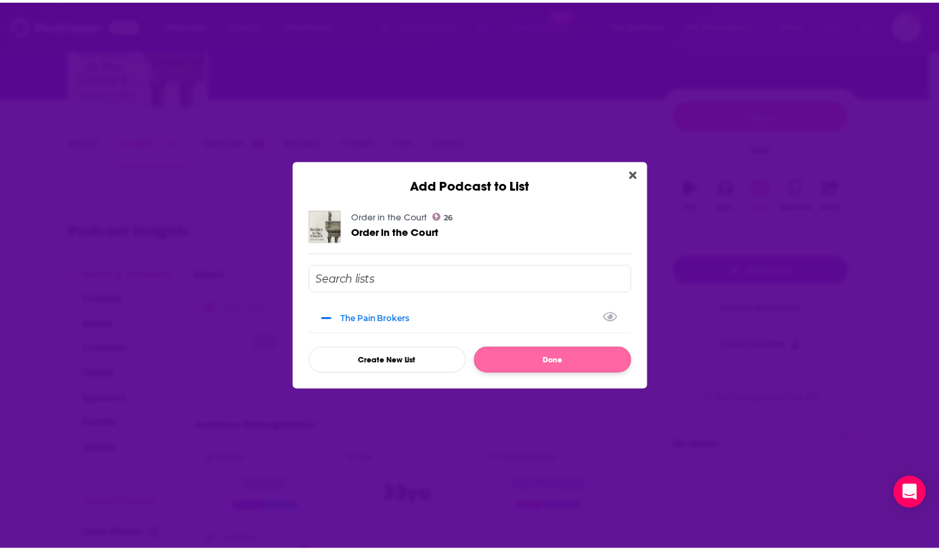
scroll to position [122, 0]
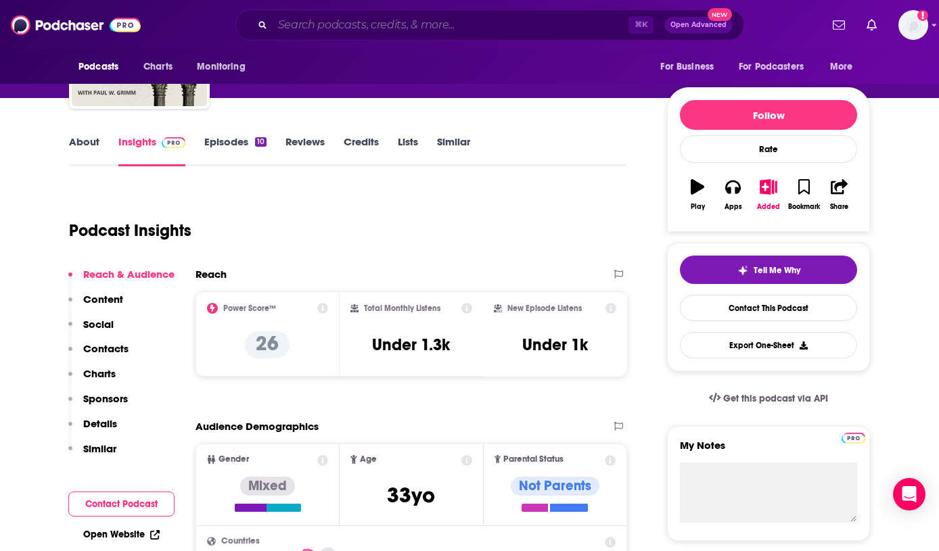
click at [443, 24] on input "Search podcasts, credits, & more..." at bounding box center [451, 25] width 356 height 22
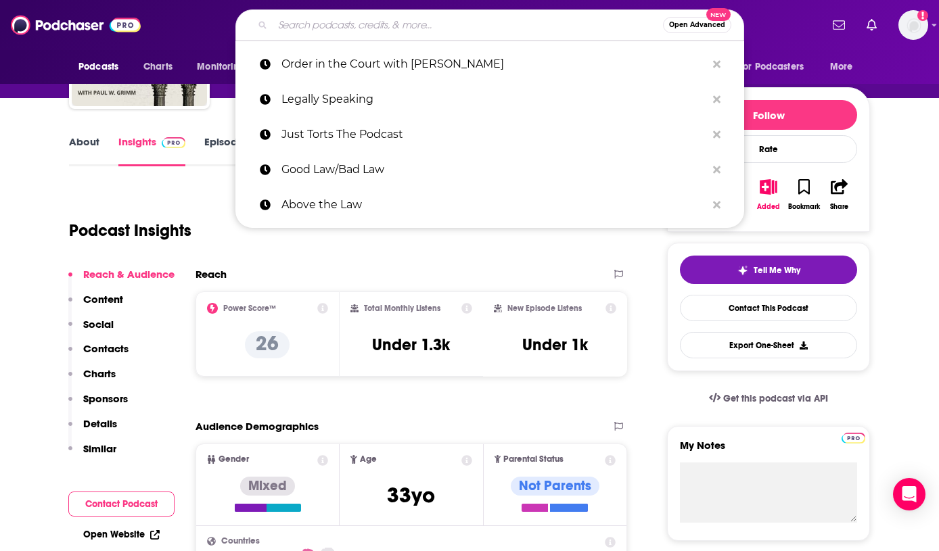
paste input "Reasonable Doubt"
type input "Reasonable Doubt"
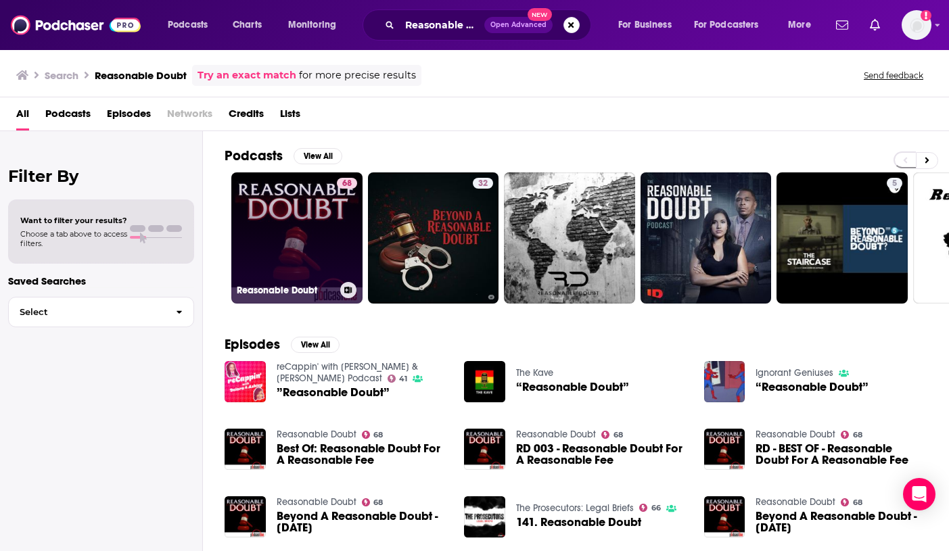
click at [329, 235] on link "68 Reasonable Doubt" at bounding box center [296, 237] width 131 height 131
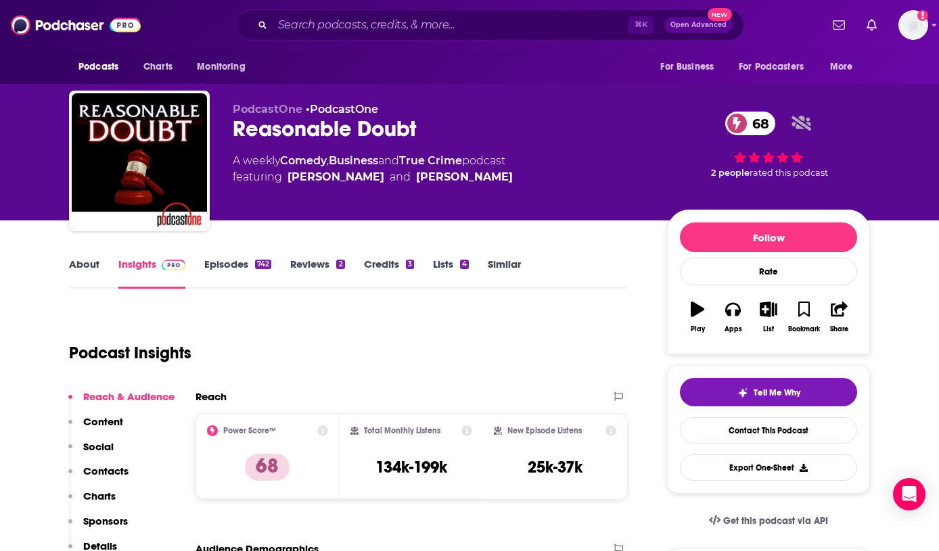
click at [87, 273] on link "About" at bounding box center [84, 273] width 30 height 31
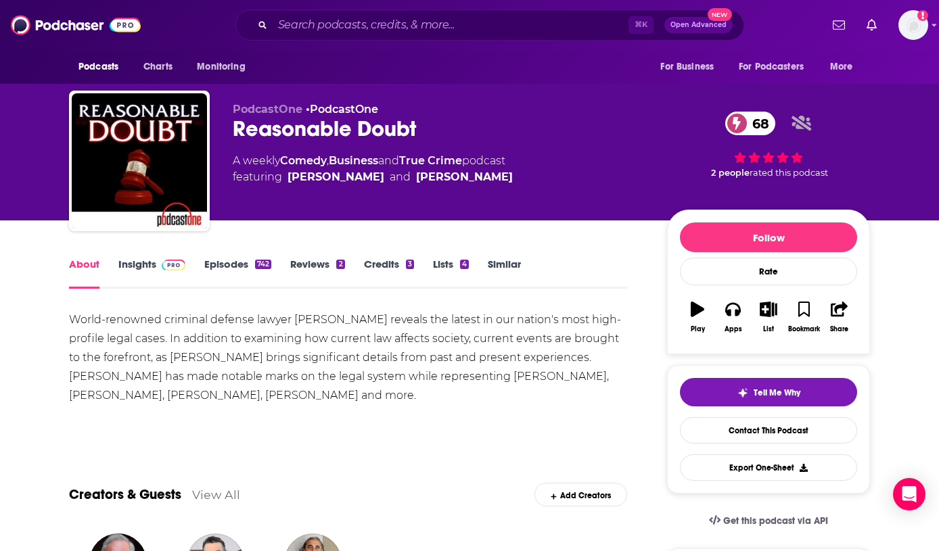
click at [141, 266] on link "Insights" at bounding box center [151, 273] width 67 height 31
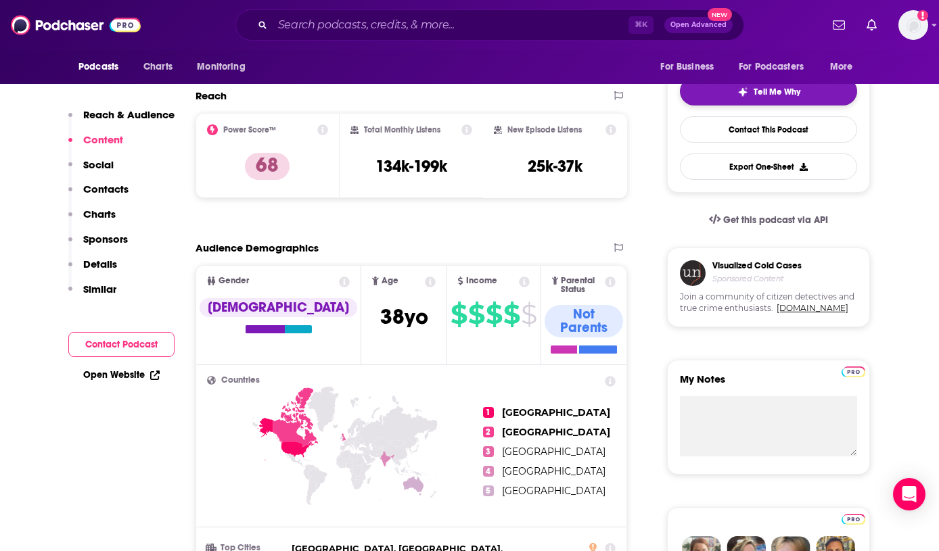
scroll to position [27, 0]
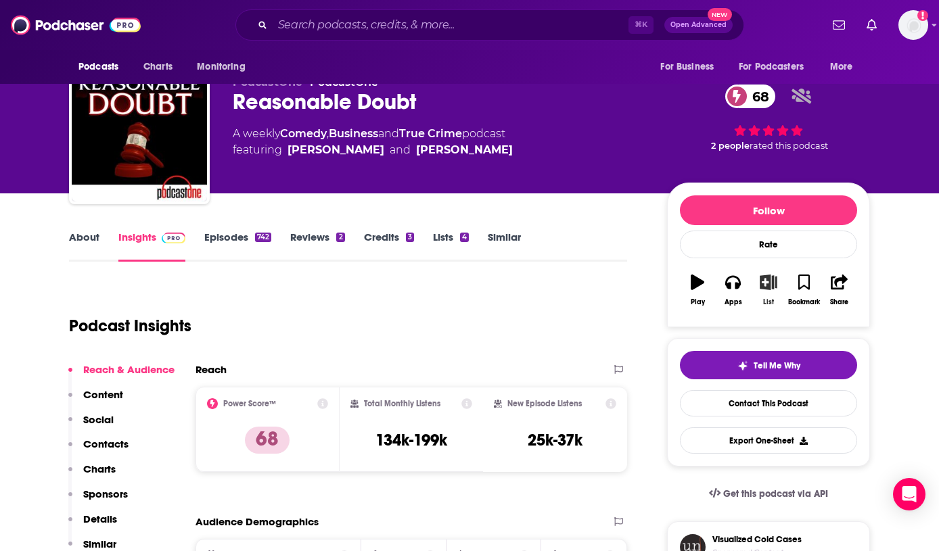
click at [767, 281] on icon "button" at bounding box center [768, 282] width 17 height 15
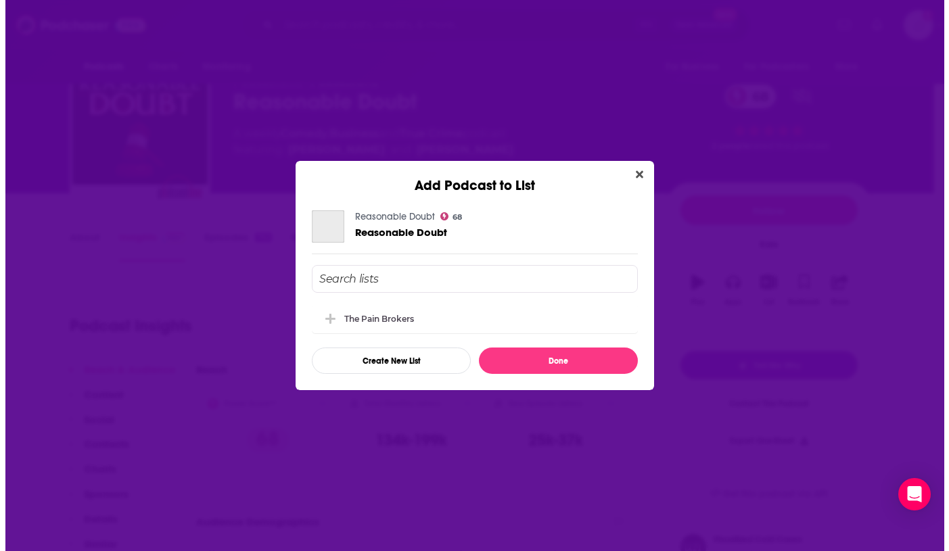
scroll to position [0, 0]
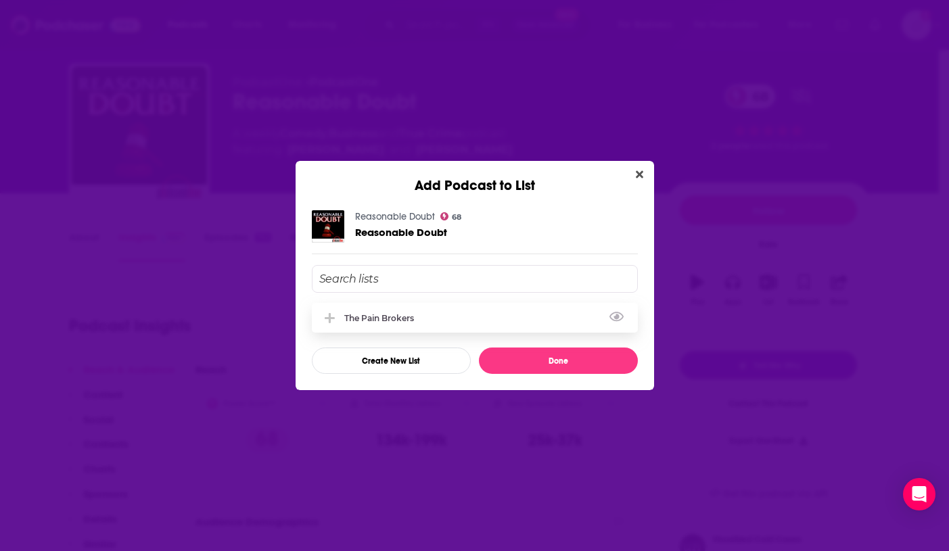
click at [443, 325] on div "The Pain Brokers" at bounding box center [475, 318] width 326 height 30
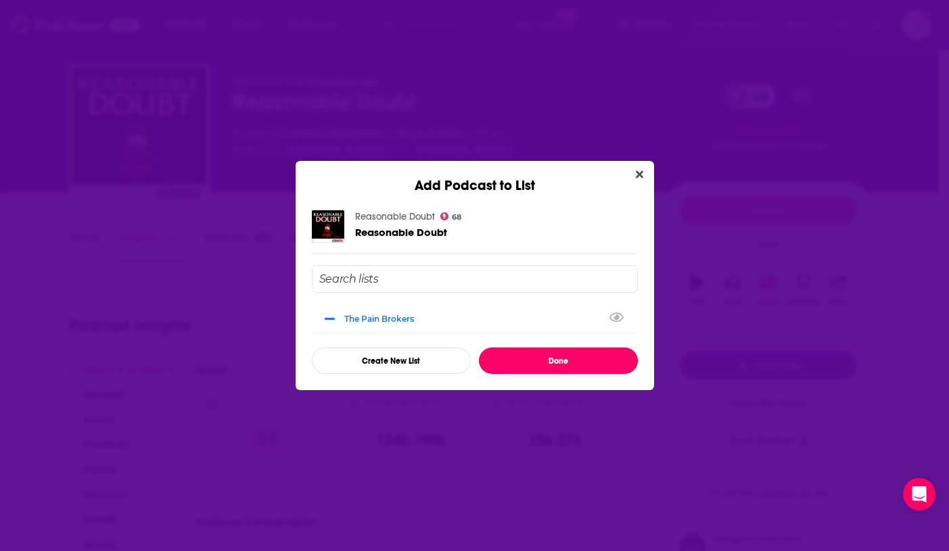
drag, startPoint x: 573, startPoint y: 359, endPoint x: 541, endPoint y: 297, distance: 69.3
click at [573, 359] on button "Done" at bounding box center [558, 361] width 159 height 26
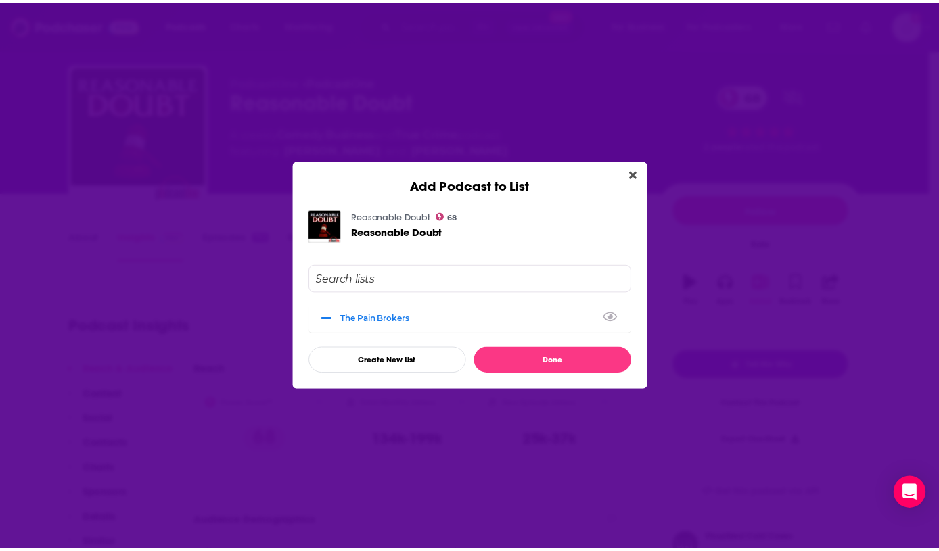
scroll to position [27, 0]
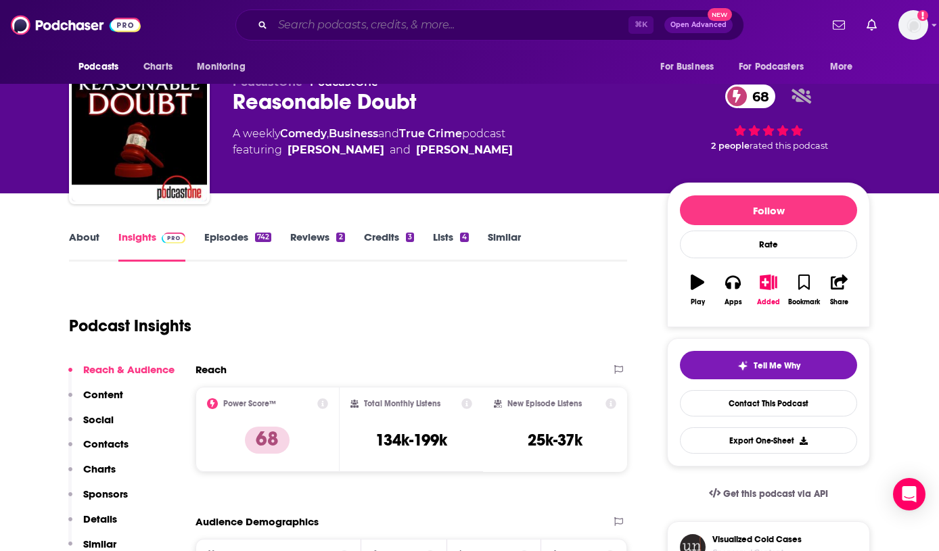
click at [437, 21] on input "Search podcasts, credits, & more..." at bounding box center [451, 25] width 356 height 22
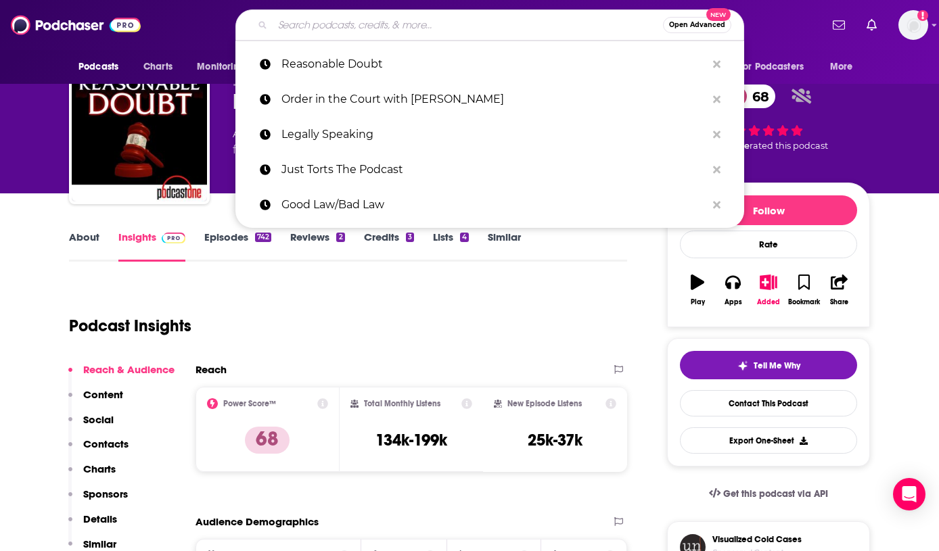
paste input "Torts Illustrated"
type input "Torts Illustrated"
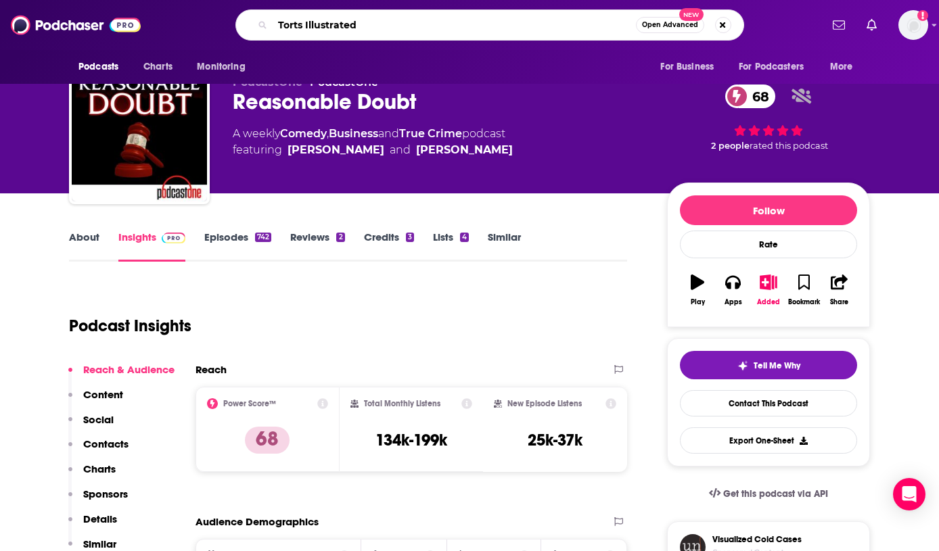
scroll to position [0, 18]
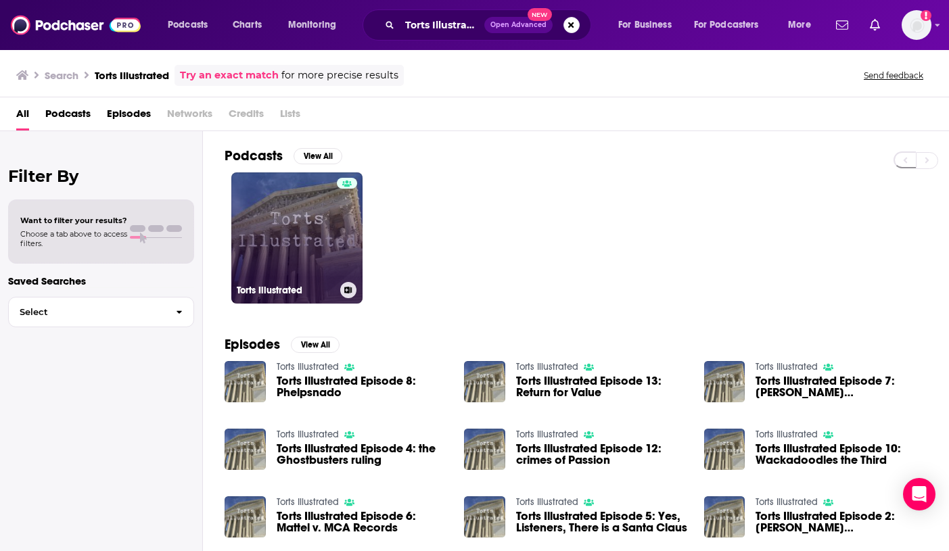
click at [315, 234] on link "Torts Illustrated" at bounding box center [296, 237] width 131 height 131
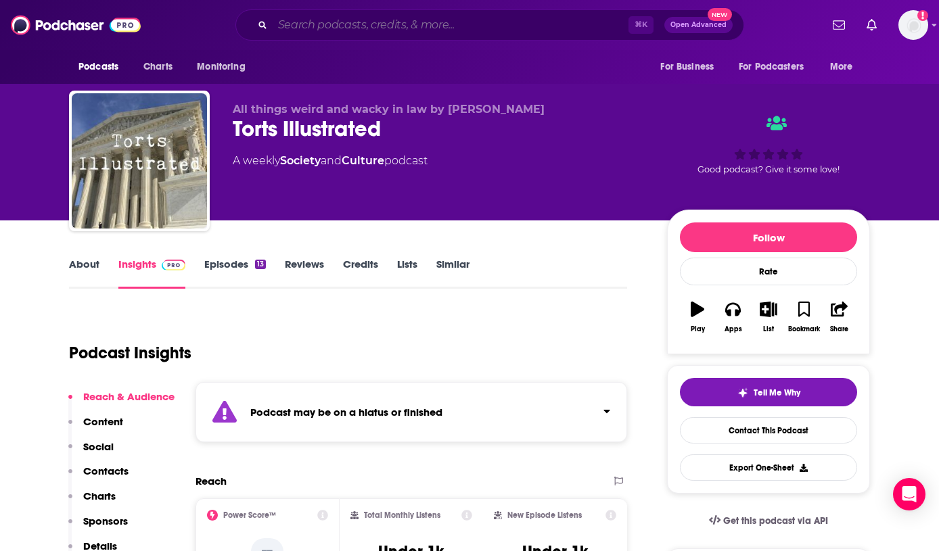
click at [417, 17] on input "Search podcasts, credits, & more..." at bounding box center [451, 25] width 356 height 22
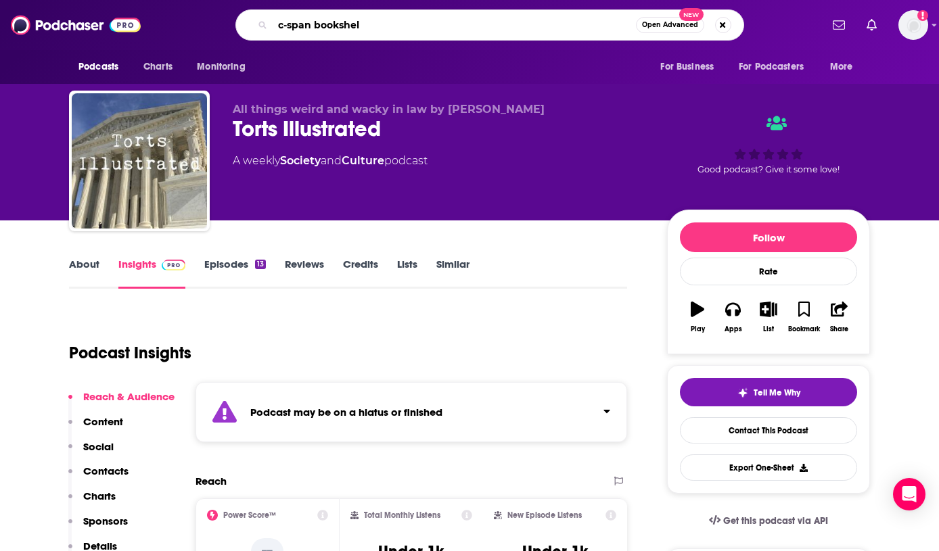
type input "c-span bookshelf"
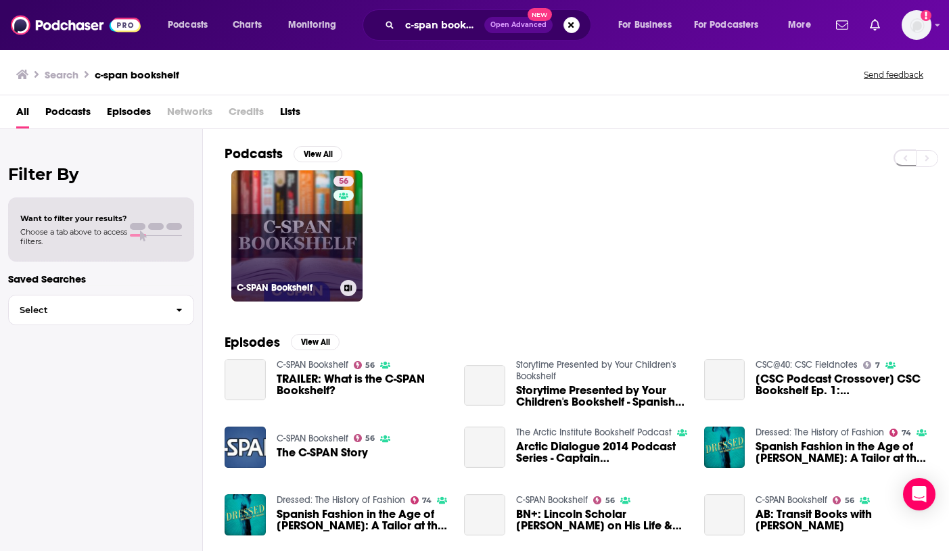
click at [329, 217] on link "56 C-SPAN Bookshelf" at bounding box center [296, 235] width 131 height 131
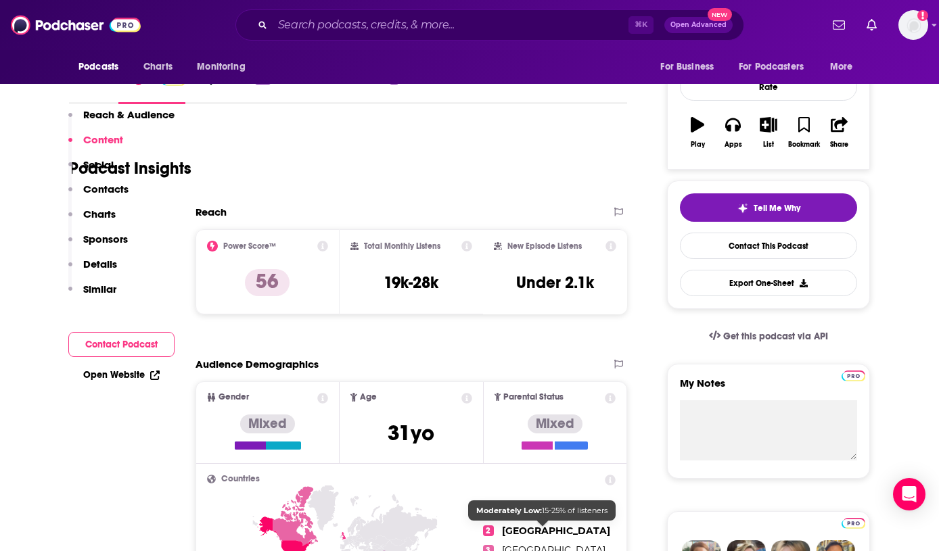
scroll to position [74, 0]
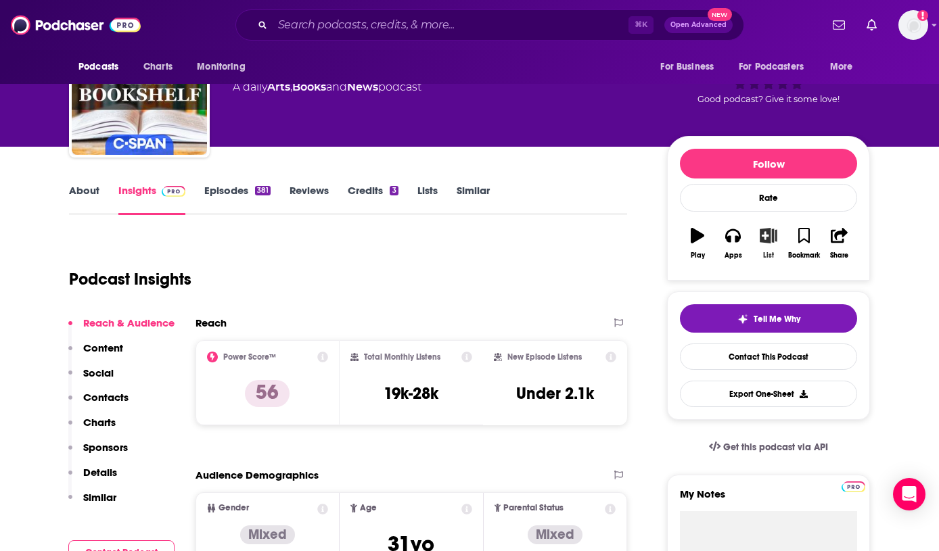
click at [760, 241] on icon "button" at bounding box center [768, 235] width 17 height 15
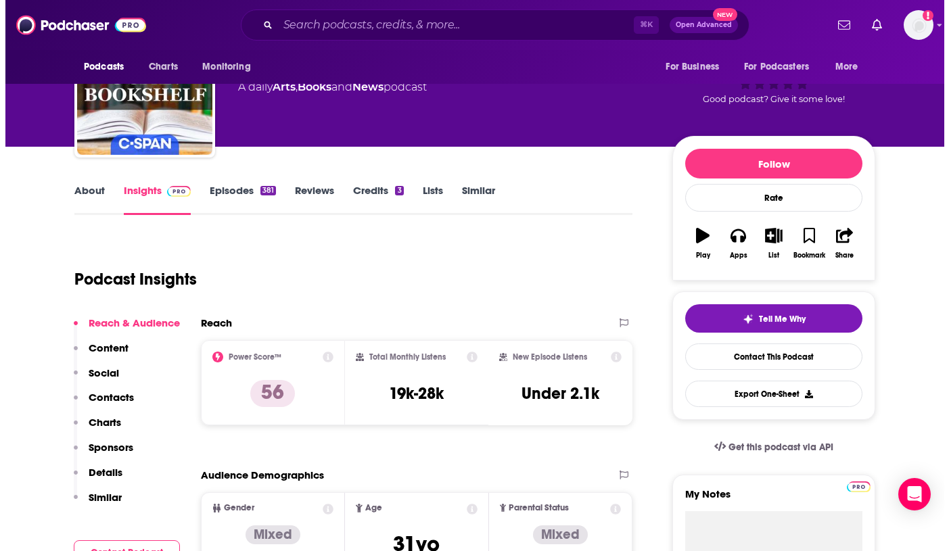
scroll to position [0, 0]
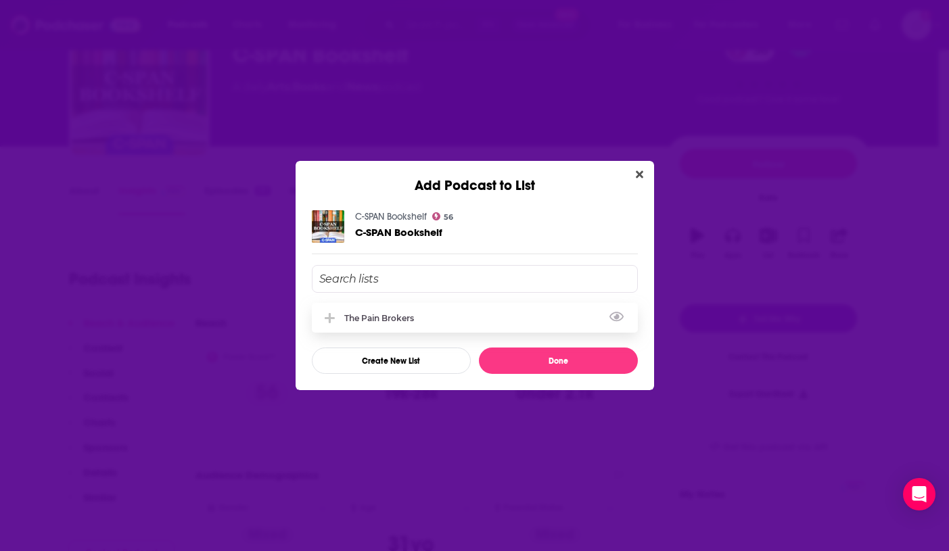
click at [394, 325] on div "The Pain Brokers" at bounding box center [475, 318] width 326 height 30
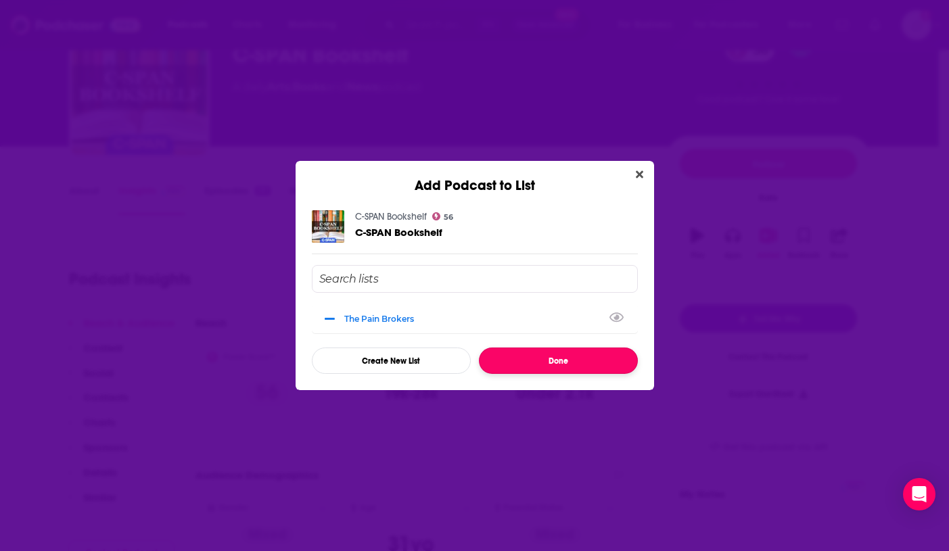
click at [538, 356] on button "Done" at bounding box center [558, 361] width 159 height 26
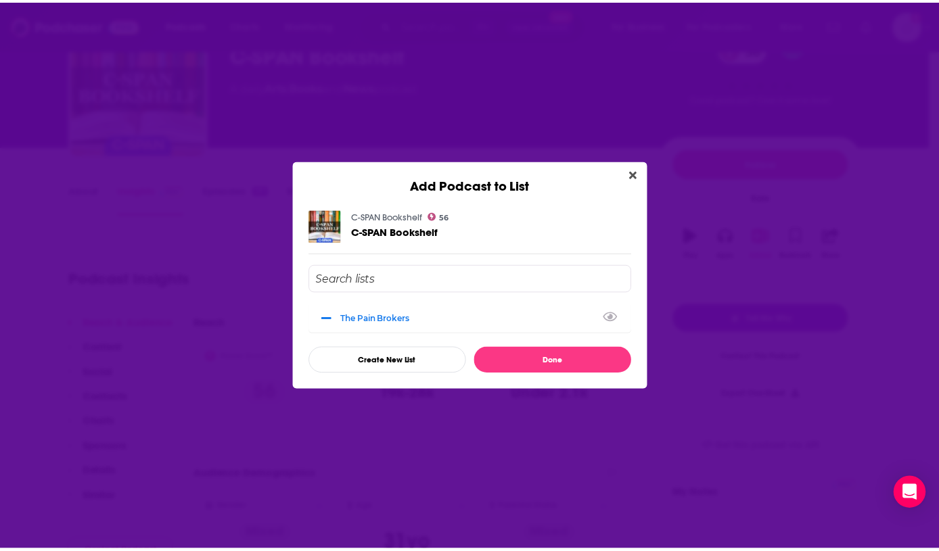
scroll to position [74, 0]
